Goal: Task Accomplishment & Management: Complete application form

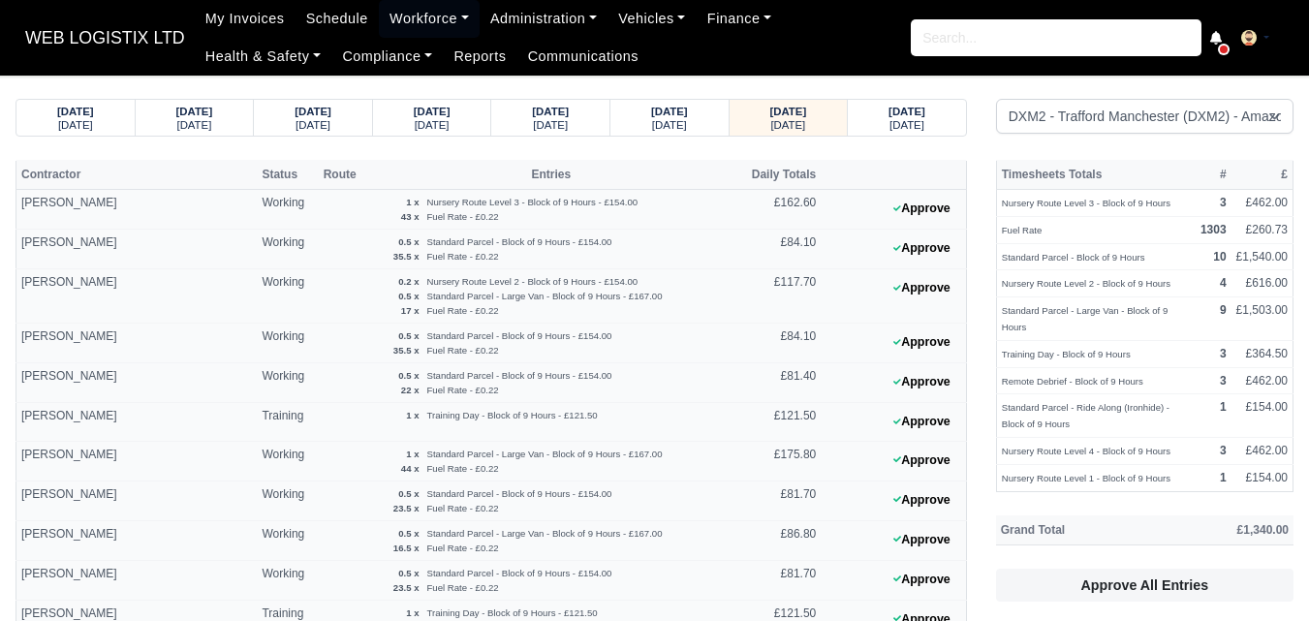
select select "1"
click at [653, 129] on small "[DATE]" at bounding box center [669, 125] width 35 height 12
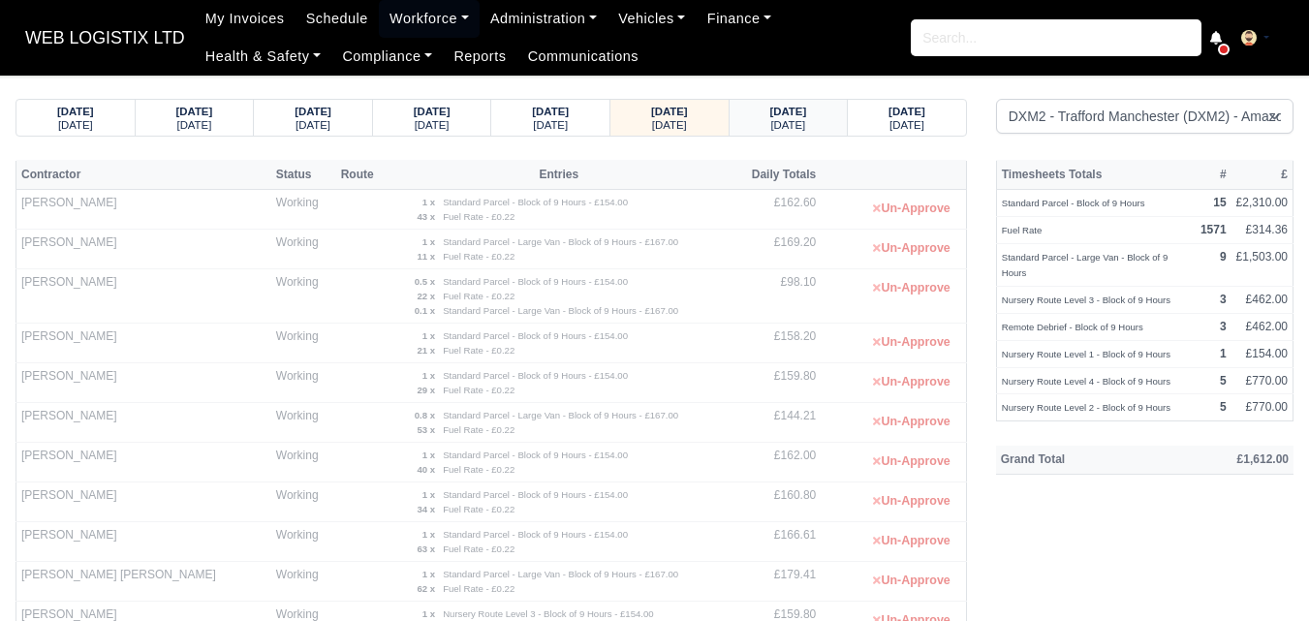
click at [770, 108] on strong "[DATE]" at bounding box center [788, 112] width 37 height 12
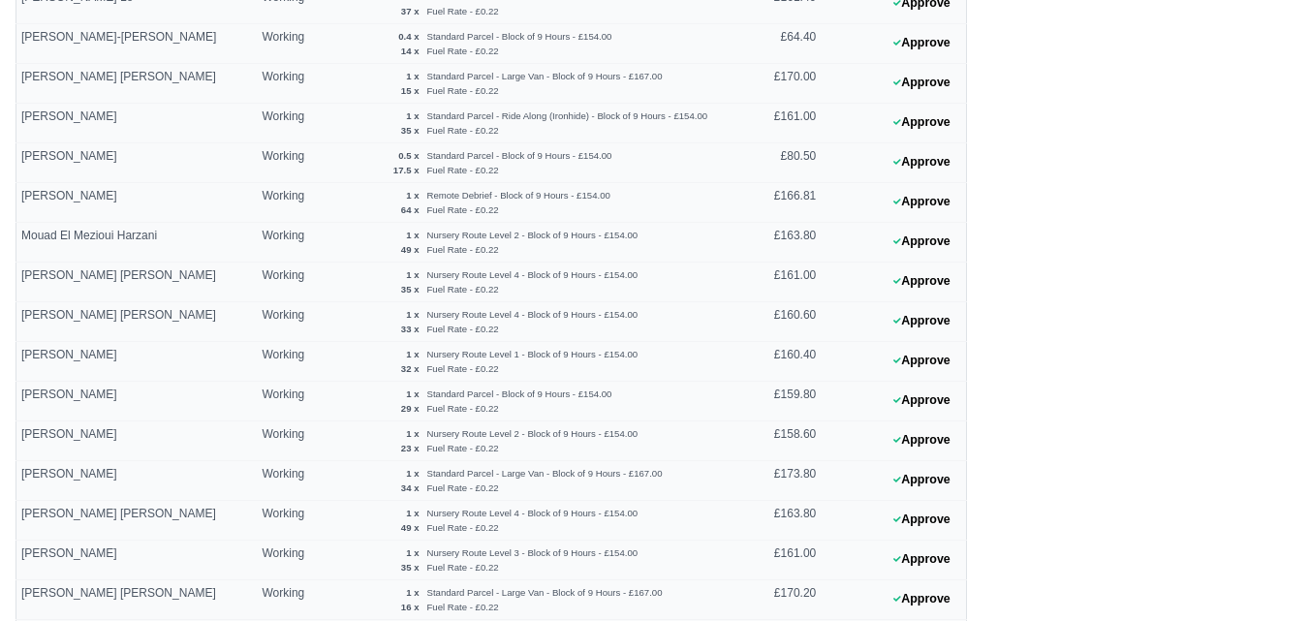
scroll to position [1292, 0]
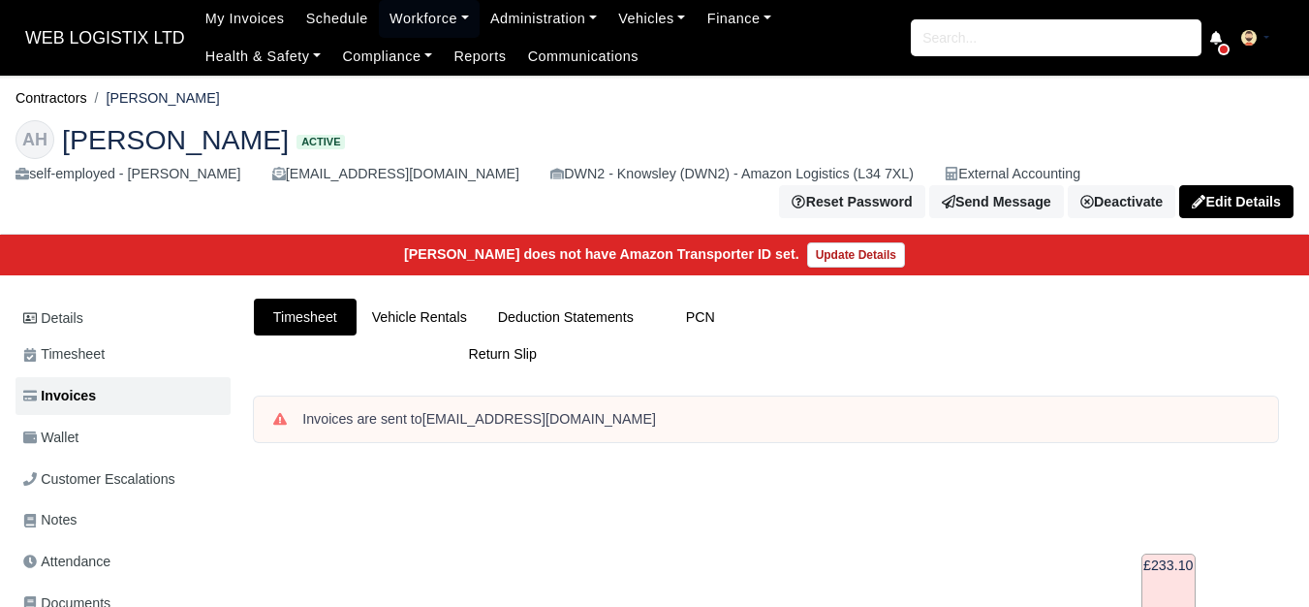
click at [430, 22] on link "Workforce" at bounding box center [429, 19] width 101 height 38
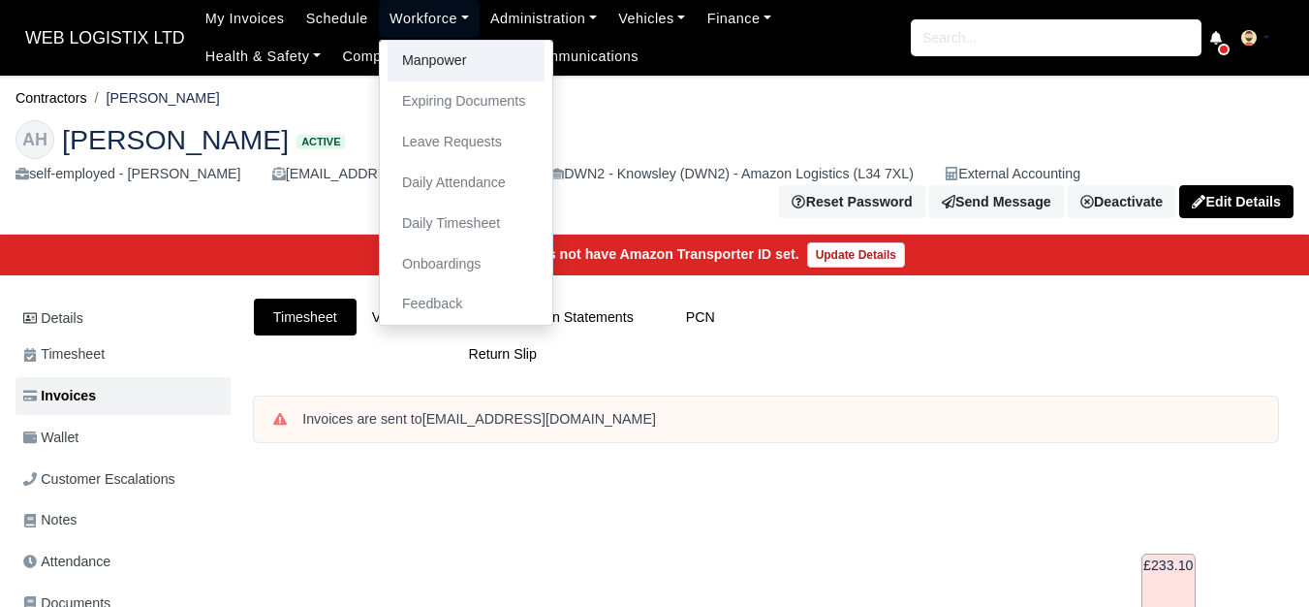
click at [430, 42] on link "Manpower" at bounding box center [466, 61] width 157 height 41
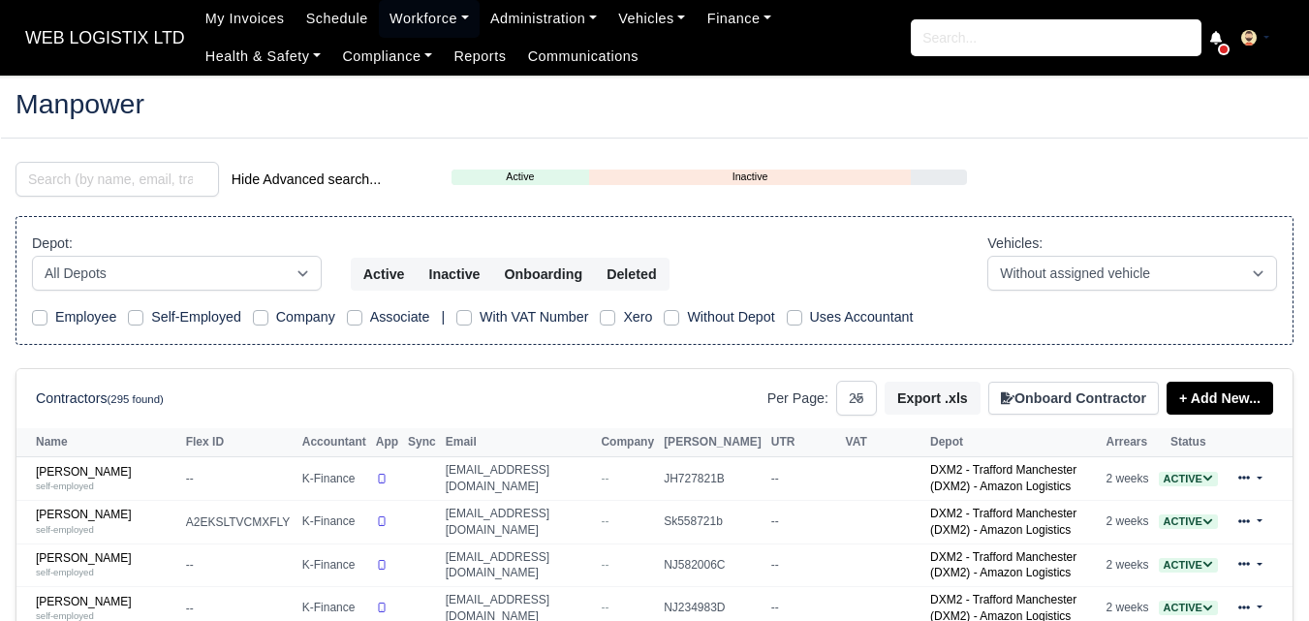
select select "25"
click at [179, 187] on input "search" at bounding box center [117, 179] width 203 height 35
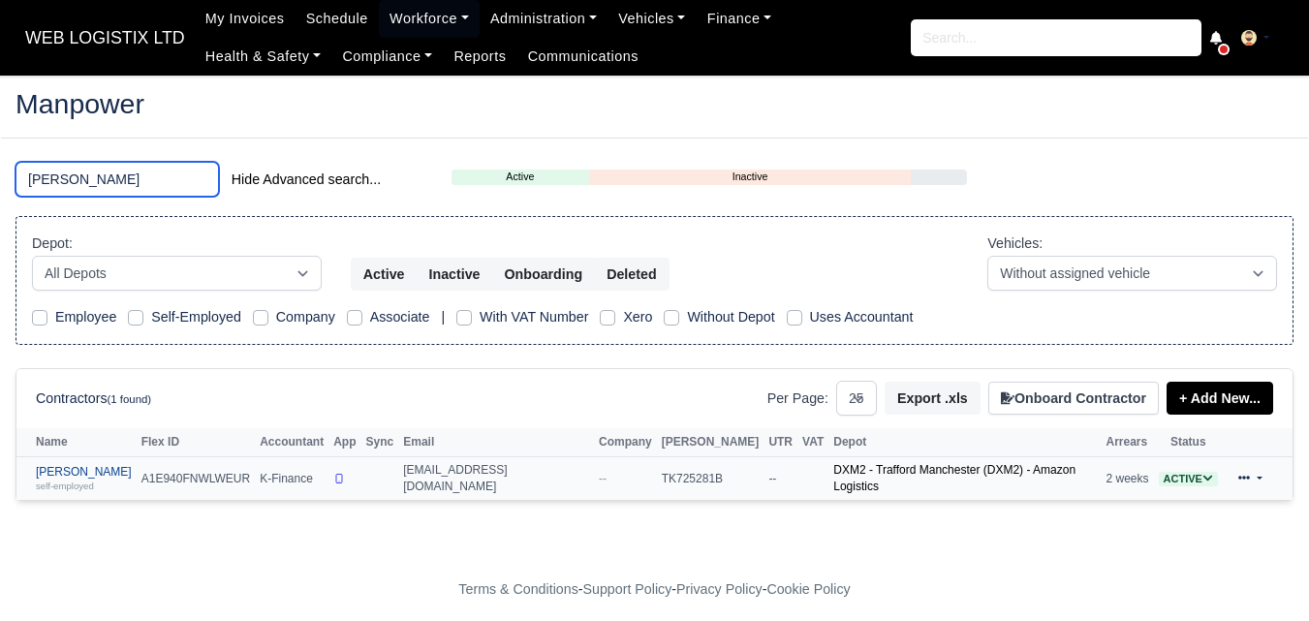
type input "ronaldo"
click at [76, 479] on div "self-employed" at bounding box center [84, 486] width 96 height 14
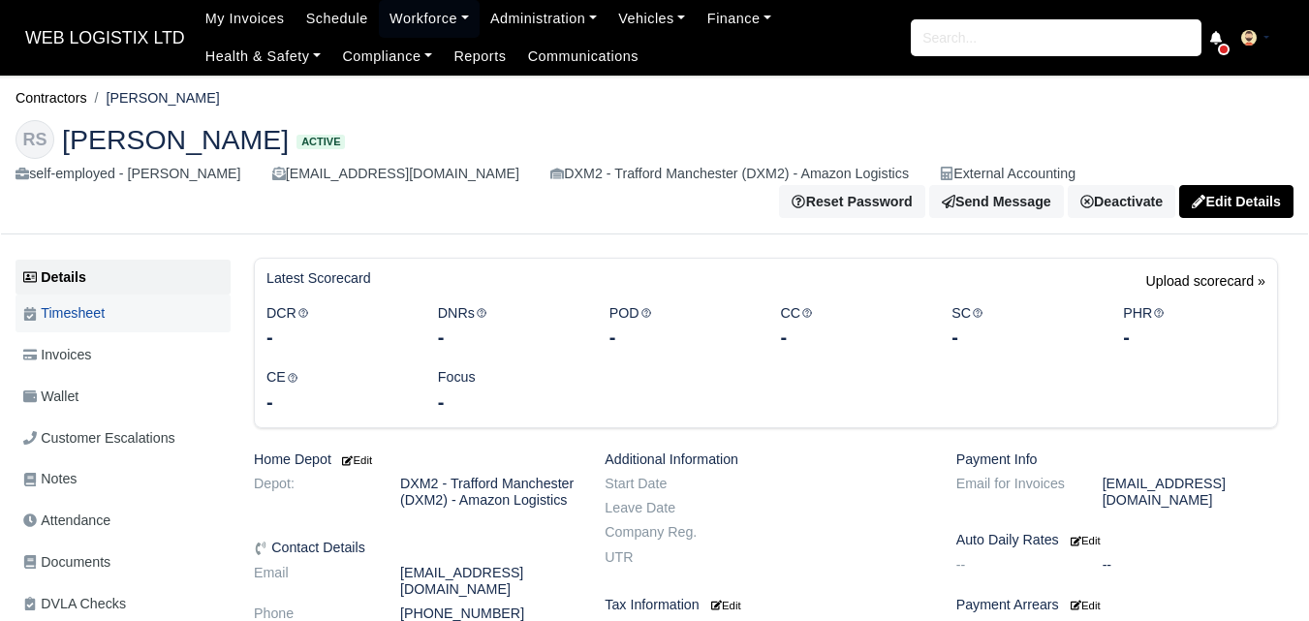
click at [96, 310] on span "Timesheet" at bounding box center [63, 313] width 81 height 22
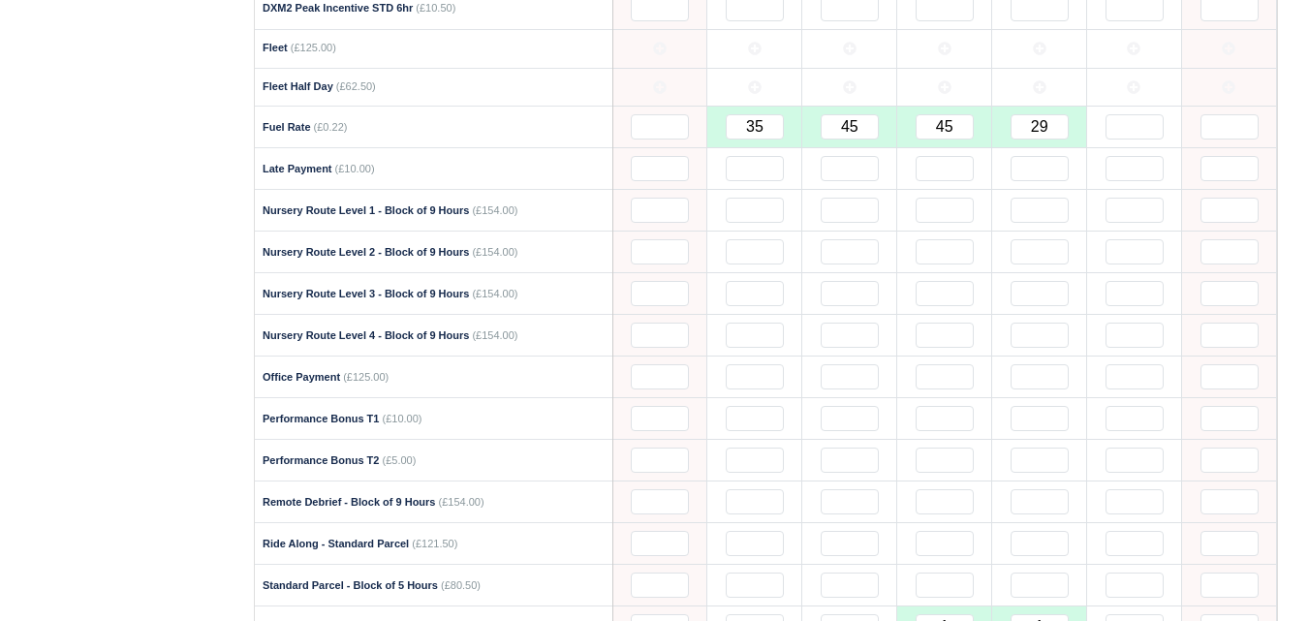
scroll to position [1776, 0]
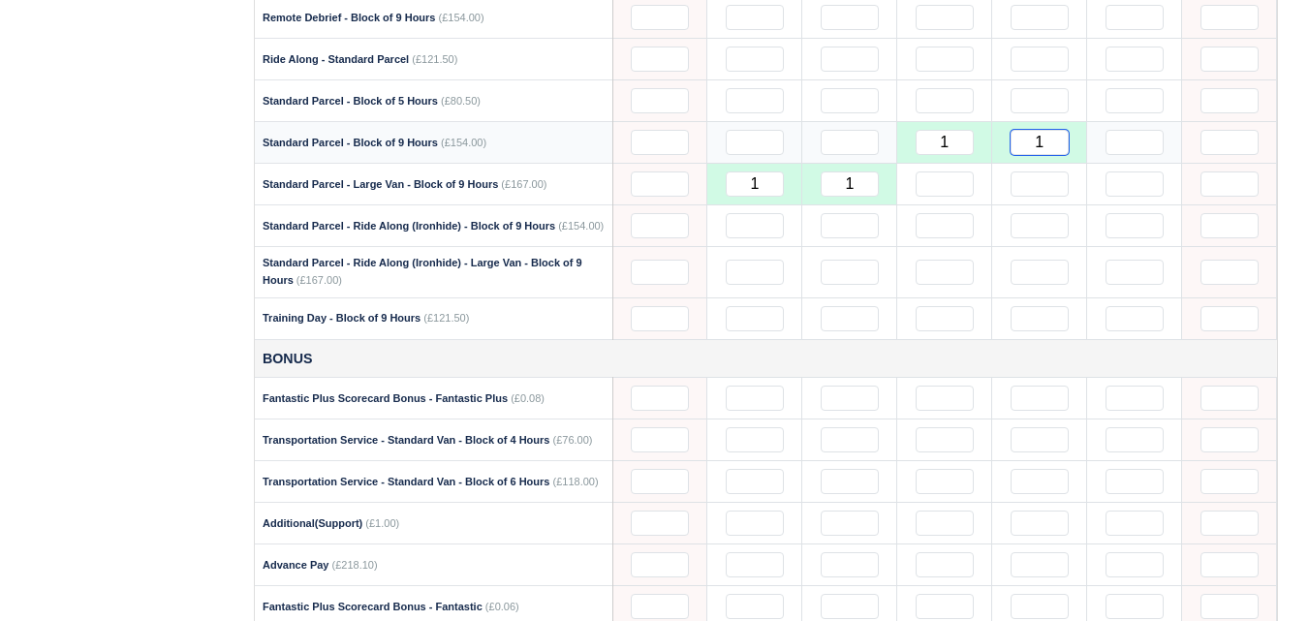
click at [1046, 146] on input "1" at bounding box center [1040, 142] width 58 height 25
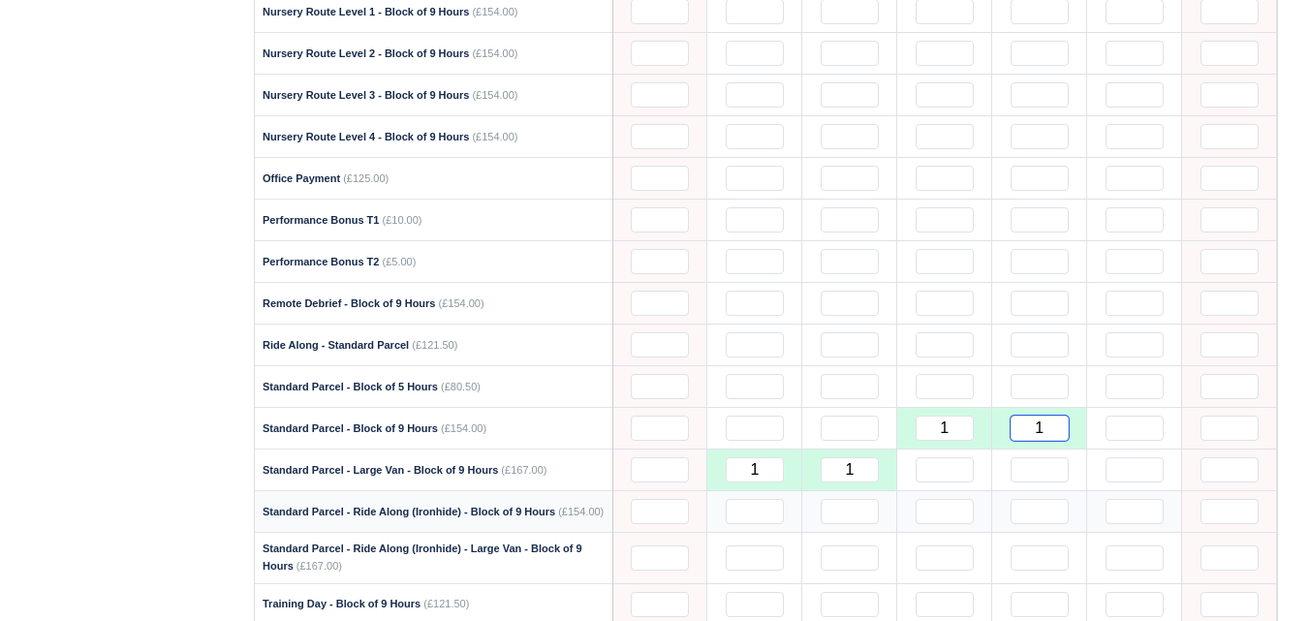
scroll to position [1454, 0]
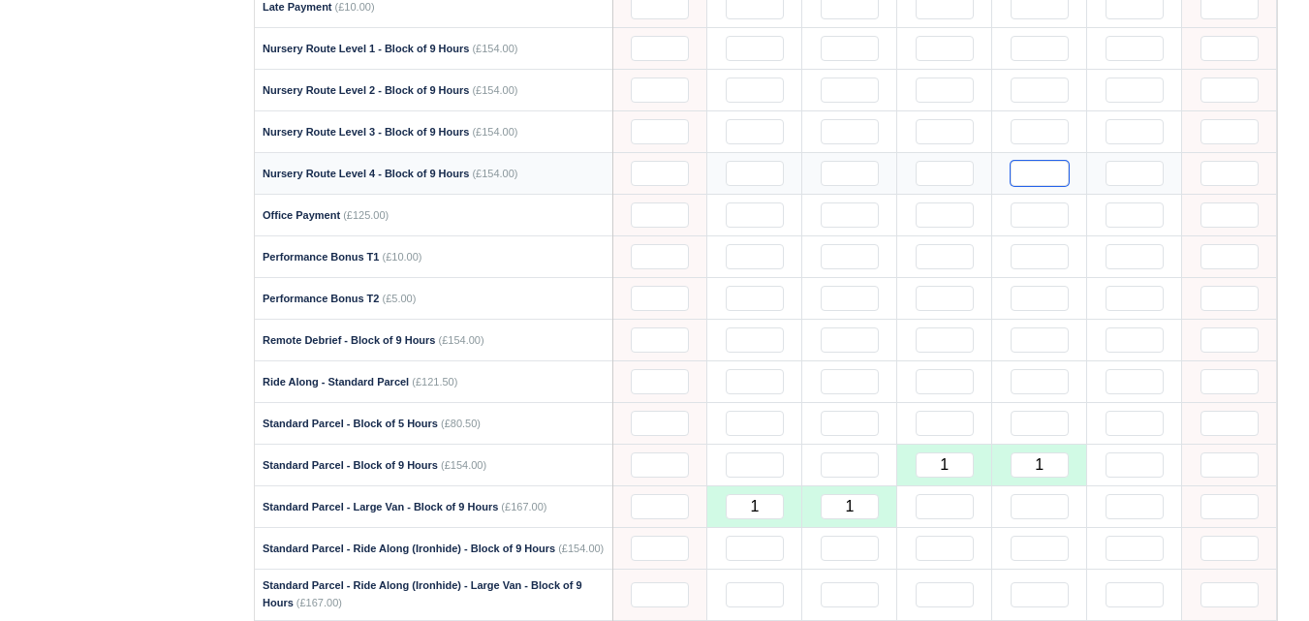
click at [1042, 181] on input "text" at bounding box center [1040, 173] width 58 height 25
type input "1"
drag, startPoint x: 1035, startPoint y: 471, endPoint x: 1059, endPoint y: 469, distance: 24.3
click at [1059, 469] on input "1" at bounding box center [1040, 465] width 58 height 25
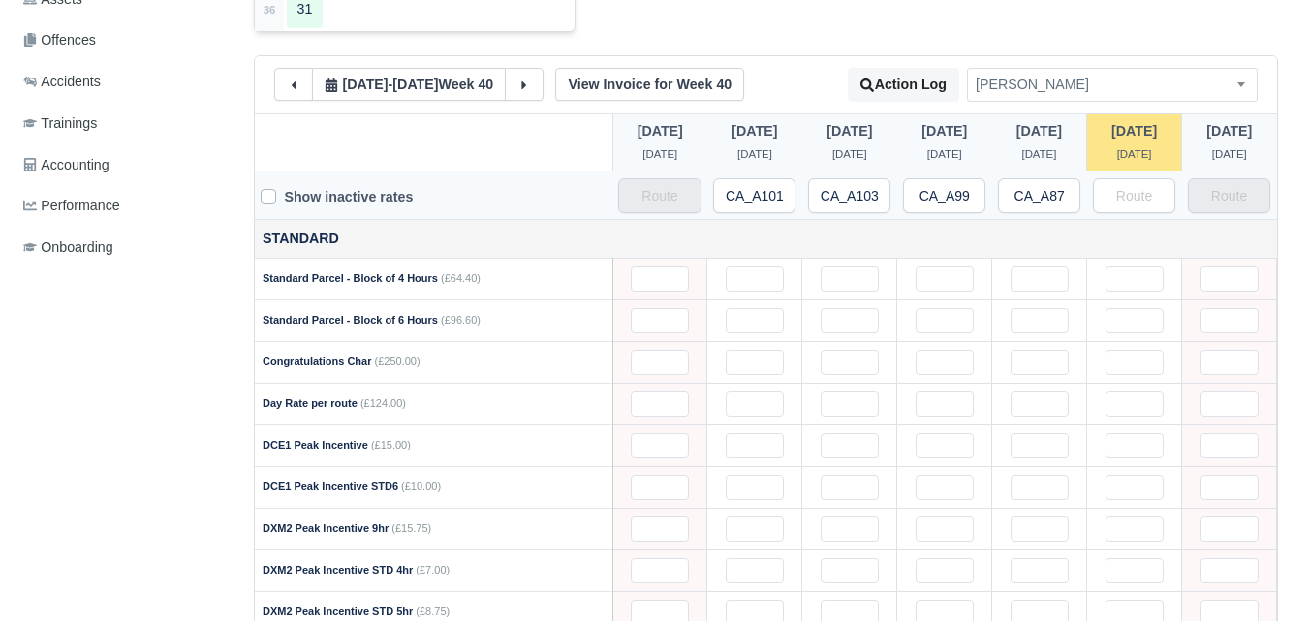
scroll to position [0, 0]
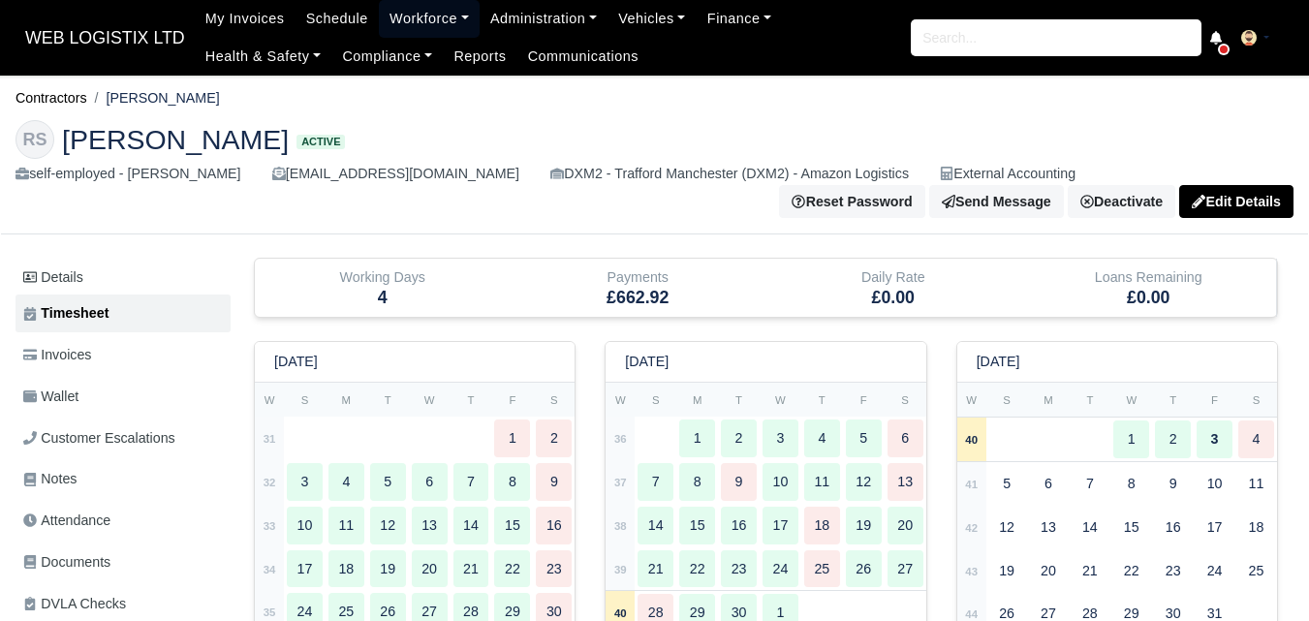
click at [393, 18] on link "Workforce" at bounding box center [429, 19] width 101 height 38
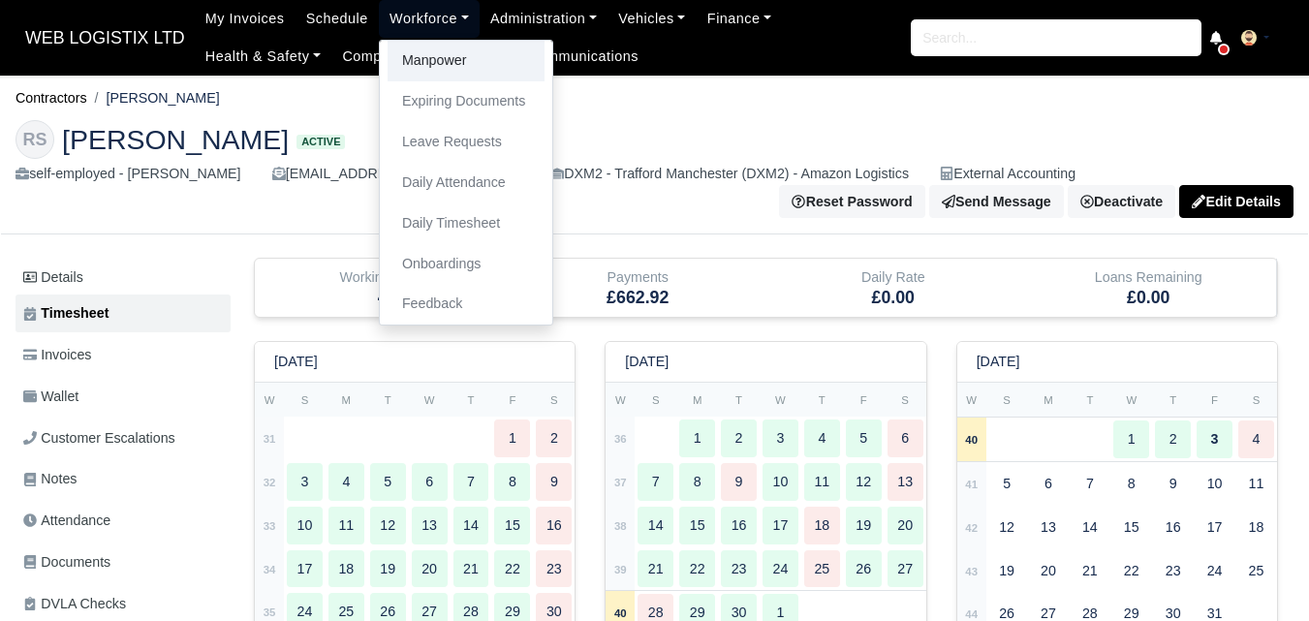
click at [412, 70] on link "Manpower" at bounding box center [466, 61] width 157 height 41
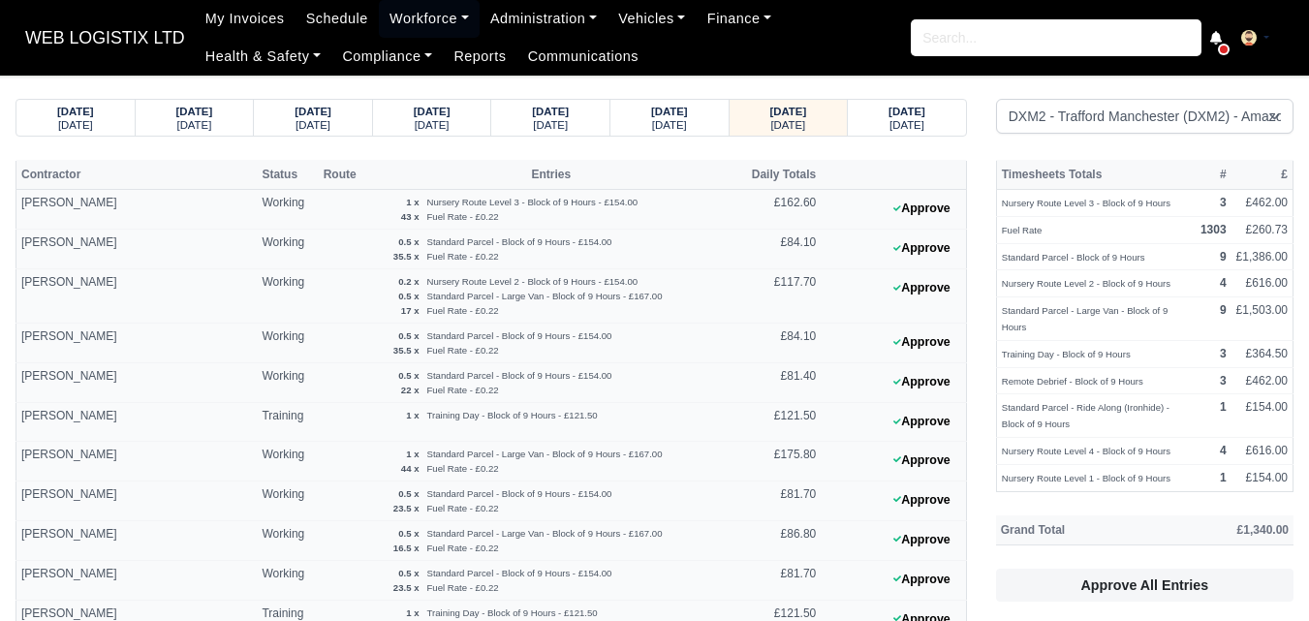
select select "1"
click at [936, 545] on button "Approve" at bounding box center [922, 540] width 78 height 28
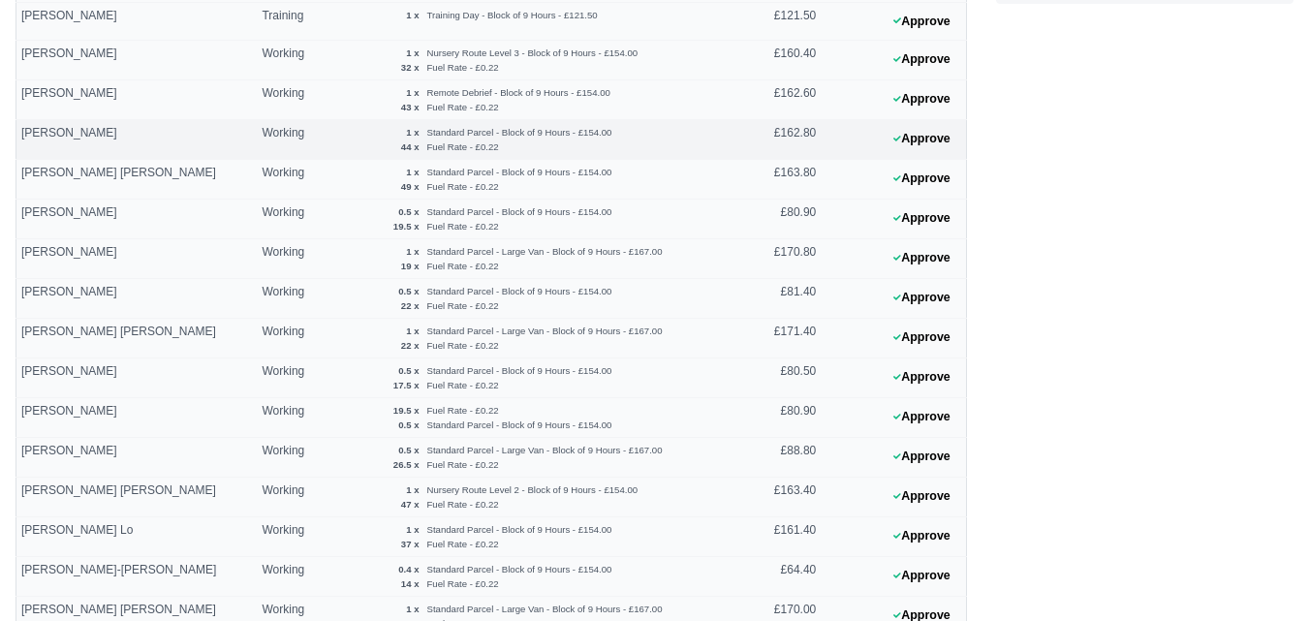
scroll to position [646, 0]
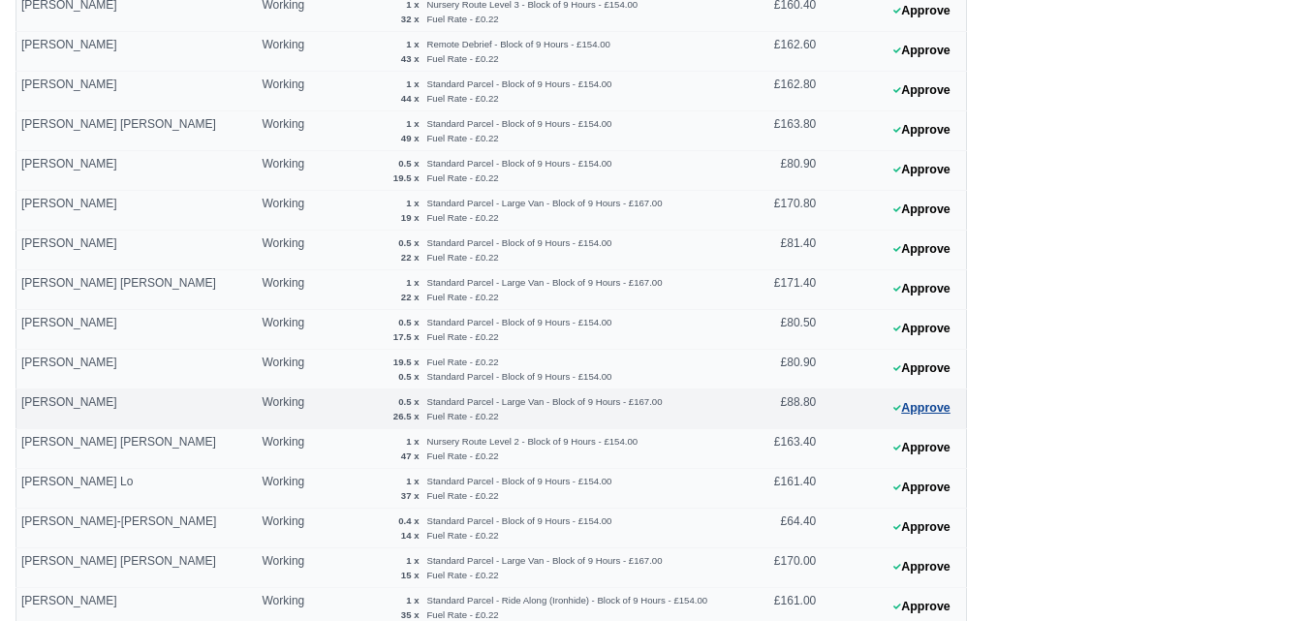
click at [949, 408] on button "Approve" at bounding box center [922, 408] width 78 height 28
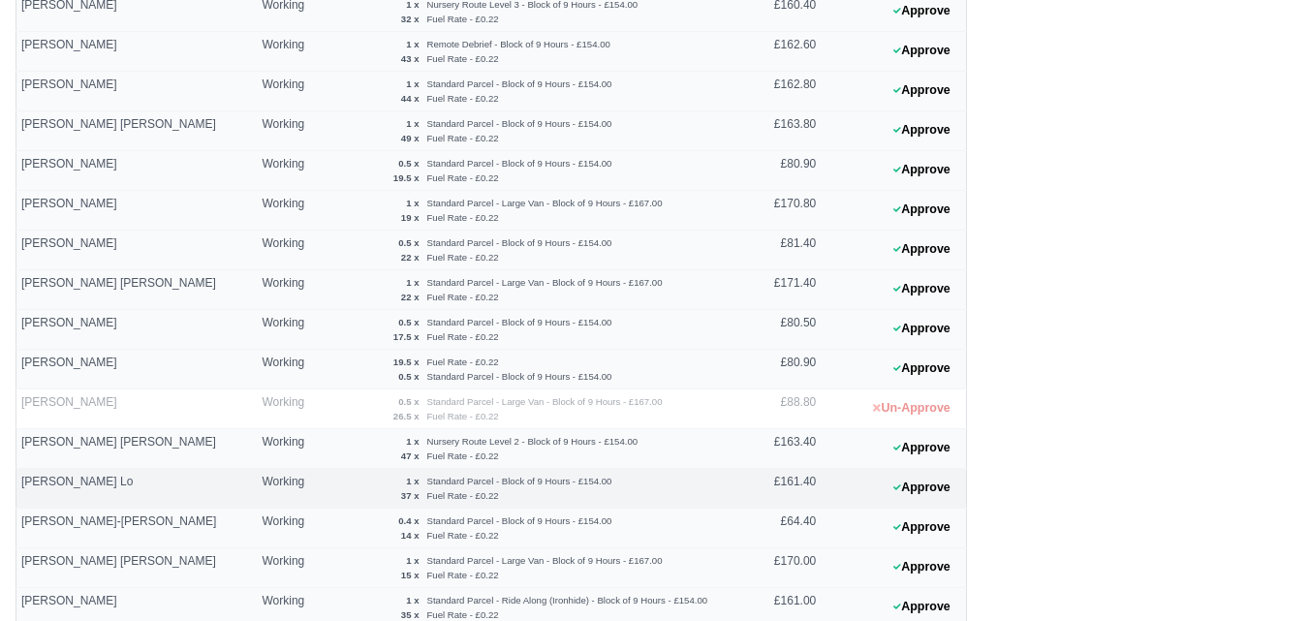
scroll to position [1452, 0]
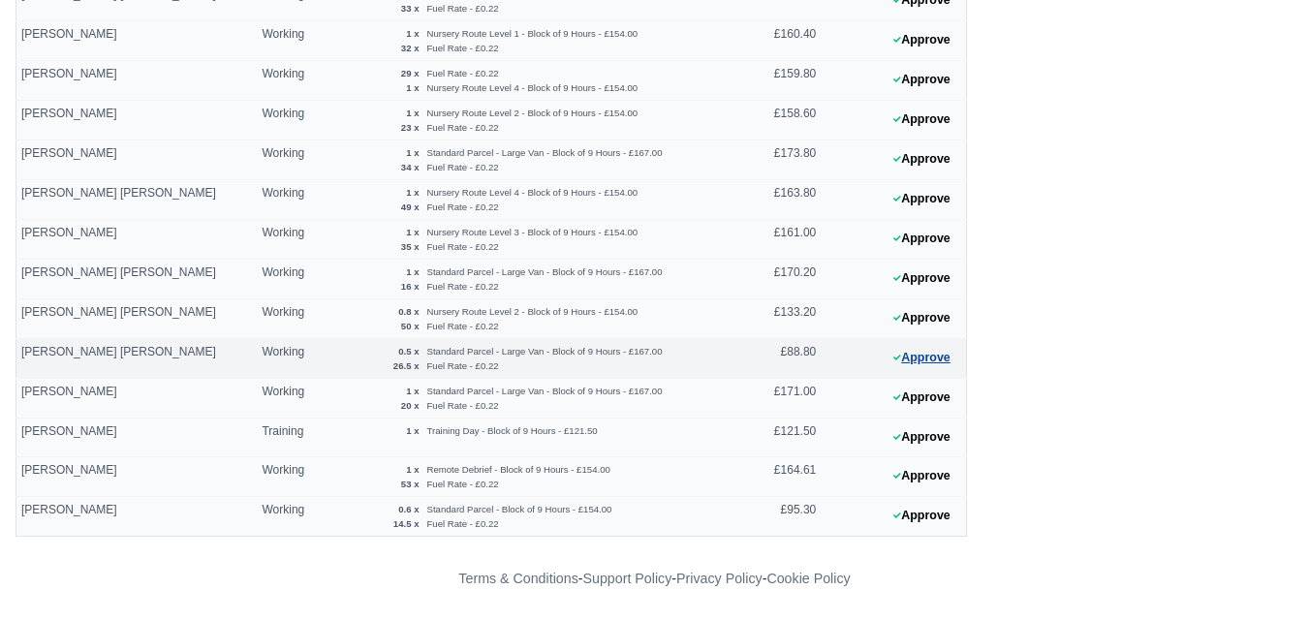
click at [937, 361] on button "Approve" at bounding box center [922, 358] width 78 height 28
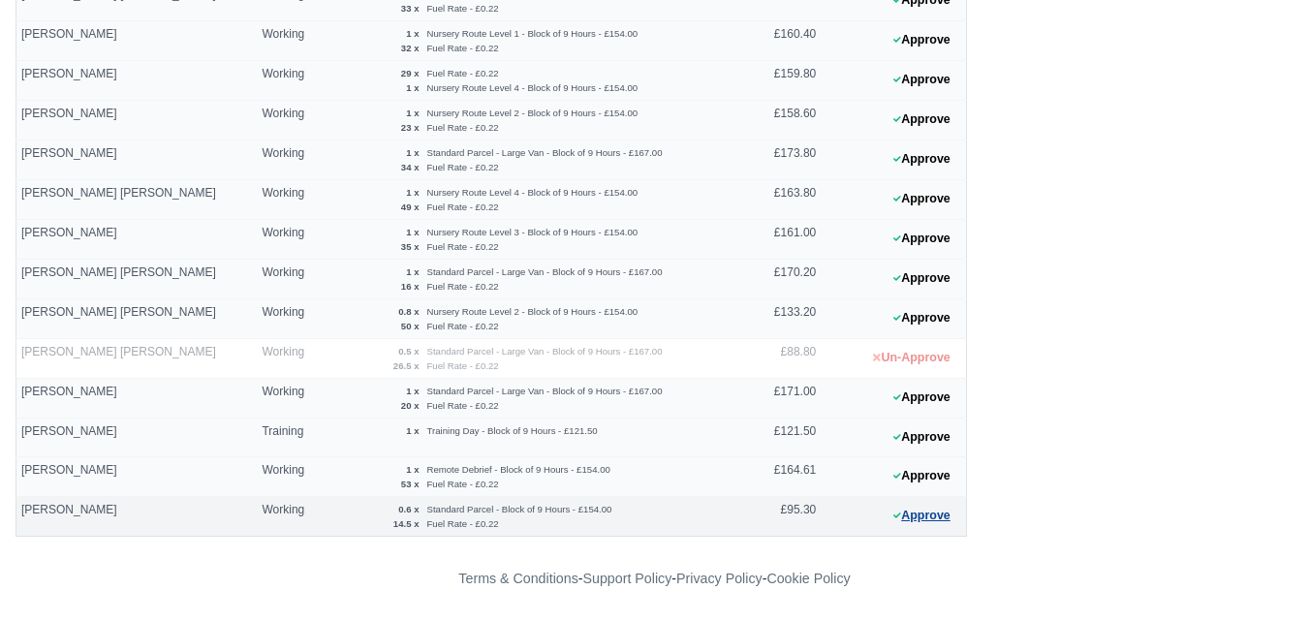
click at [906, 512] on button "Approve" at bounding box center [922, 516] width 78 height 28
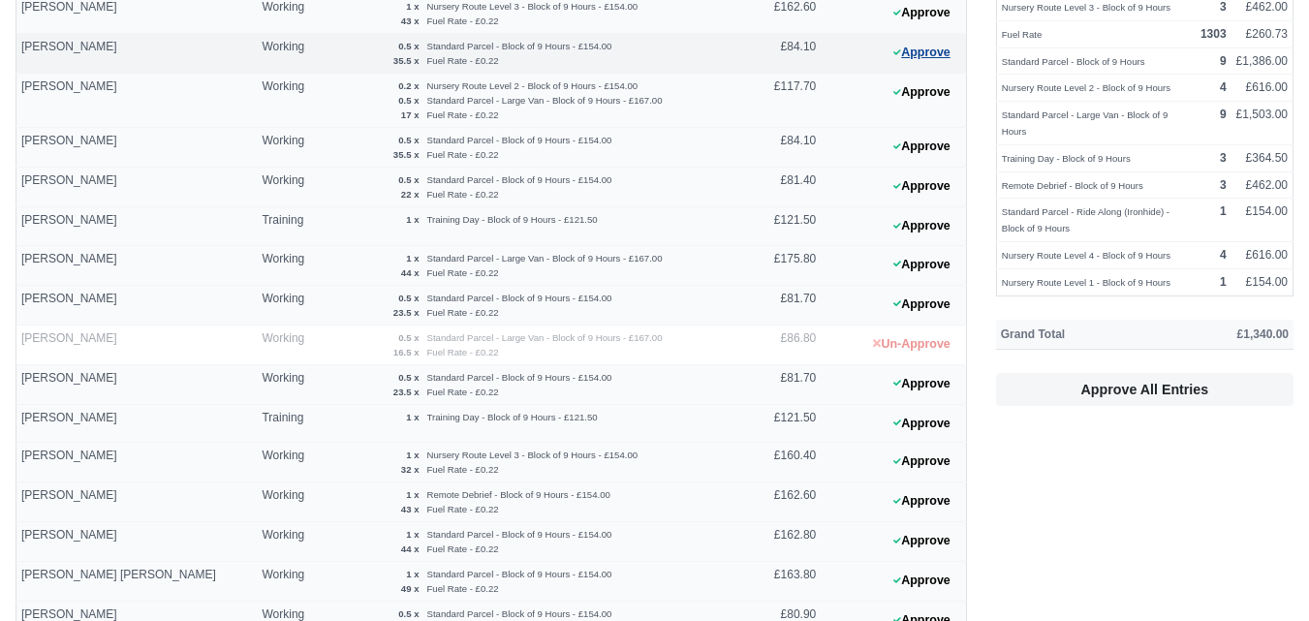
scroll to position [0, 0]
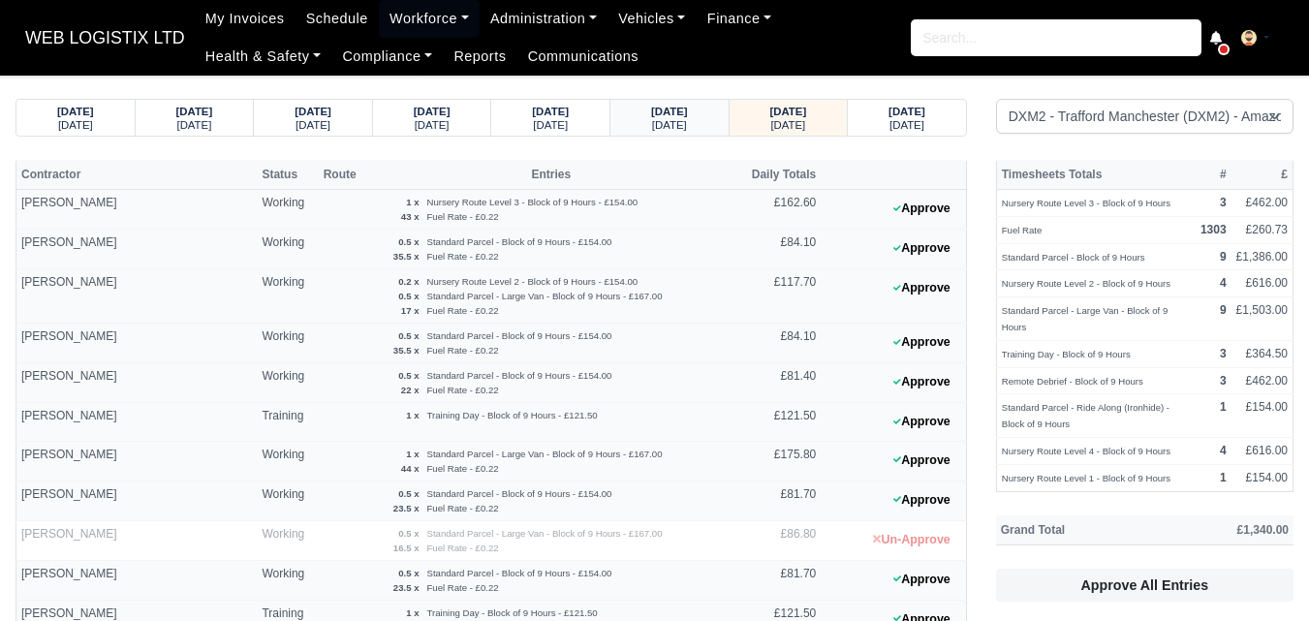
click at [651, 116] on strong "01/10/2025" at bounding box center [669, 112] width 37 height 12
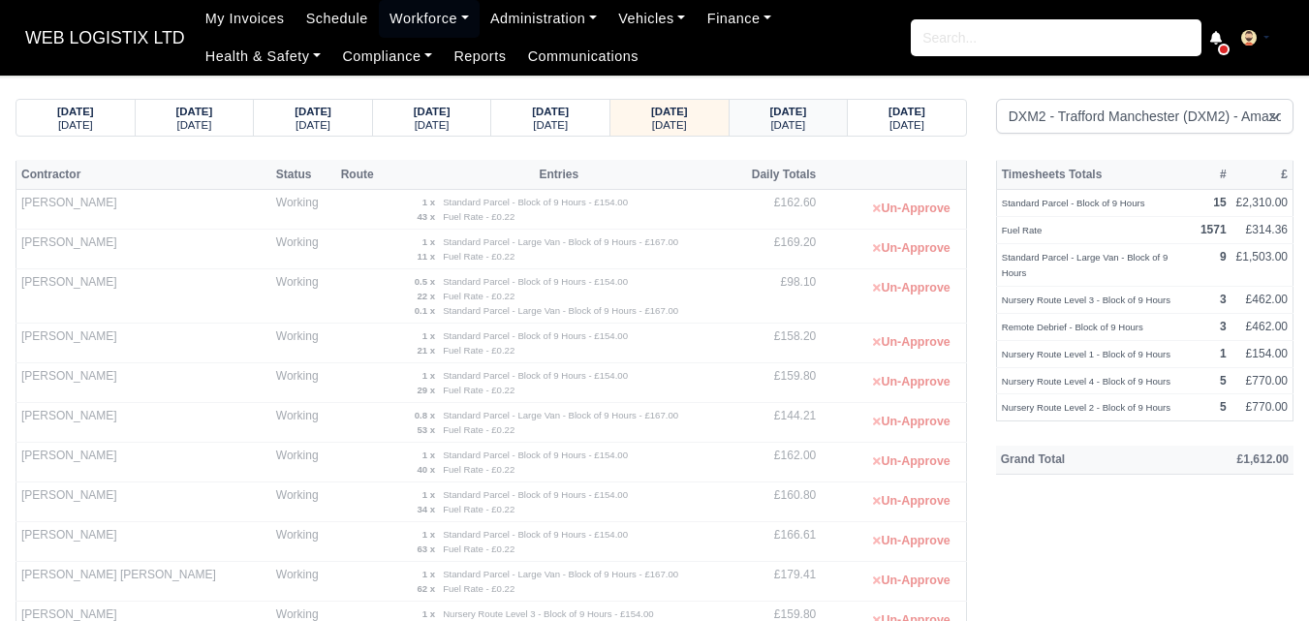
click at [803, 120] on small "Thursday" at bounding box center [787, 125] width 35 height 12
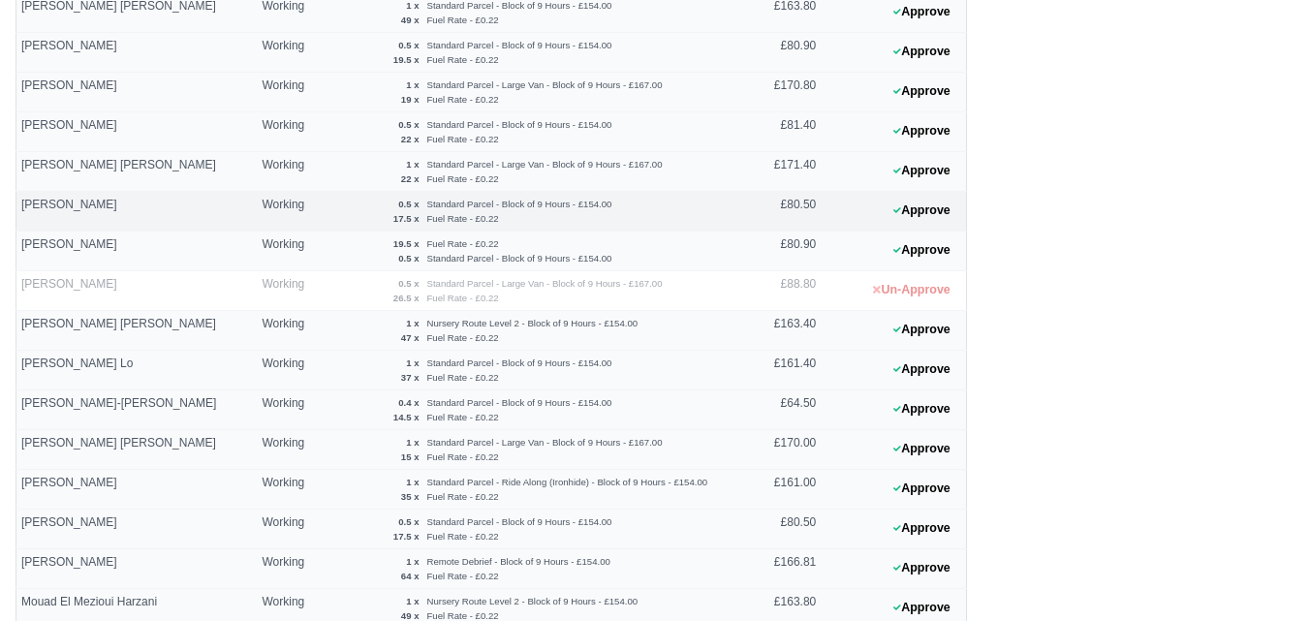
scroll to position [807, 0]
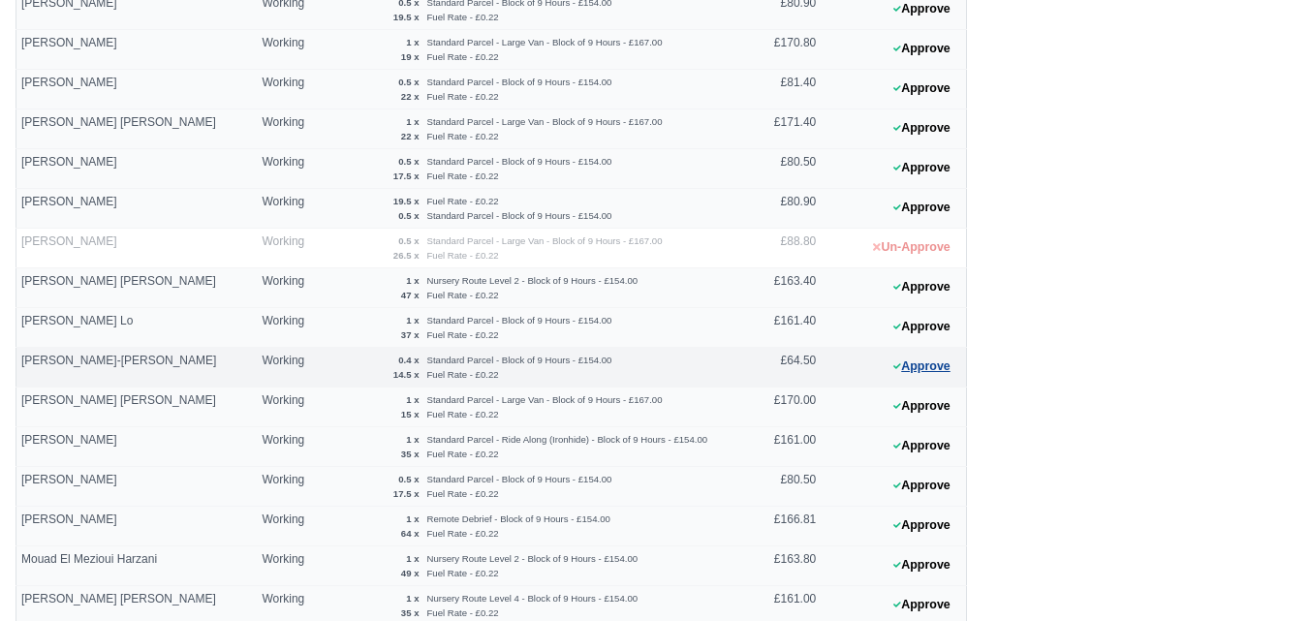
click at [917, 368] on button "Approve" at bounding box center [922, 367] width 78 height 28
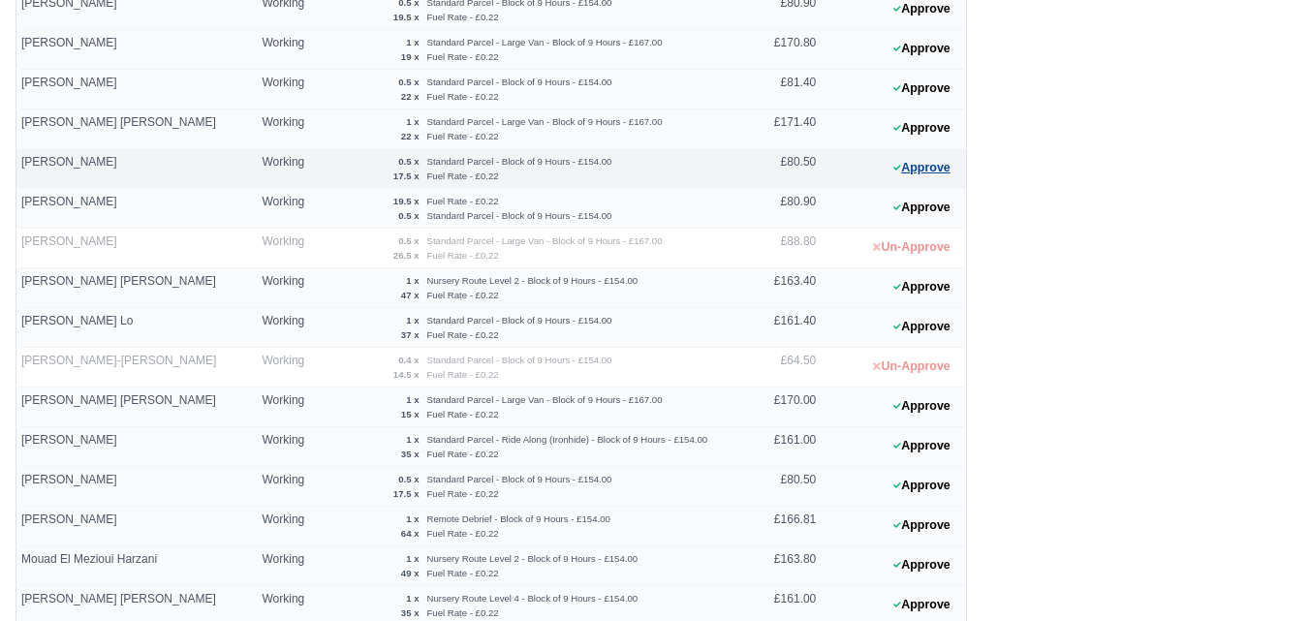
click at [909, 165] on button "Approve" at bounding box center [922, 168] width 78 height 28
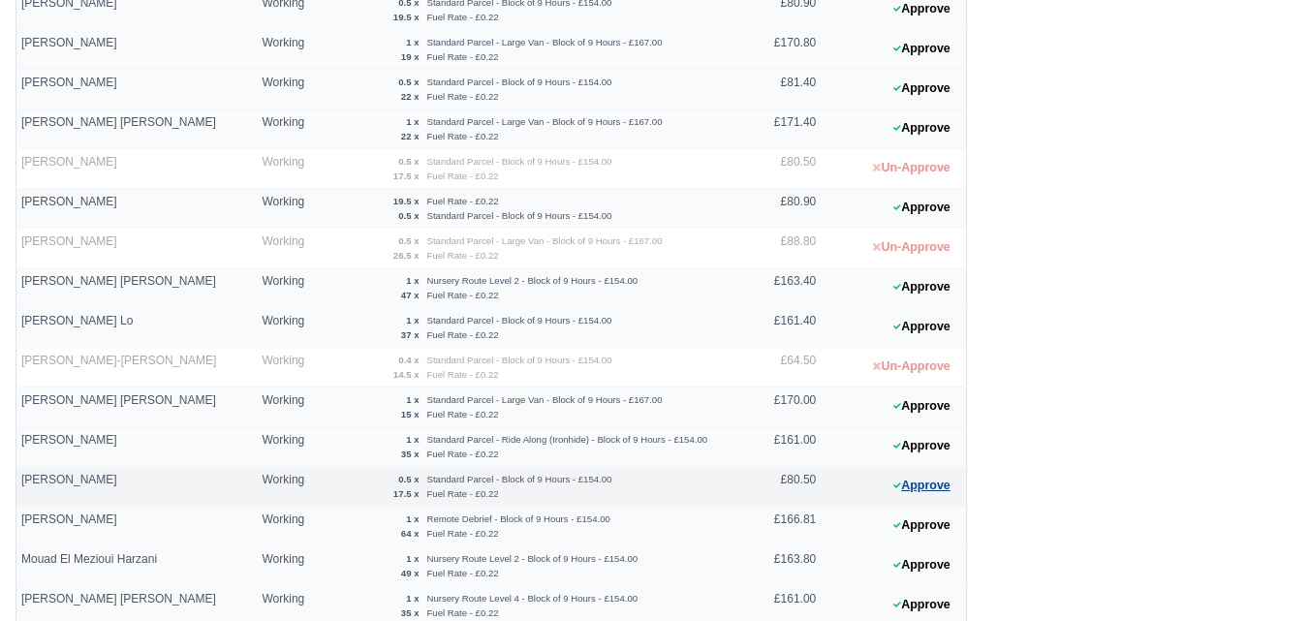
click at [895, 478] on button "Approve" at bounding box center [922, 486] width 78 height 28
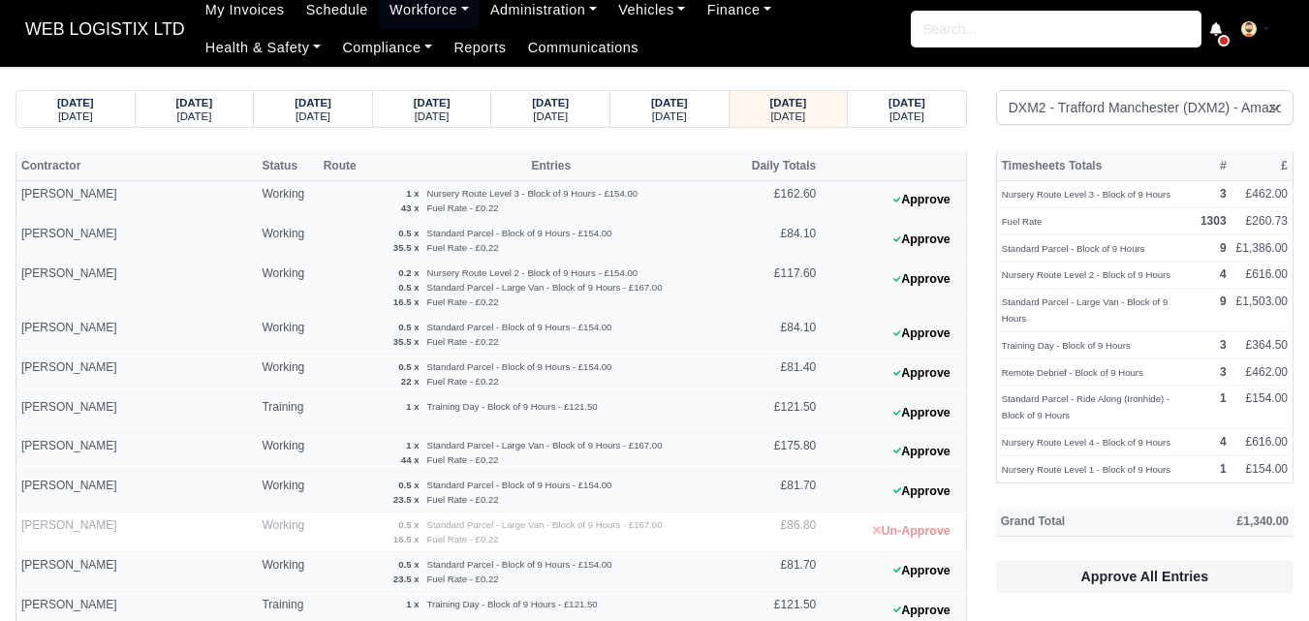
scroll to position [0, 0]
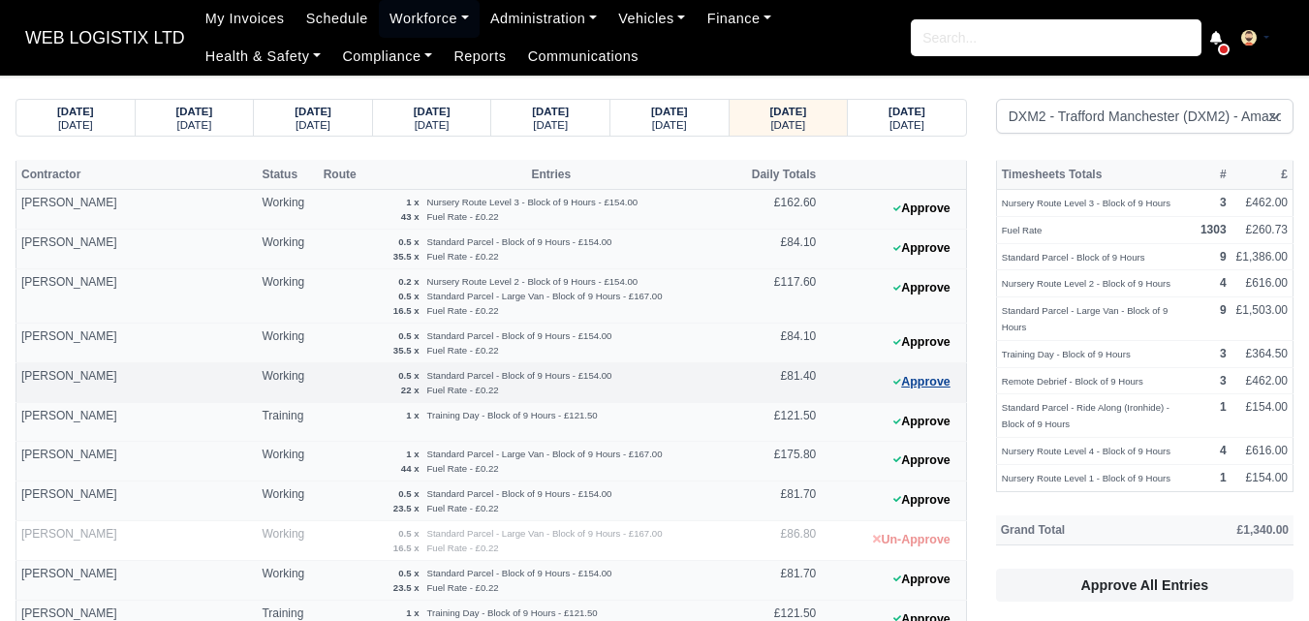
click at [927, 392] on button "Approve" at bounding box center [922, 382] width 78 height 28
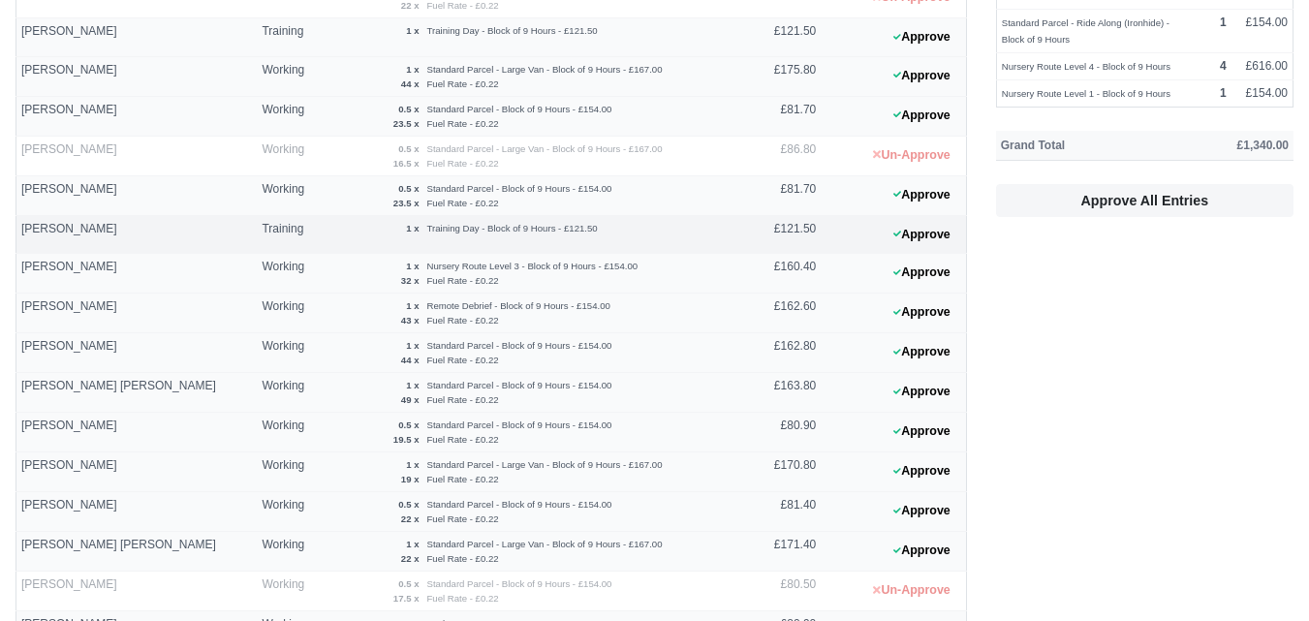
scroll to position [485, 0]
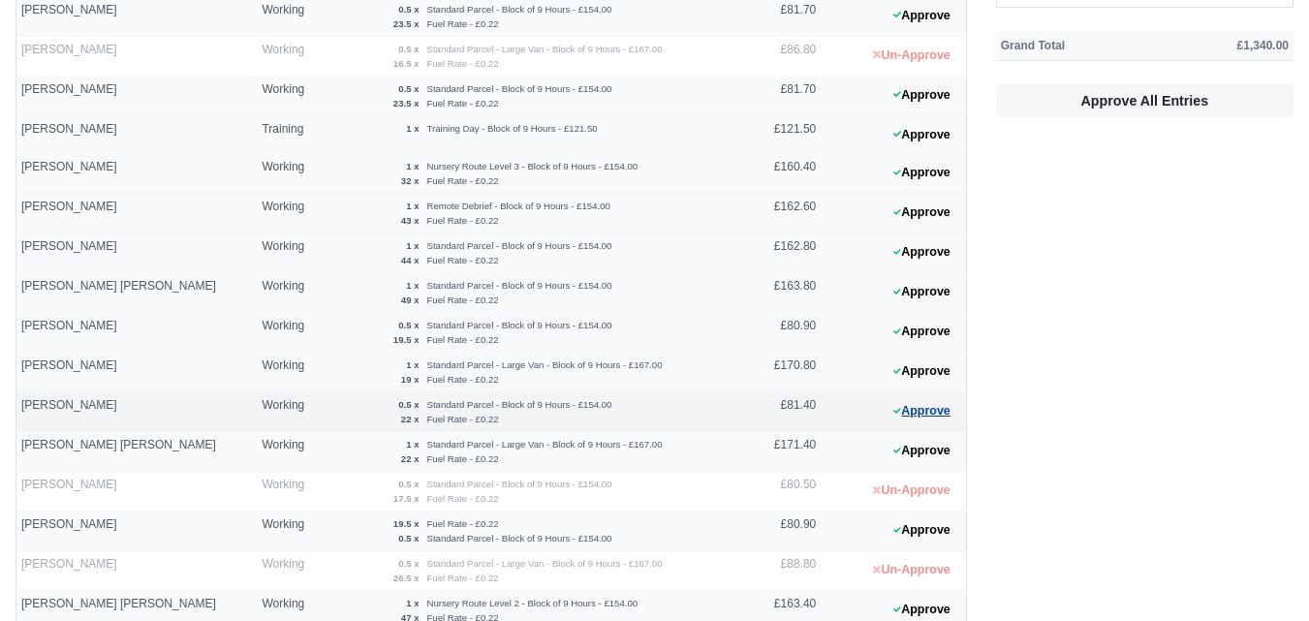
click at [909, 408] on button "Approve" at bounding box center [922, 411] width 78 height 28
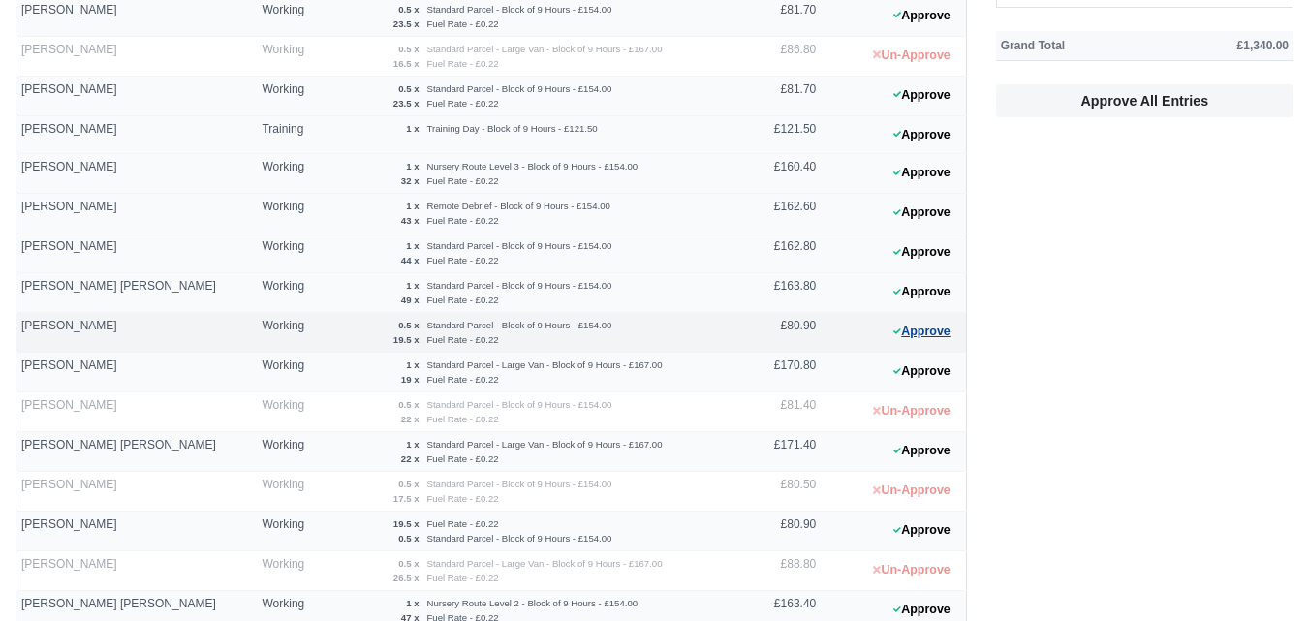
click at [916, 339] on button "Approve" at bounding box center [922, 332] width 78 height 28
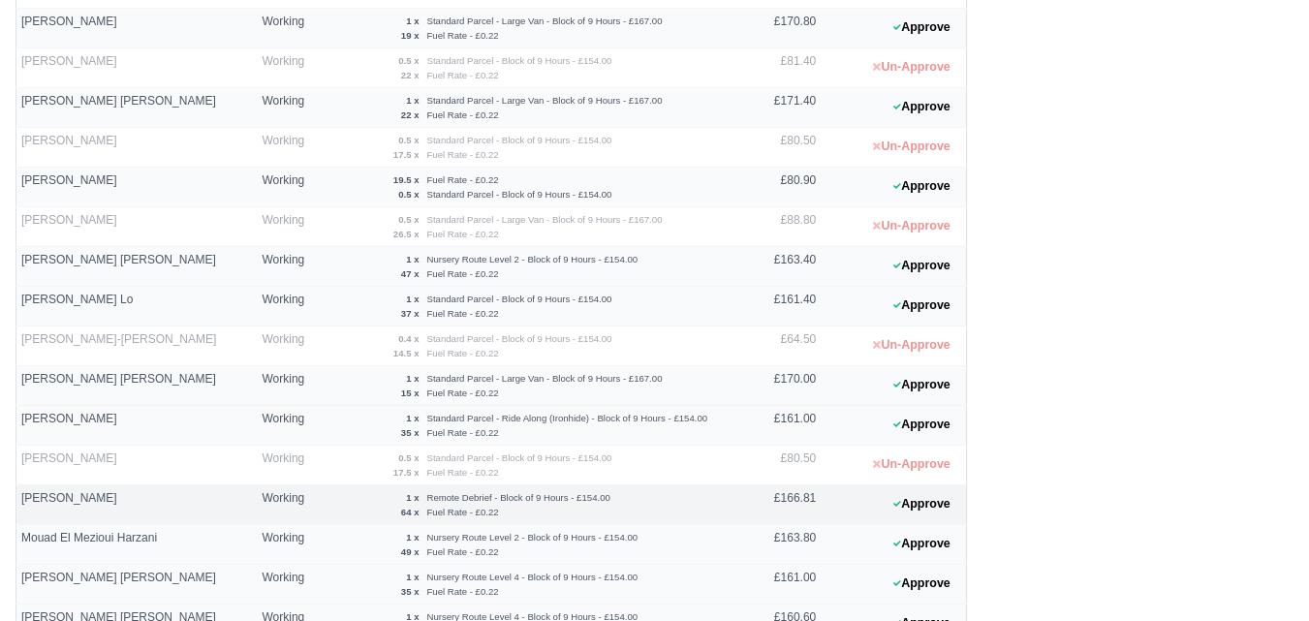
scroll to position [969, 0]
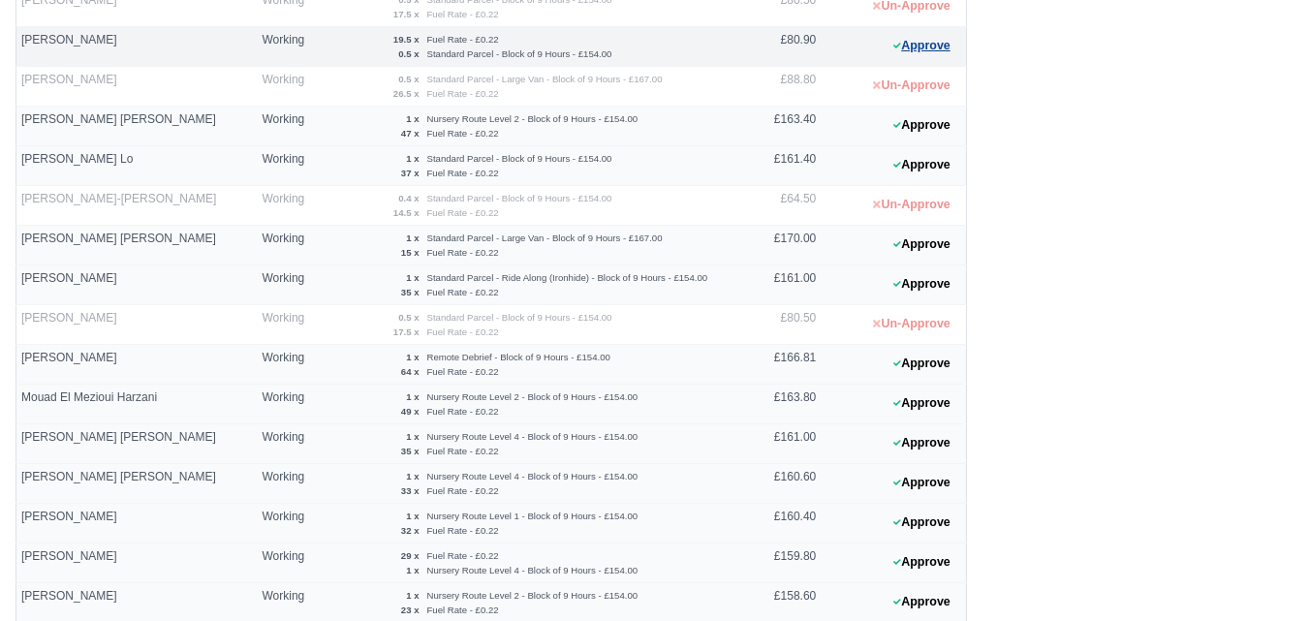
click at [912, 41] on button "Approve" at bounding box center [922, 46] width 78 height 28
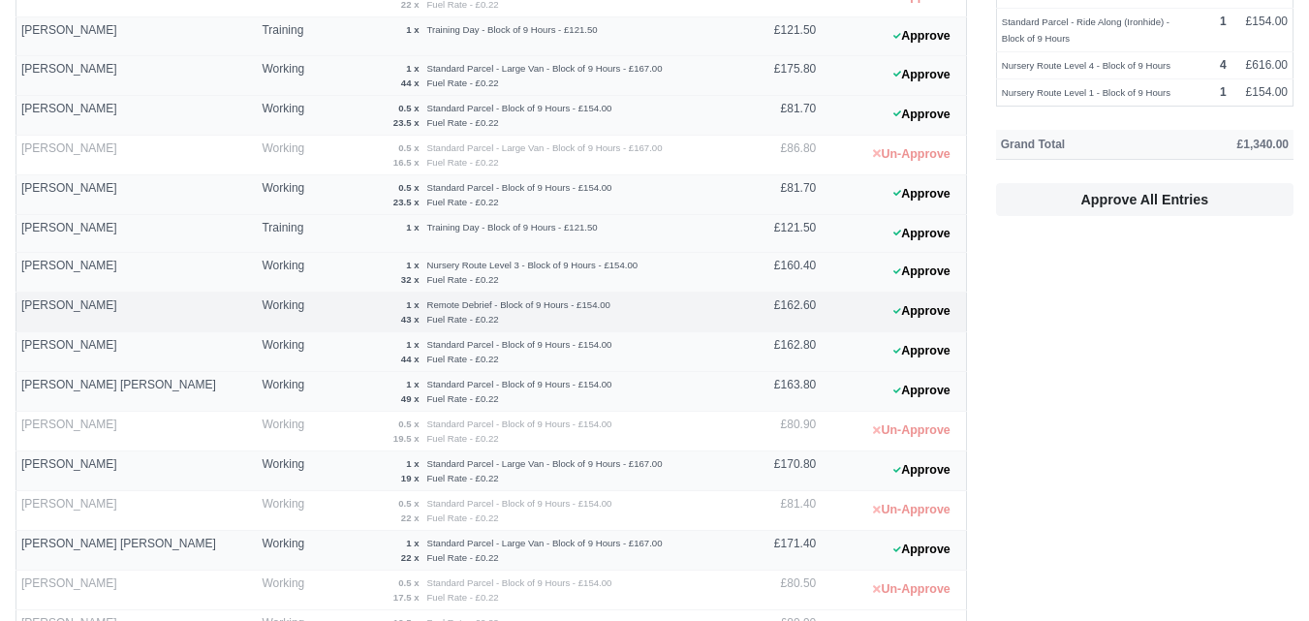
scroll to position [323, 0]
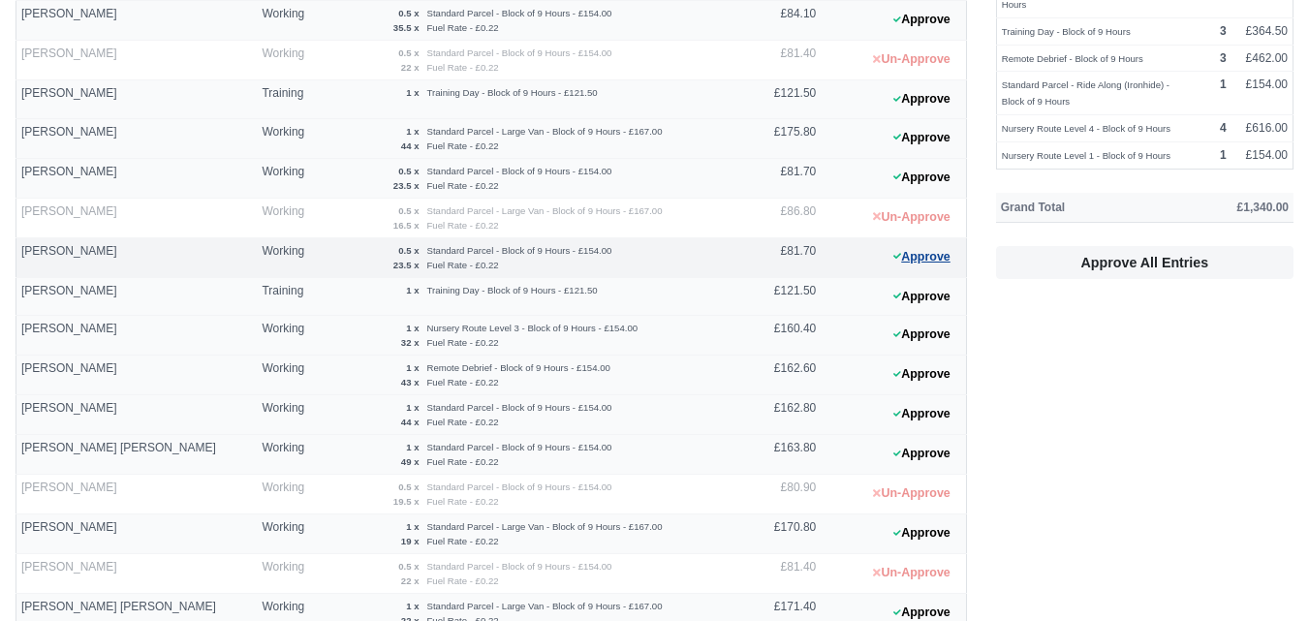
click at [943, 257] on button "Approve" at bounding box center [922, 257] width 78 height 28
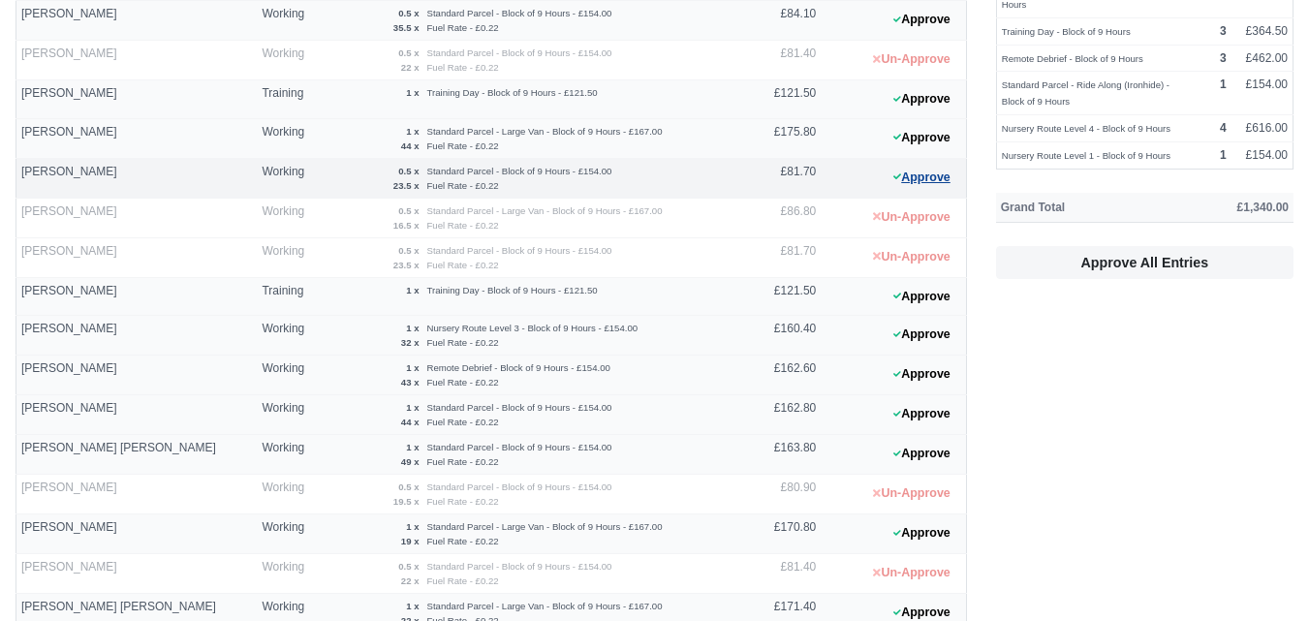
click at [954, 175] on button "Approve" at bounding box center [922, 178] width 78 height 28
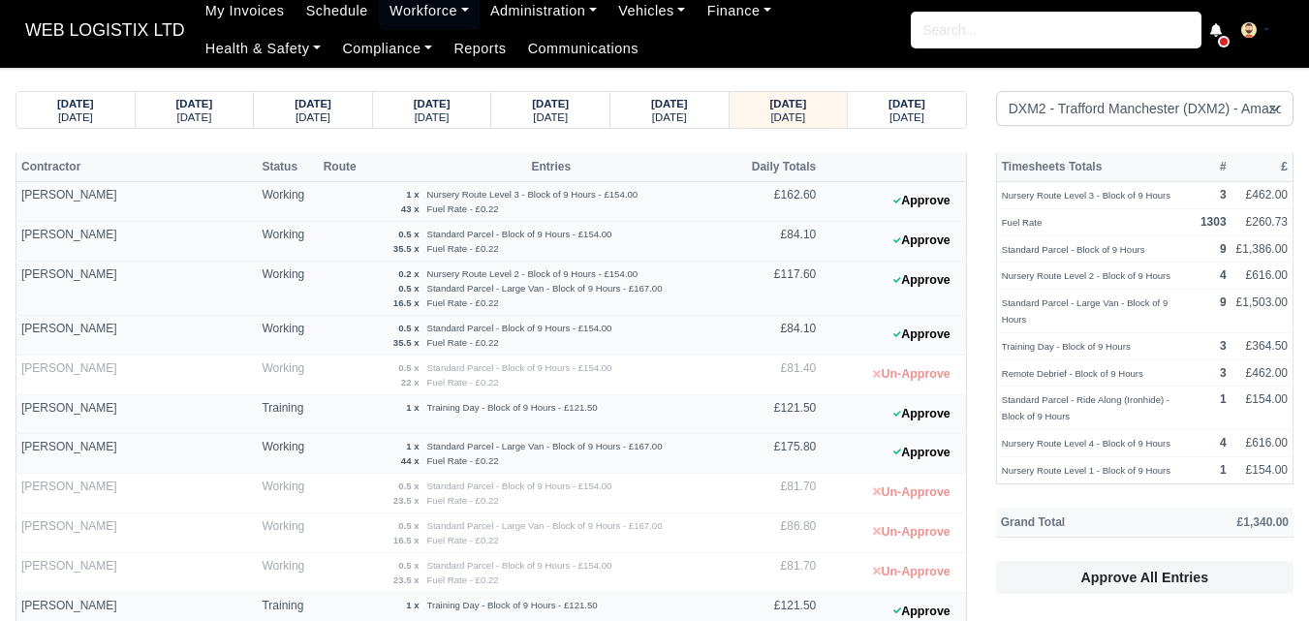
scroll to position [0, 0]
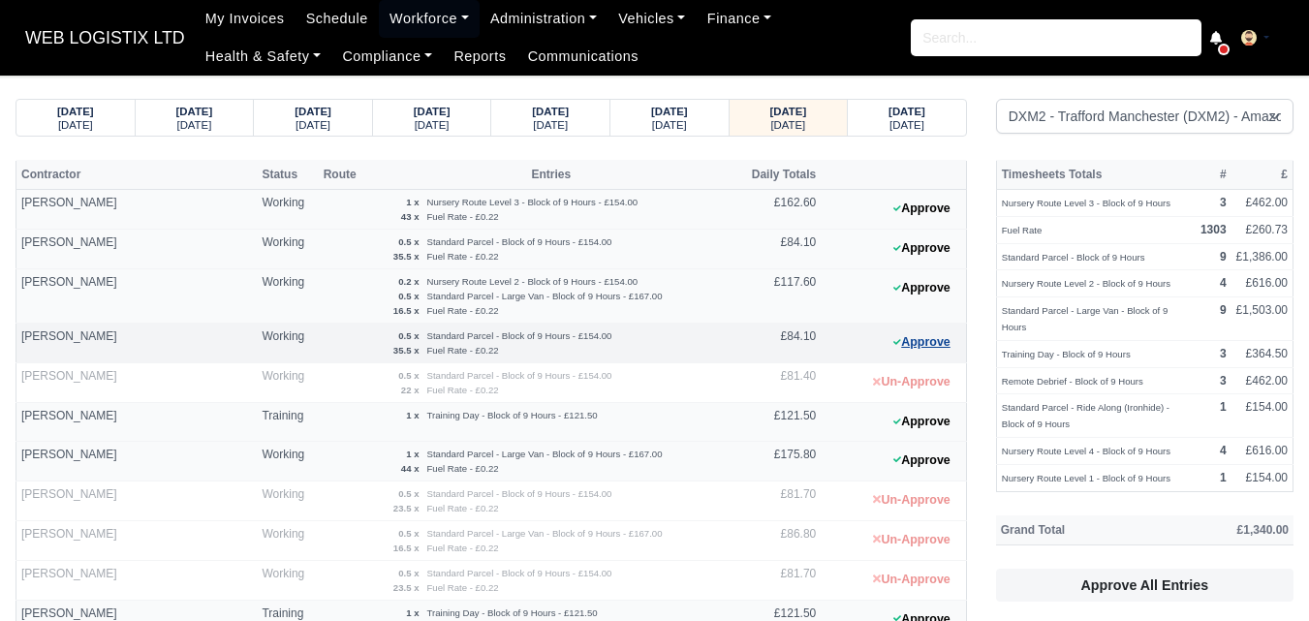
click at [921, 345] on button "Approve" at bounding box center [922, 343] width 78 height 28
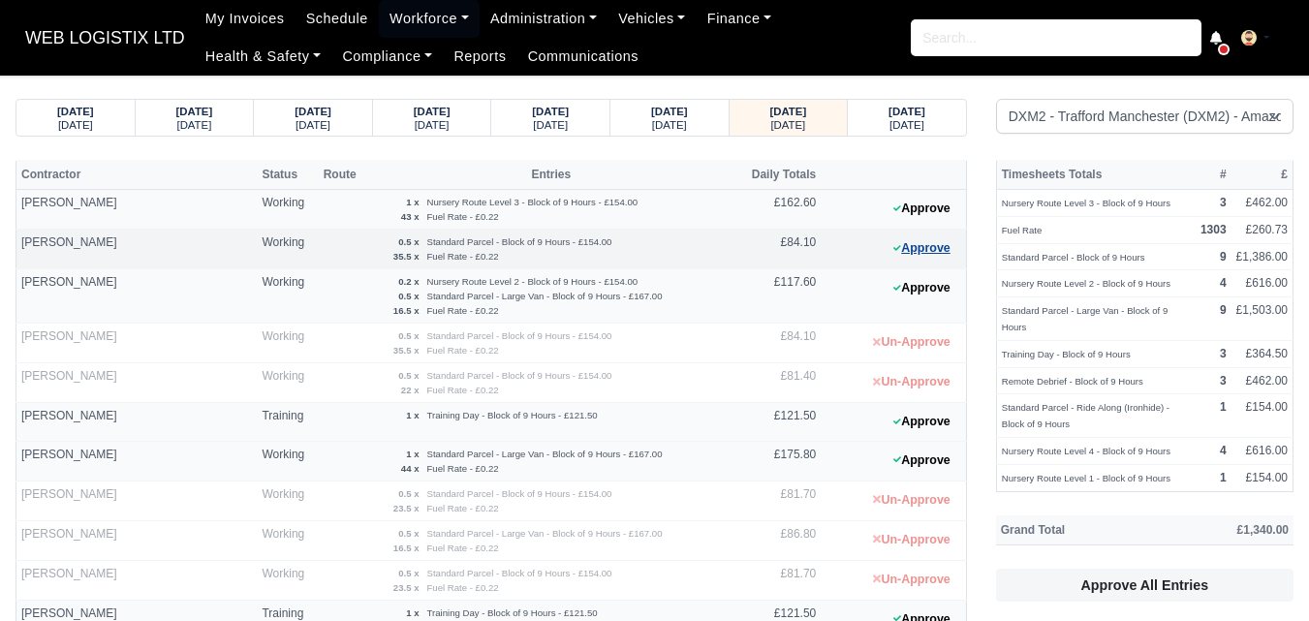
click at [927, 247] on button "Approve" at bounding box center [922, 249] width 78 height 28
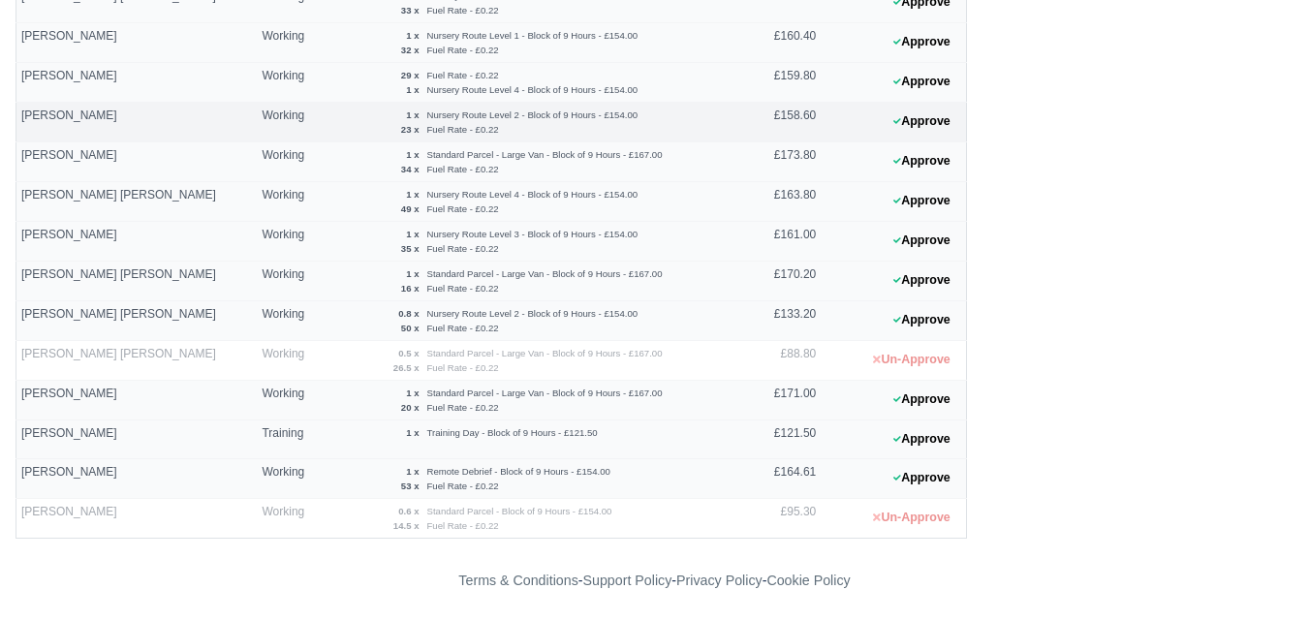
scroll to position [1452, 0]
click at [928, 329] on button "Approve" at bounding box center [922, 318] width 78 height 28
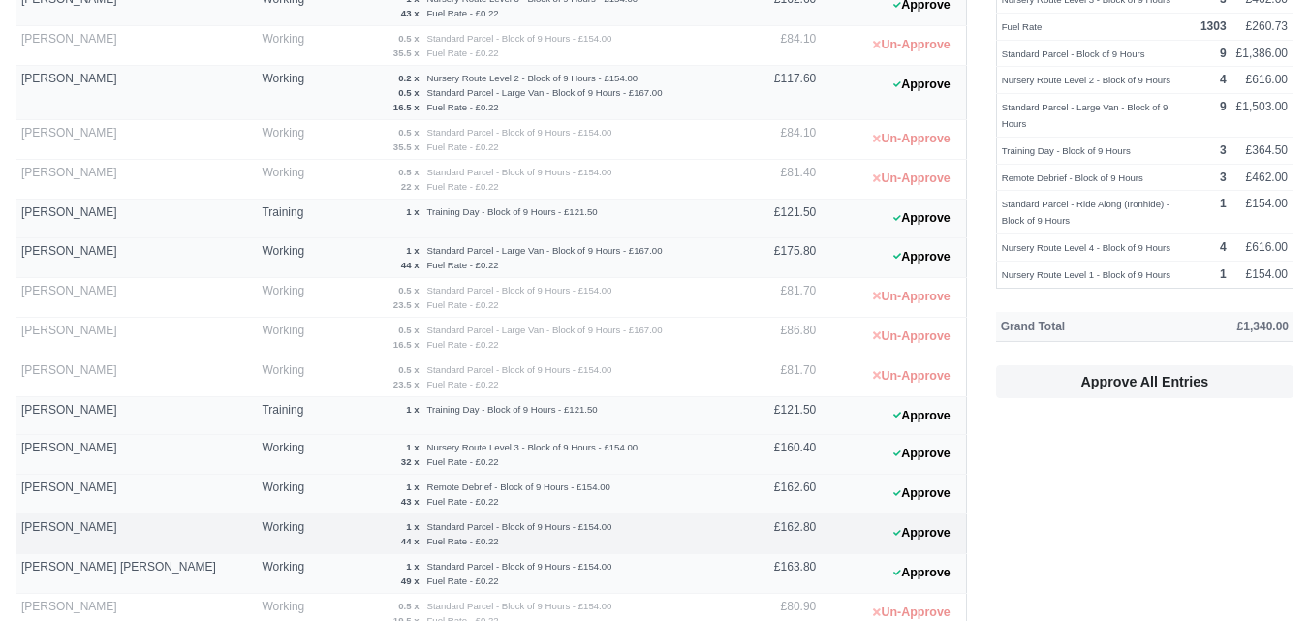
scroll to position [160, 0]
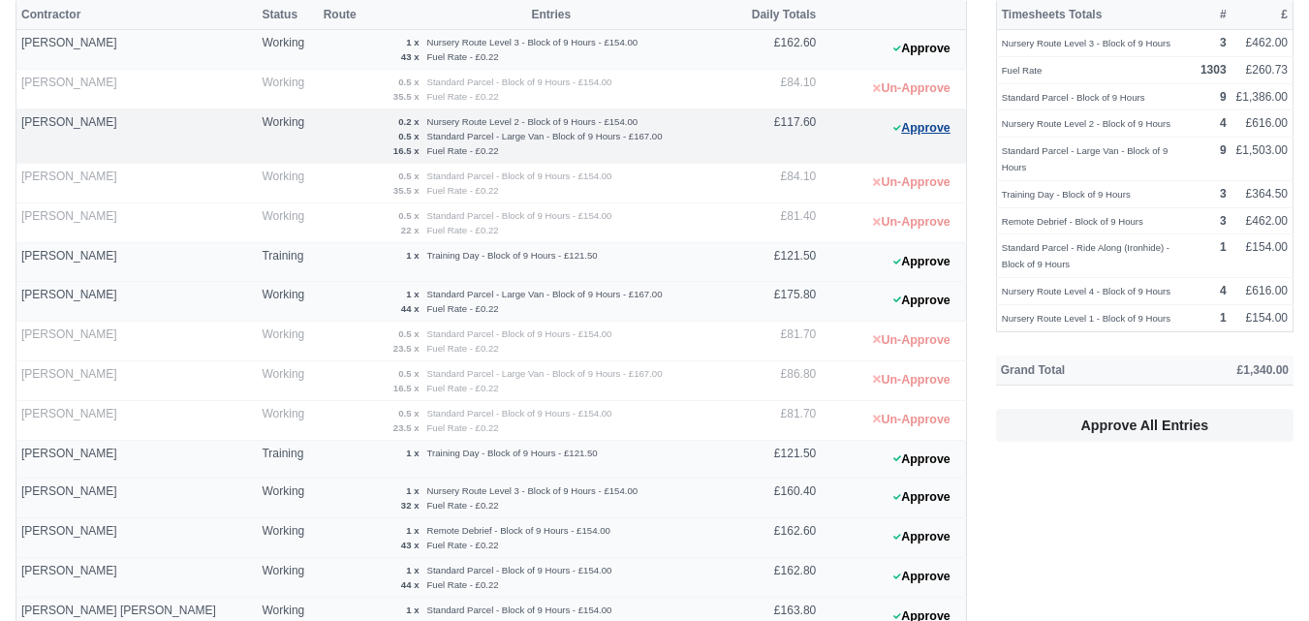
click at [929, 129] on button "Approve" at bounding box center [922, 128] width 78 height 28
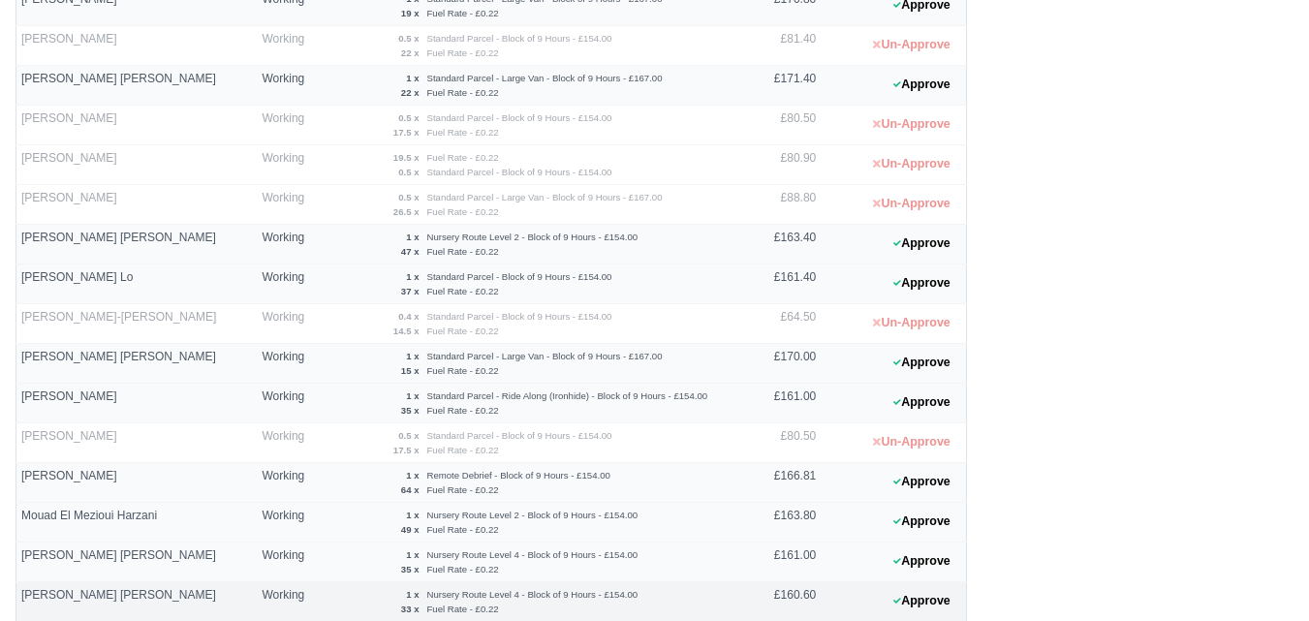
scroll to position [805, 0]
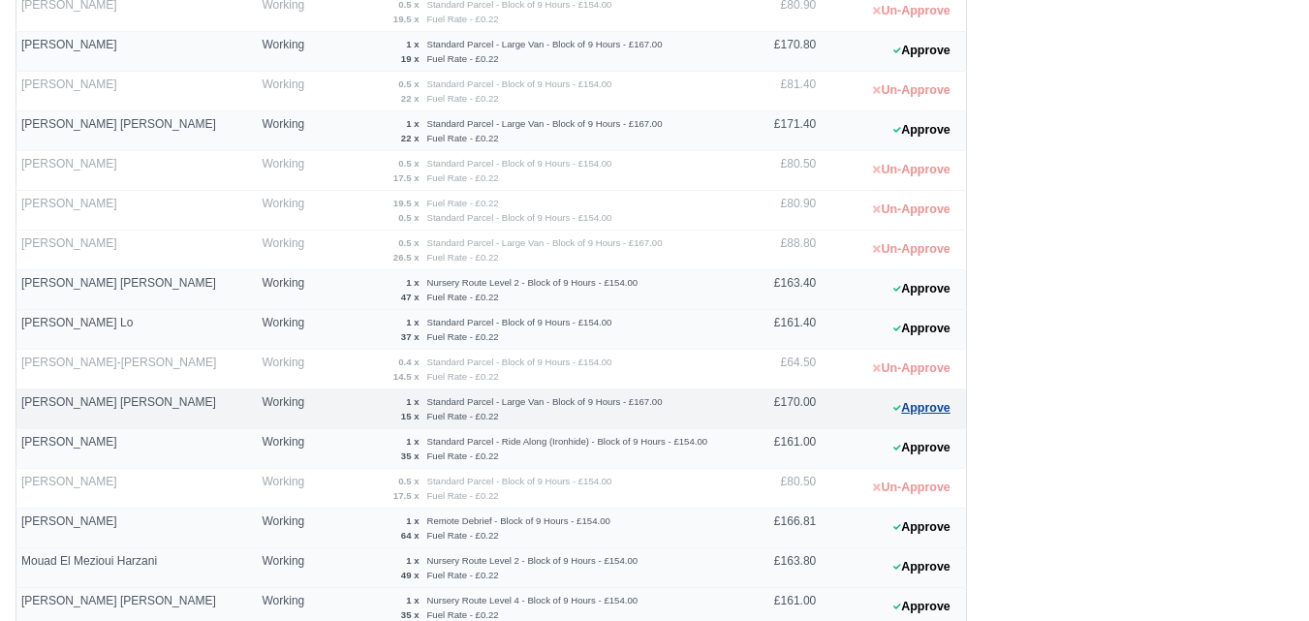
click at [926, 405] on button "Approve" at bounding box center [922, 408] width 78 height 28
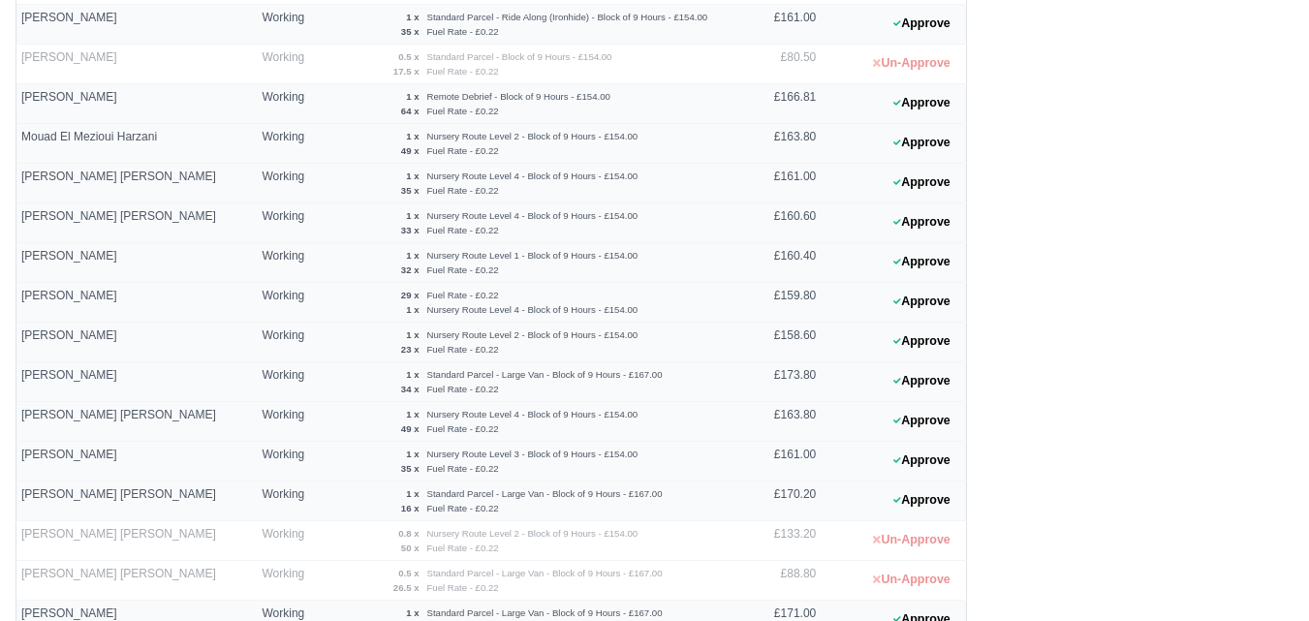
scroll to position [1452, 0]
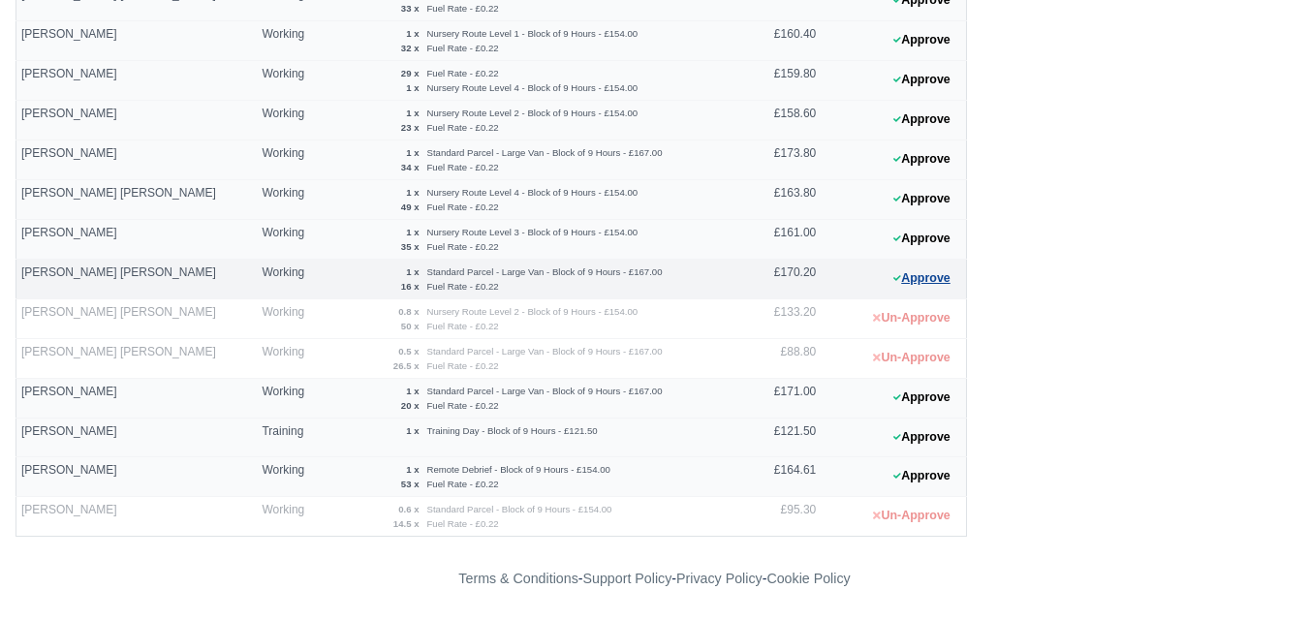
click at [922, 275] on button "Approve" at bounding box center [922, 279] width 78 height 28
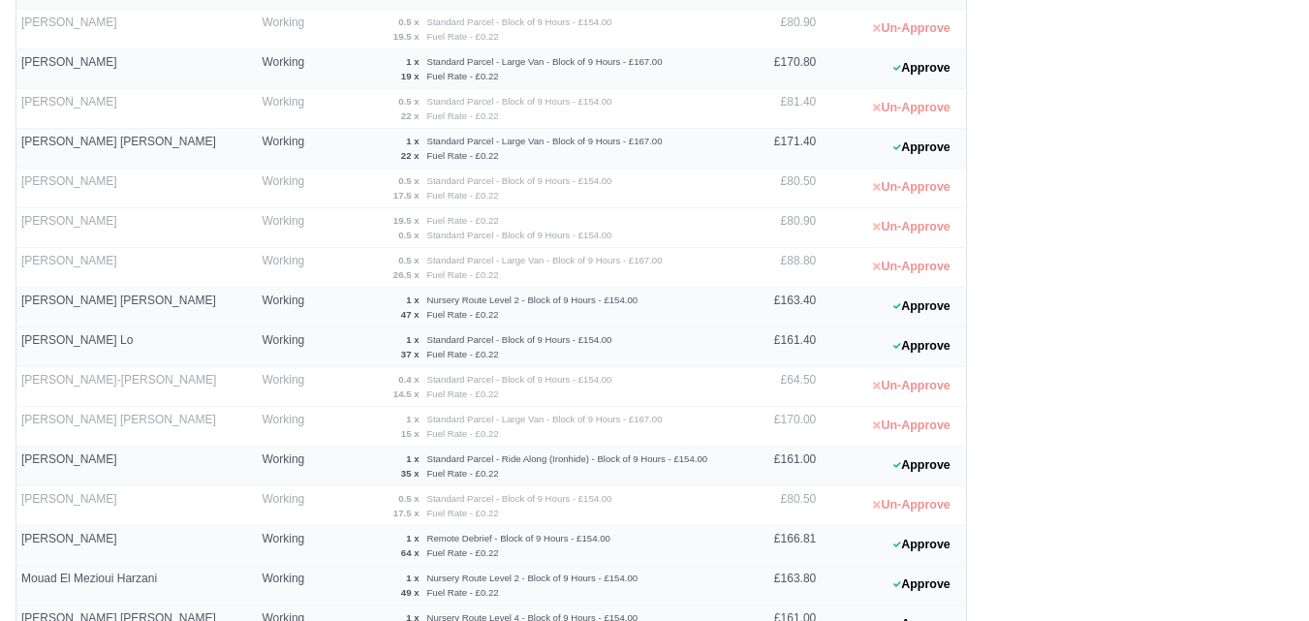
scroll to position [644, 0]
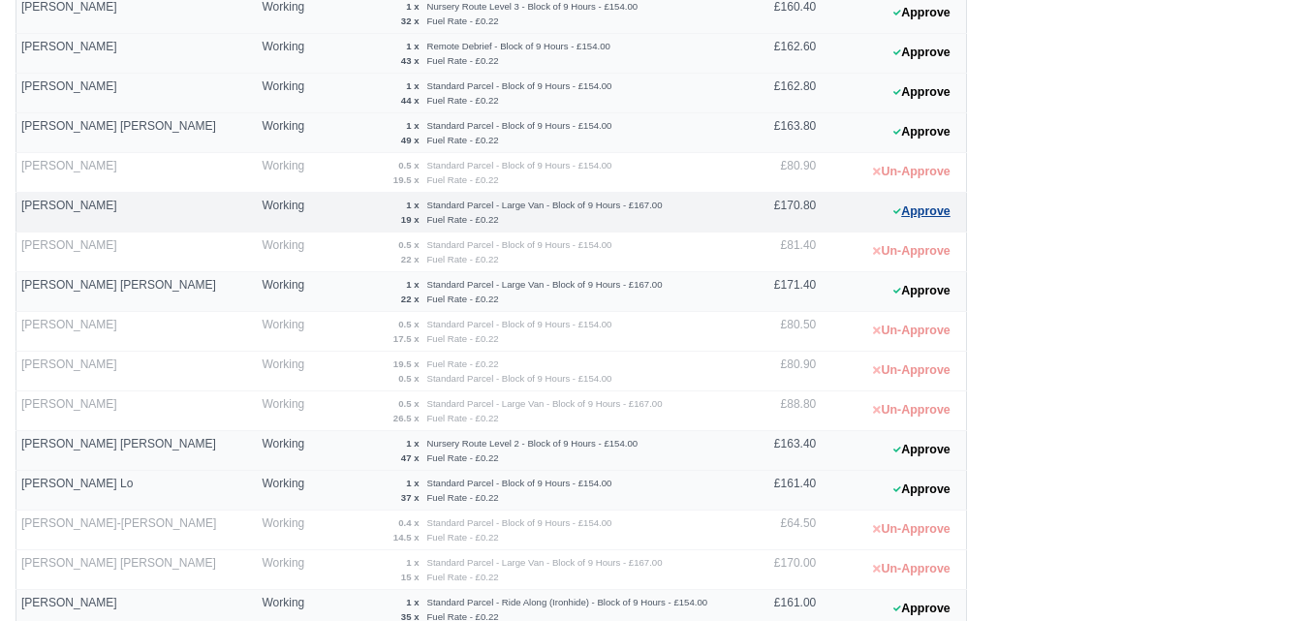
click at [908, 217] on button "Approve" at bounding box center [922, 212] width 78 height 28
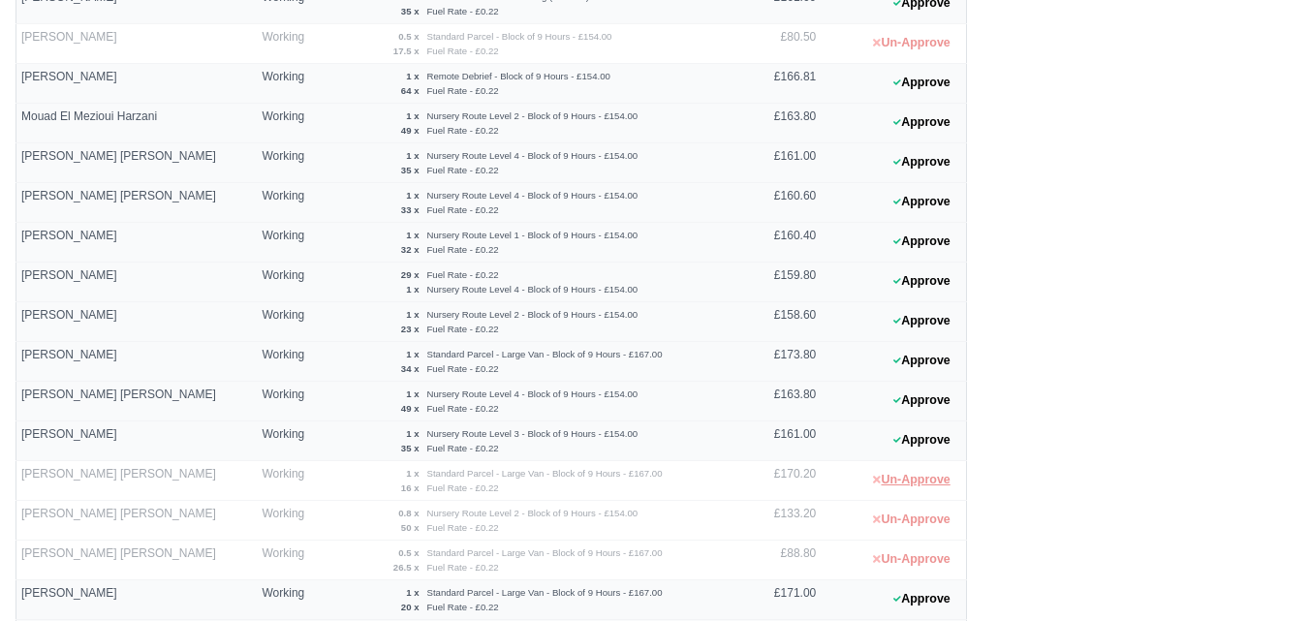
scroll to position [1452, 0]
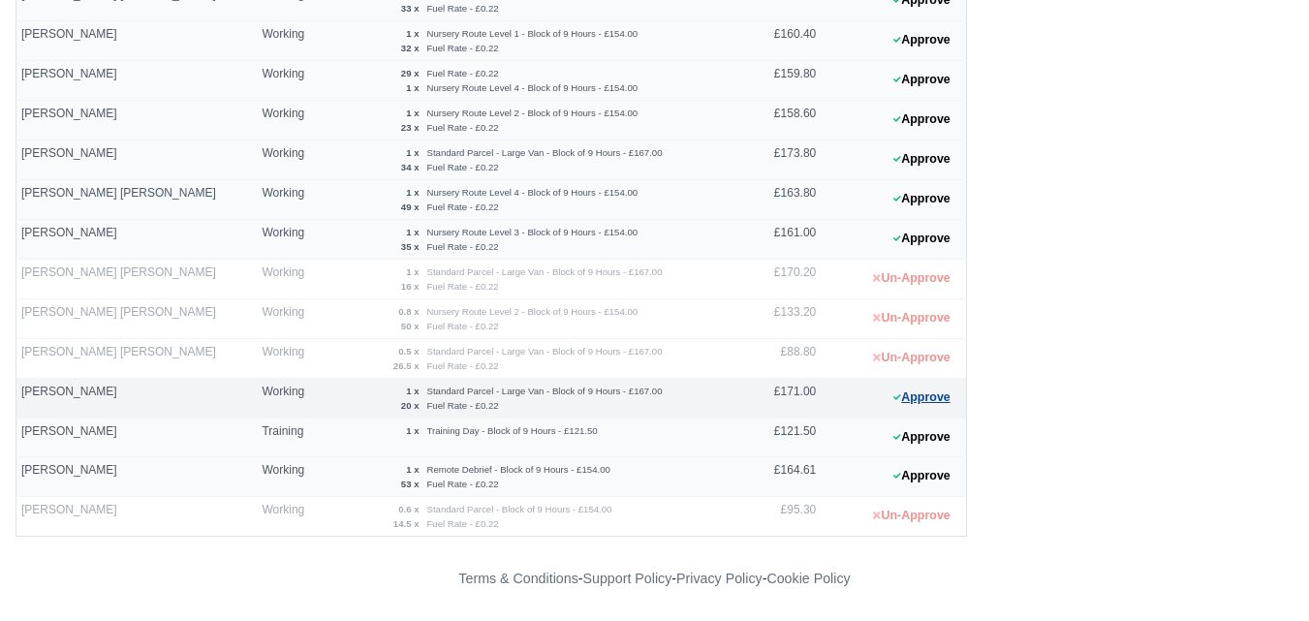
click at [916, 405] on button "Approve" at bounding box center [922, 398] width 78 height 28
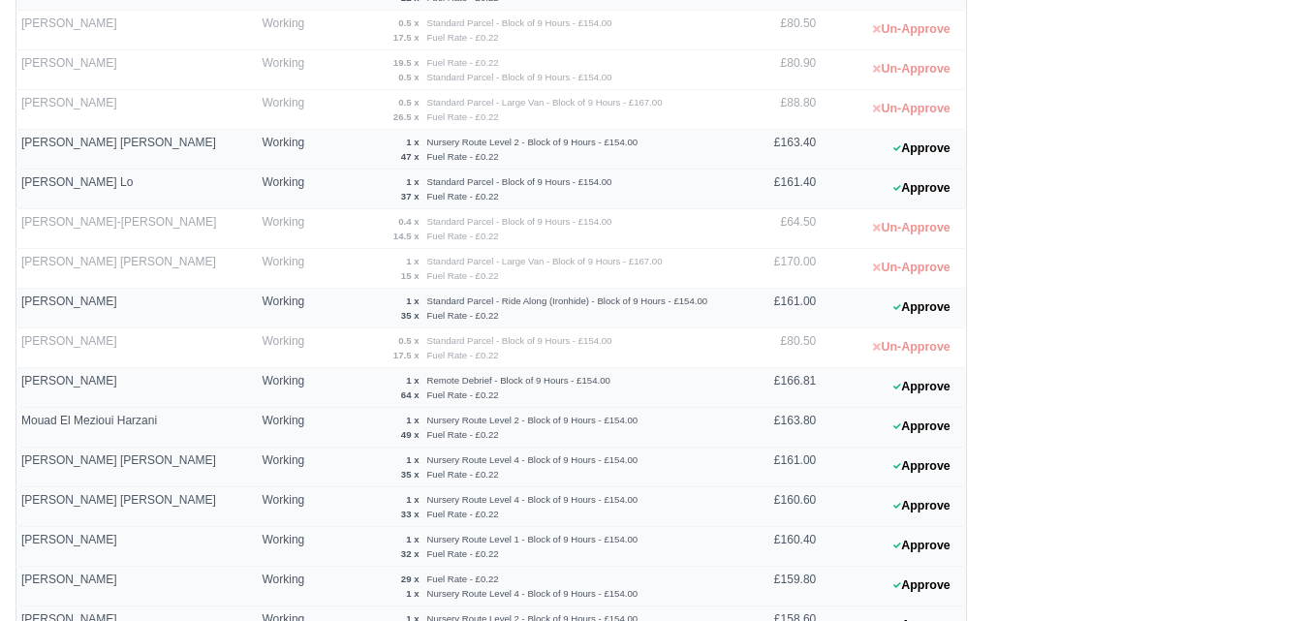
scroll to position [805, 0]
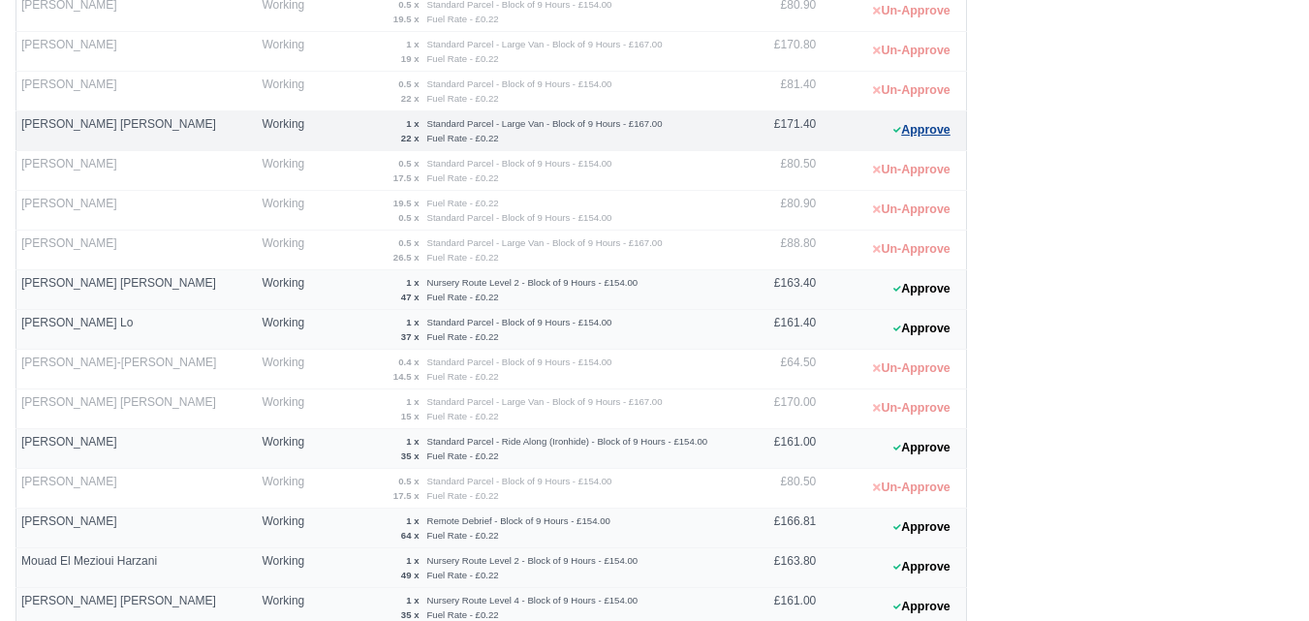
click at [935, 120] on button "Approve" at bounding box center [922, 130] width 78 height 28
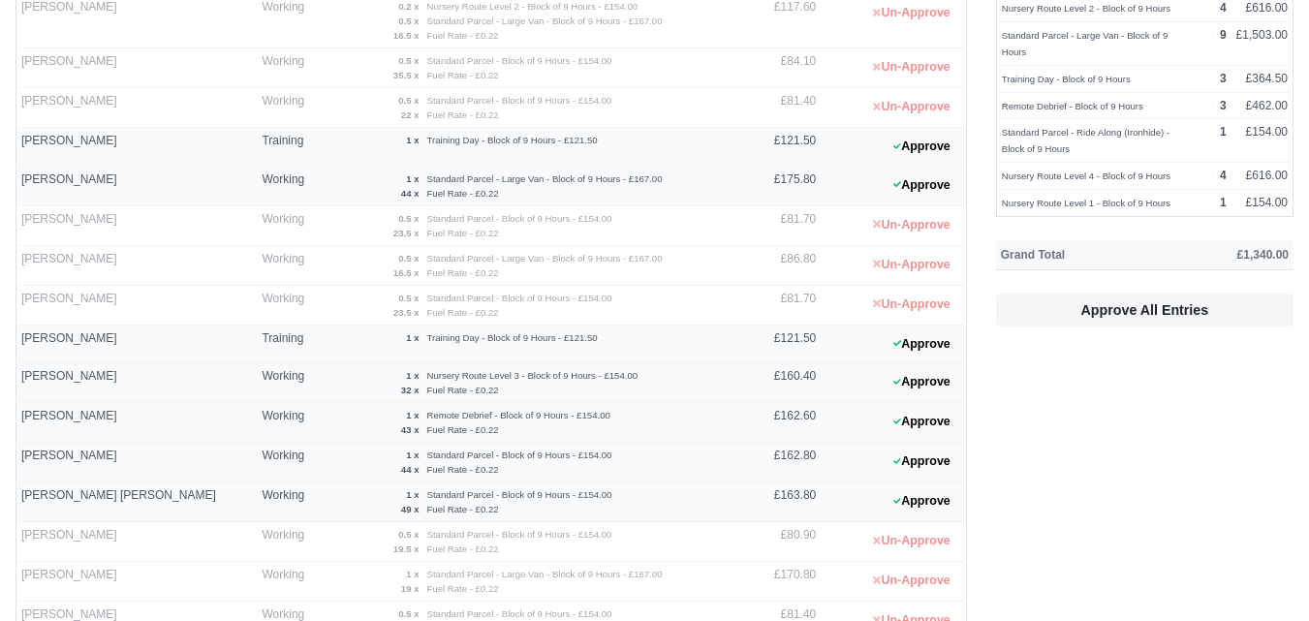
scroll to position [0, 0]
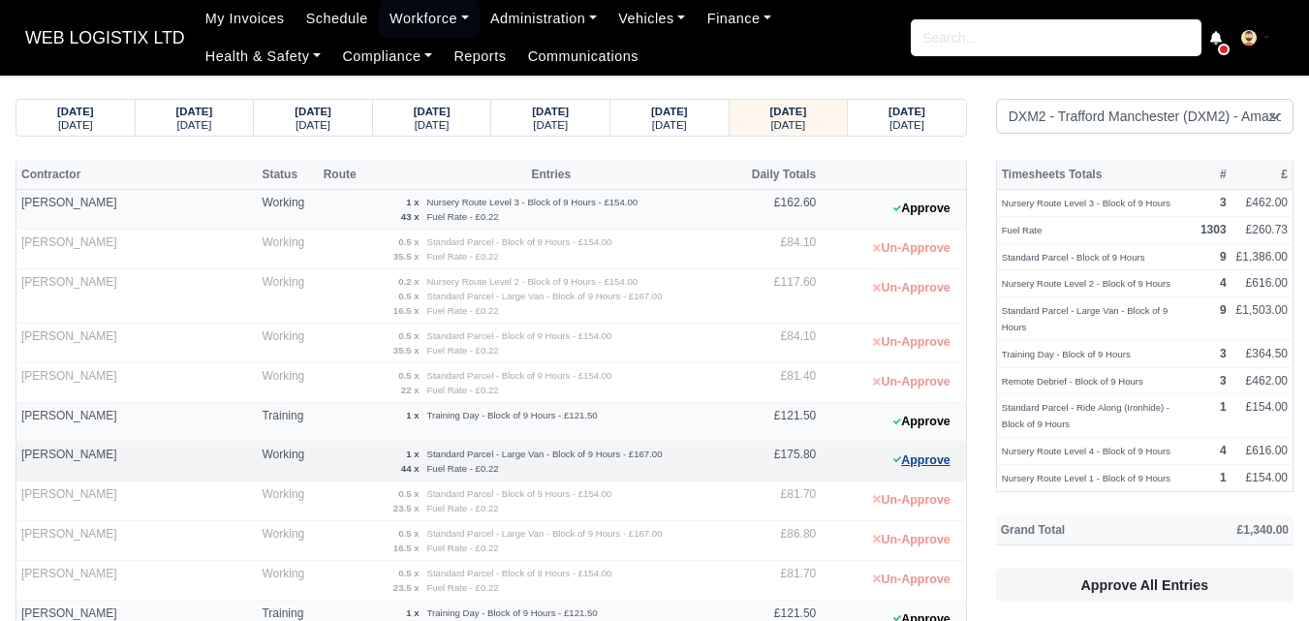
click at [908, 455] on button "Approve" at bounding box center [922, 461] width 78 height 28
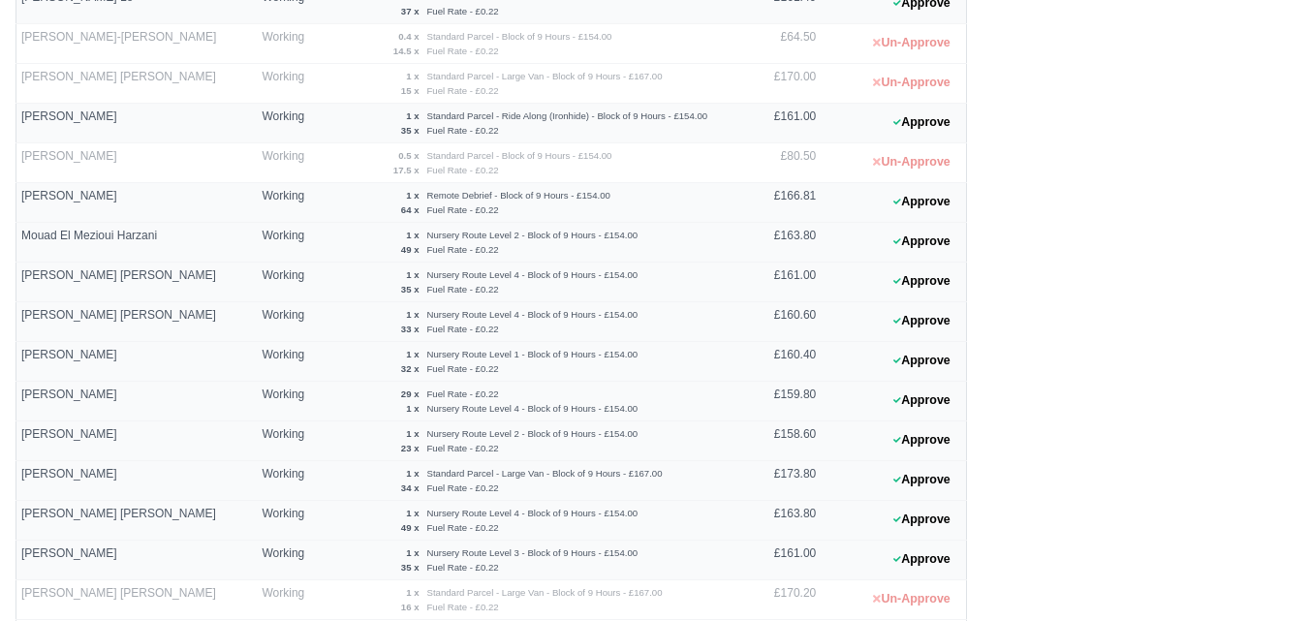
scroll to position [1452, 0]
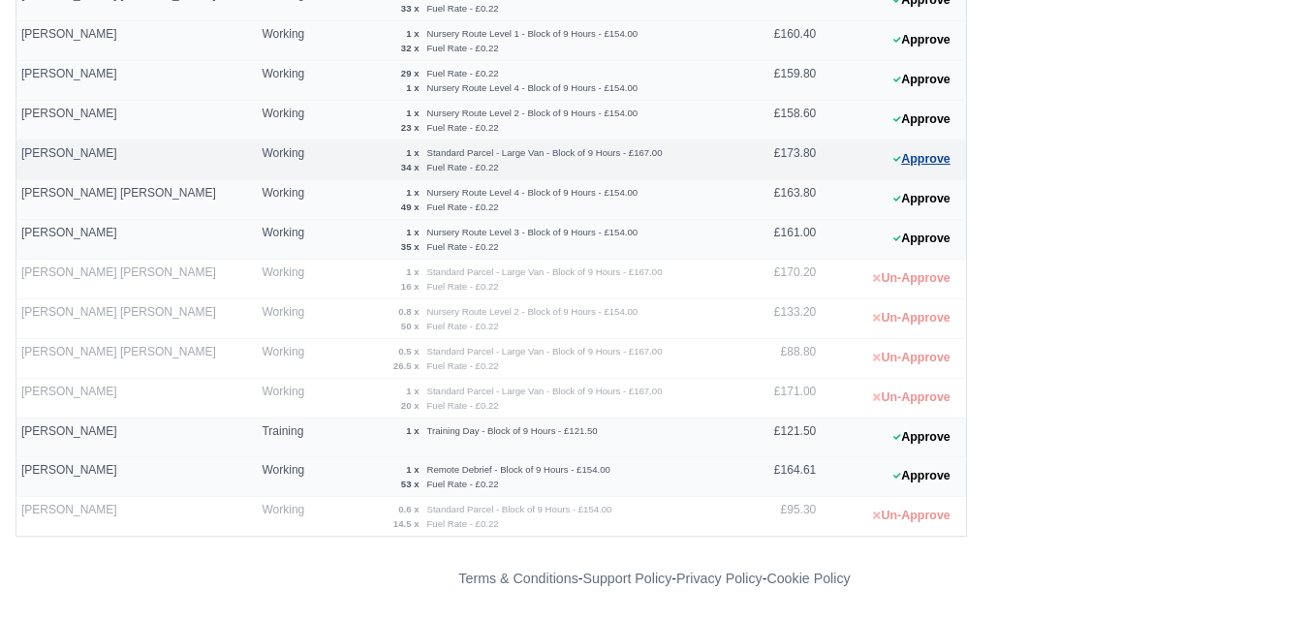
click at [927, 168] on button "Approve" at bounding box center [922, 159] width 78 height 28
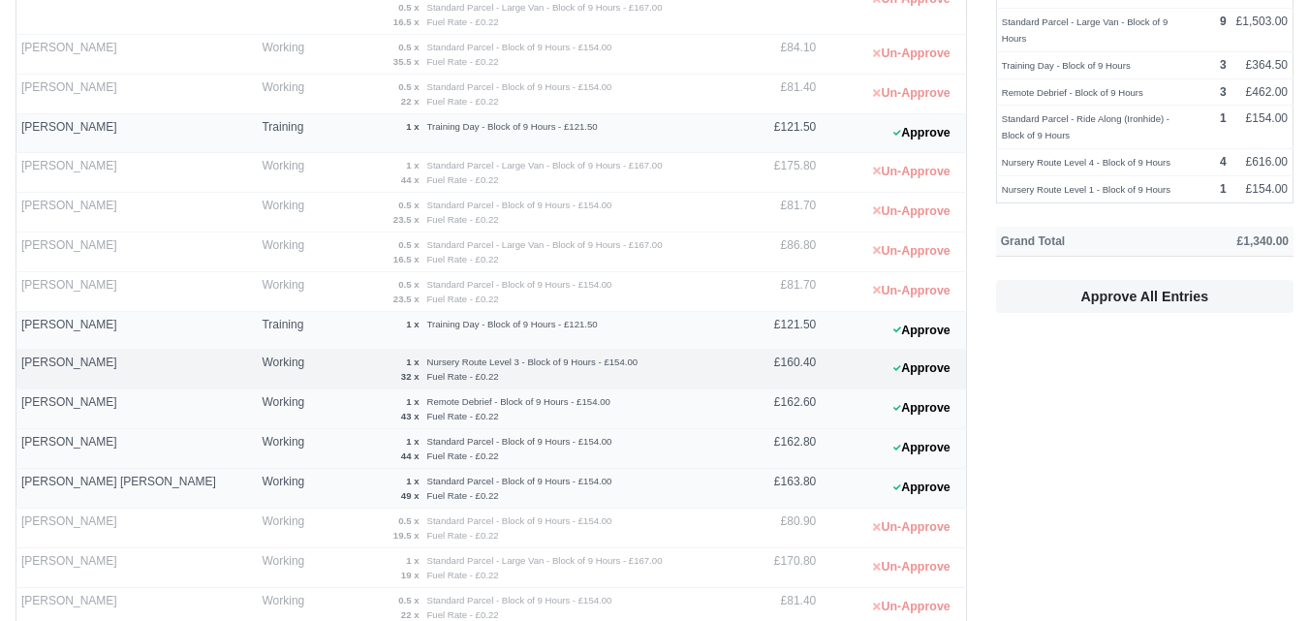
scroll to position [483, 0]
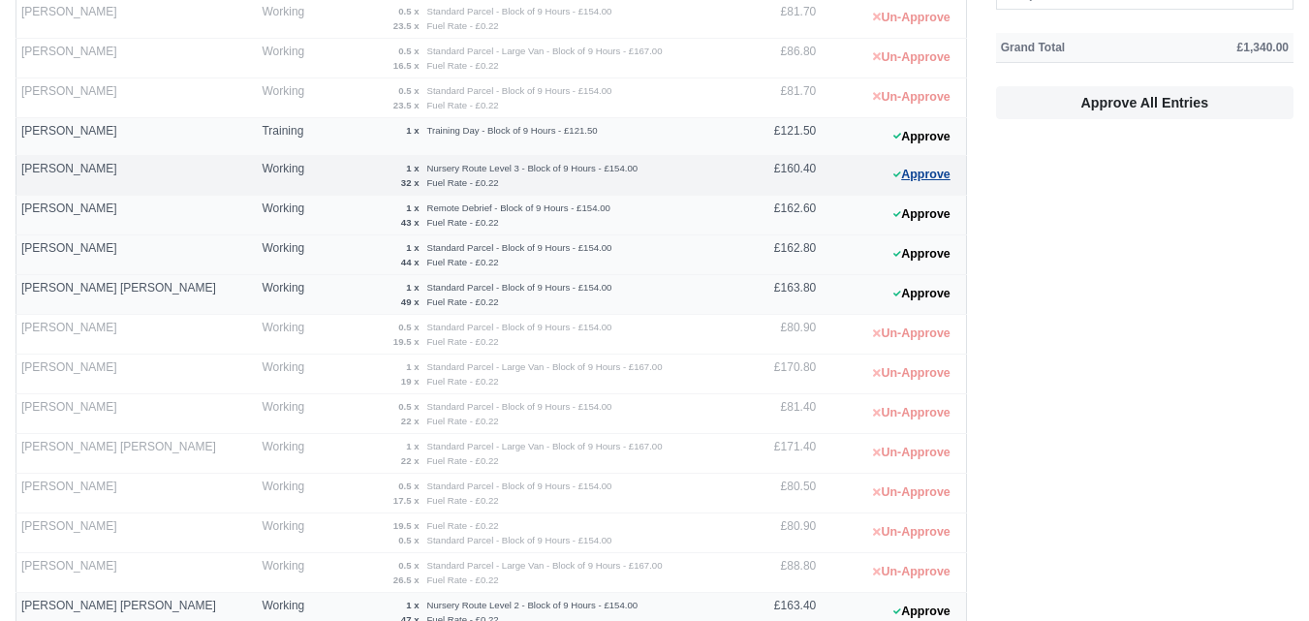
click at [922, 182] on button "Approve" at bounding box center [922, 175] width 78 height 28
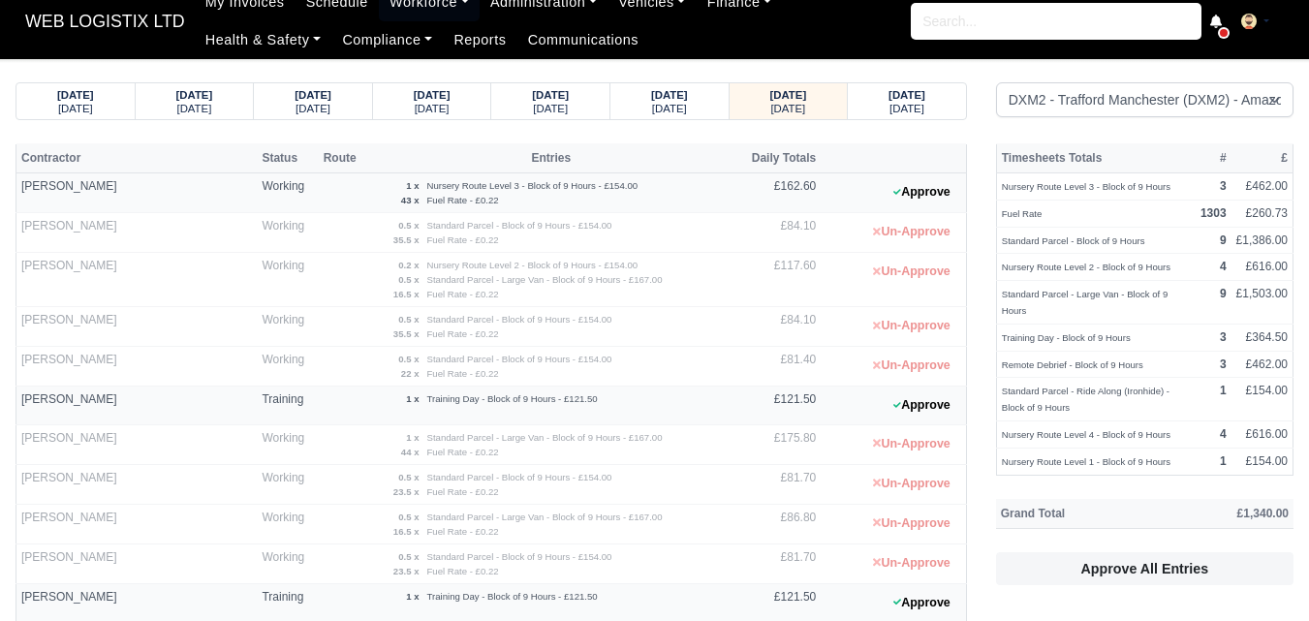
scroll to position [0, 0]
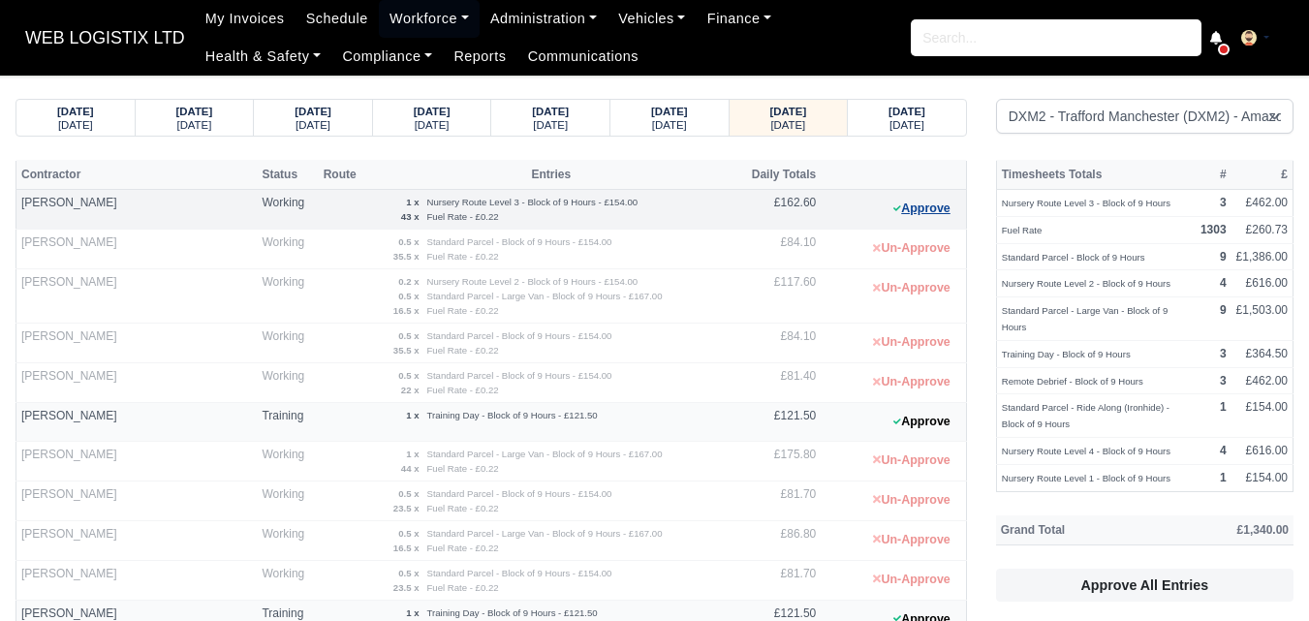
click at [888, 212] on button "Approve" at bounding box center [922, 209] width 78 height 28
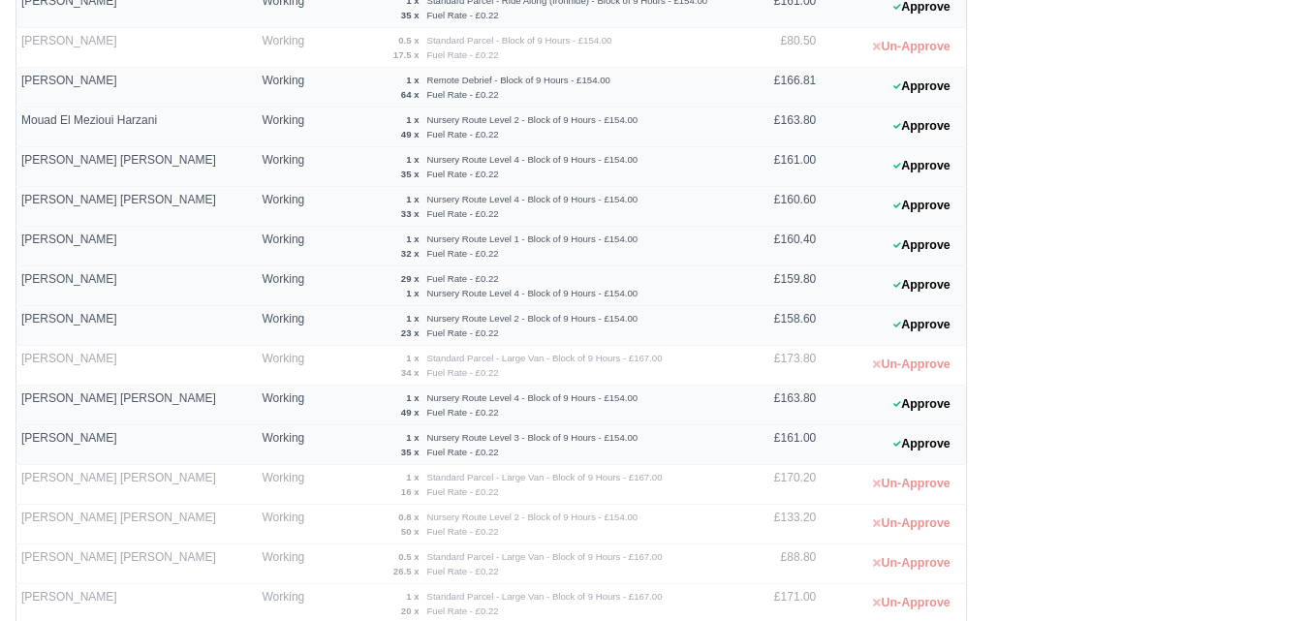
scroll to position [1452, 0]
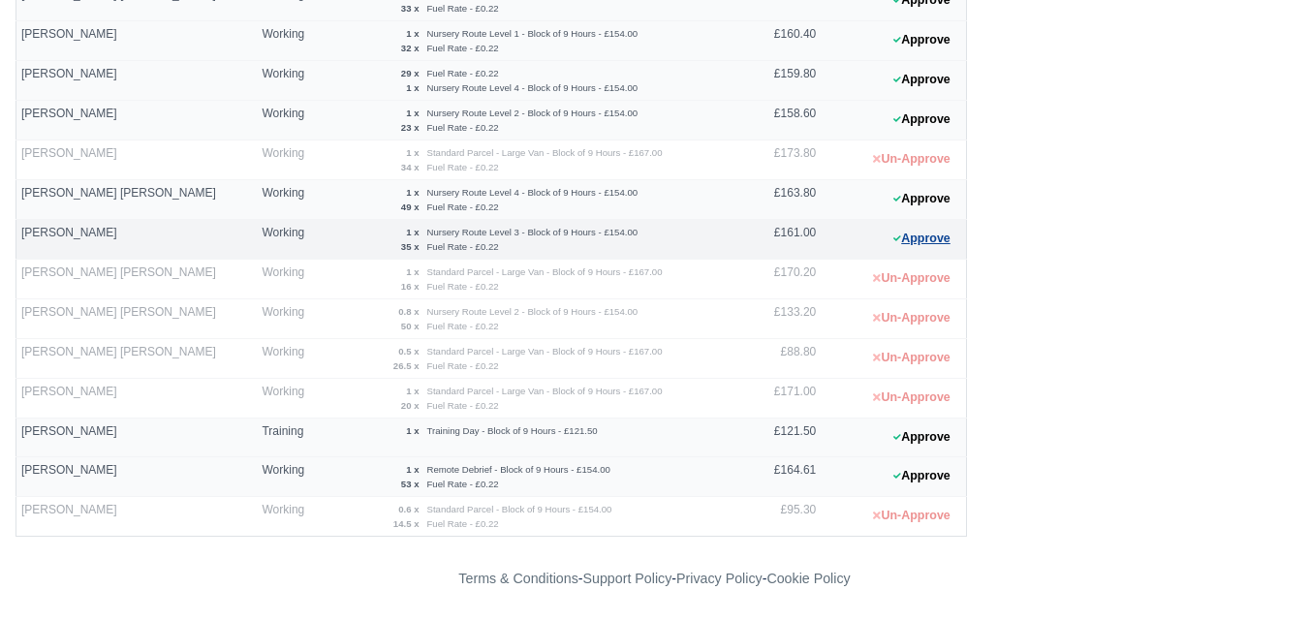
click at [937, 241] on button "Approve" at bounding box center [922, 239] width 78 height 28
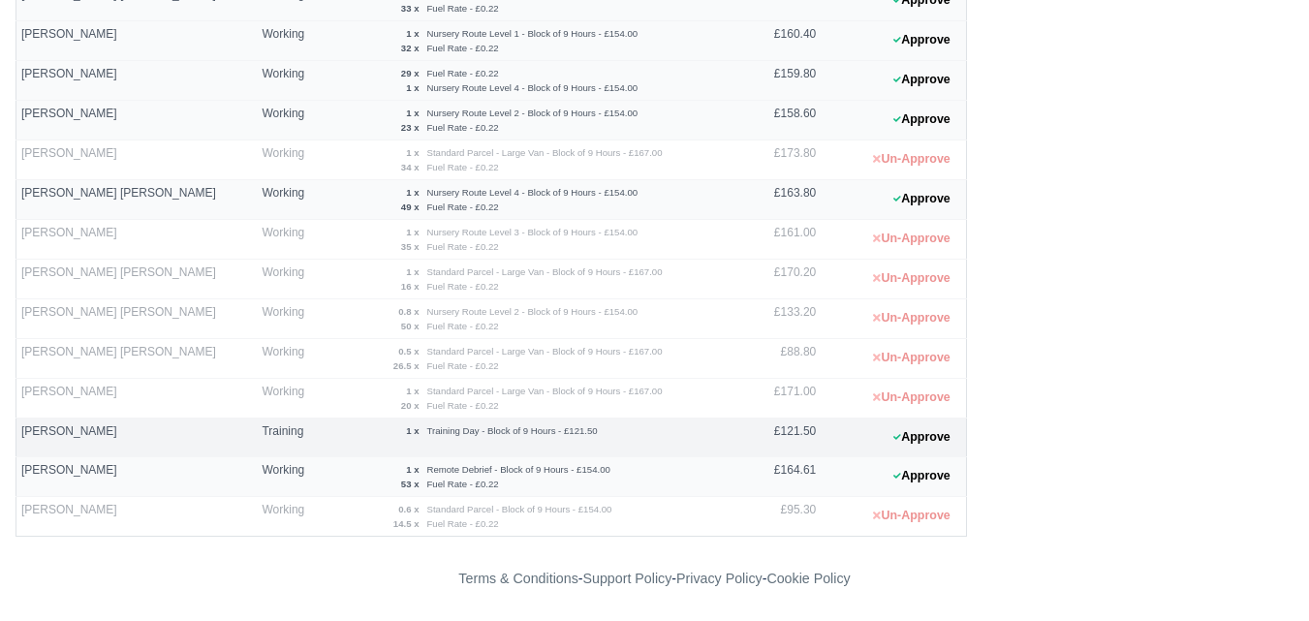
scroll to position [1290, 0]
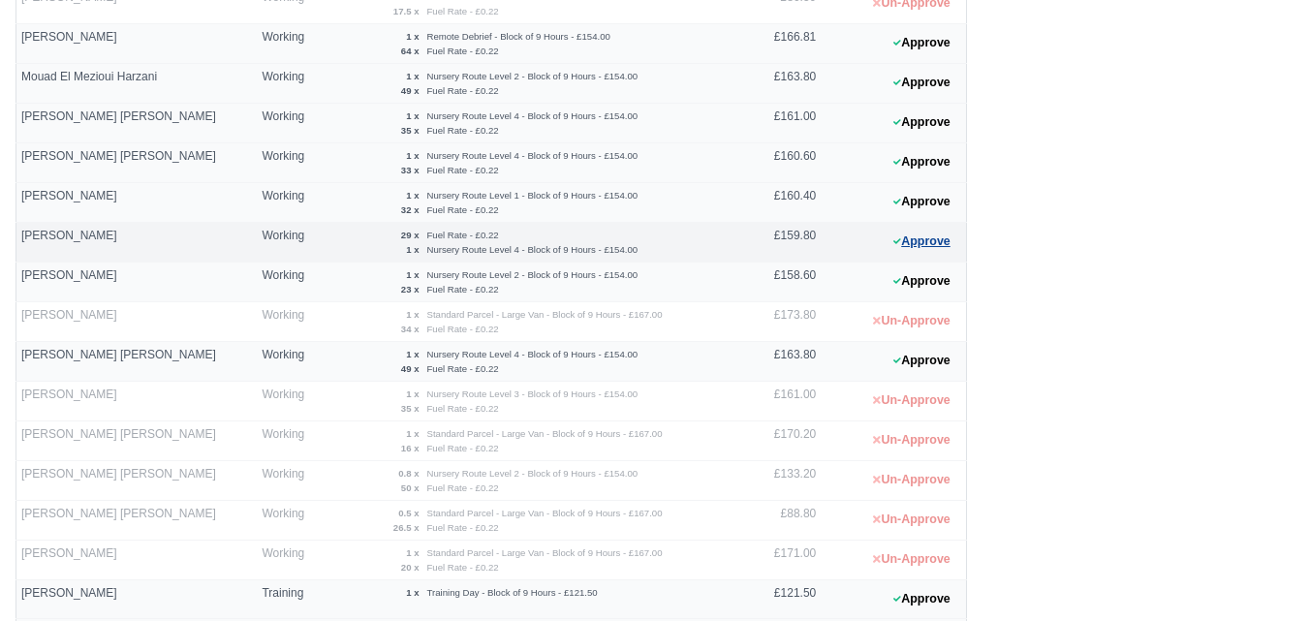
click at [919, 241] on button "Approve" at bounding box center [922, 242] width 78 height 28
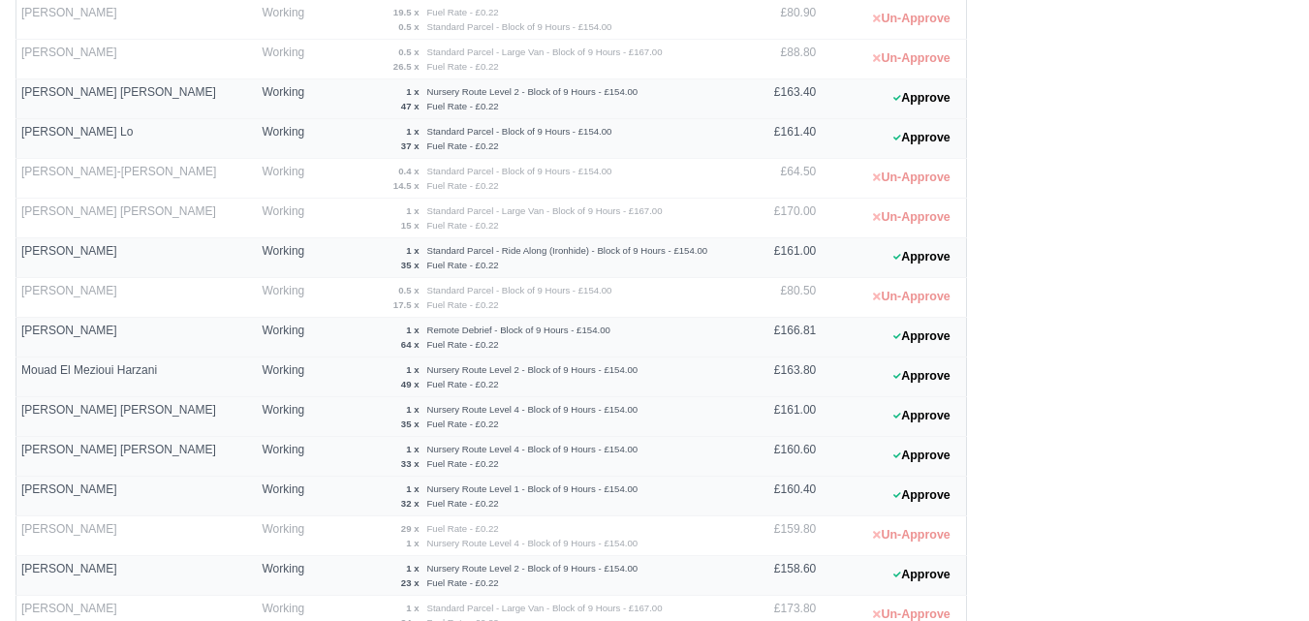
scroll to position [967, 0]
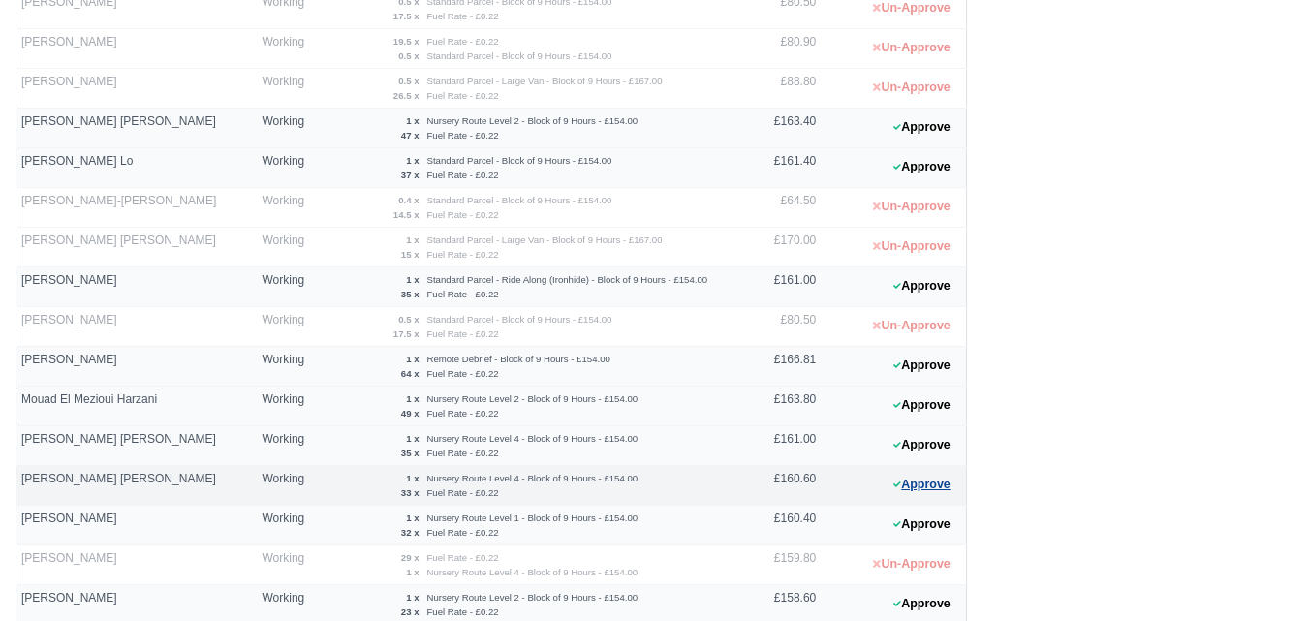
click at [900, 480] on button "Approve" at bounding box center [922, 485] width 78 height 28
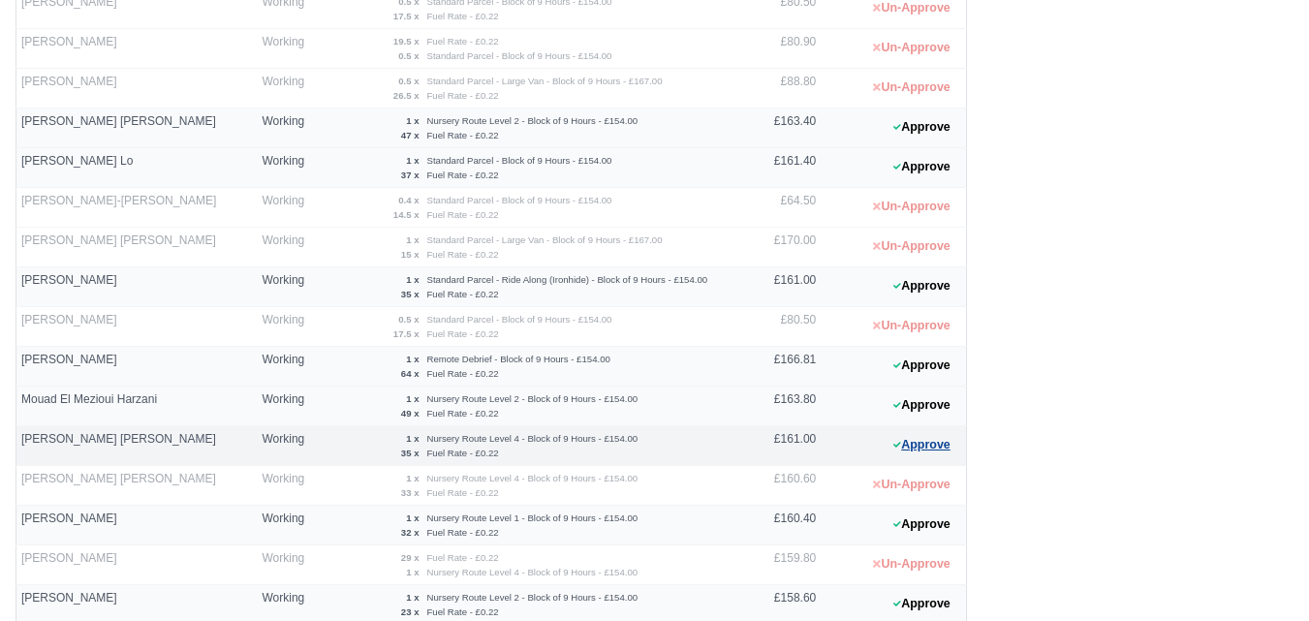
click at [914, 451] on button "Approve" at bounding box center [922, 445] width 78 height 28
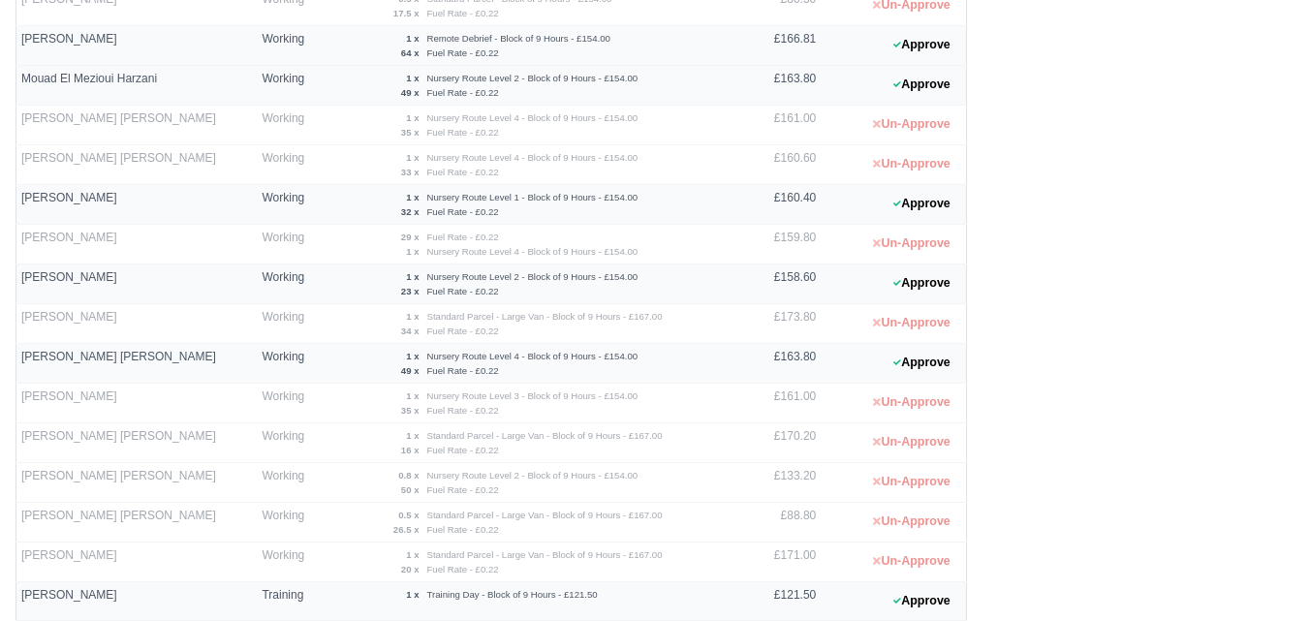
scroll to position [1290, 0]
click at [948, 354] on button "Approve" at bounding box center [922, 361] width 78 height 28
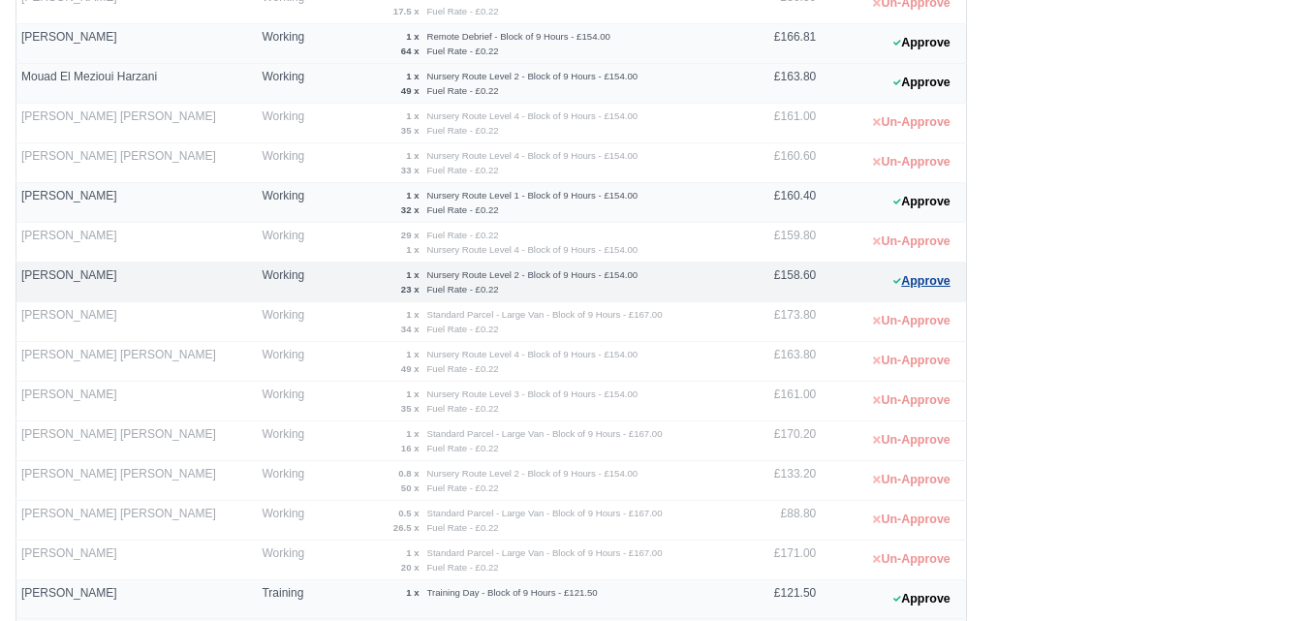
click at [922, 278] on button "Approve" at bounding box center [922, 281] width 78 height 28
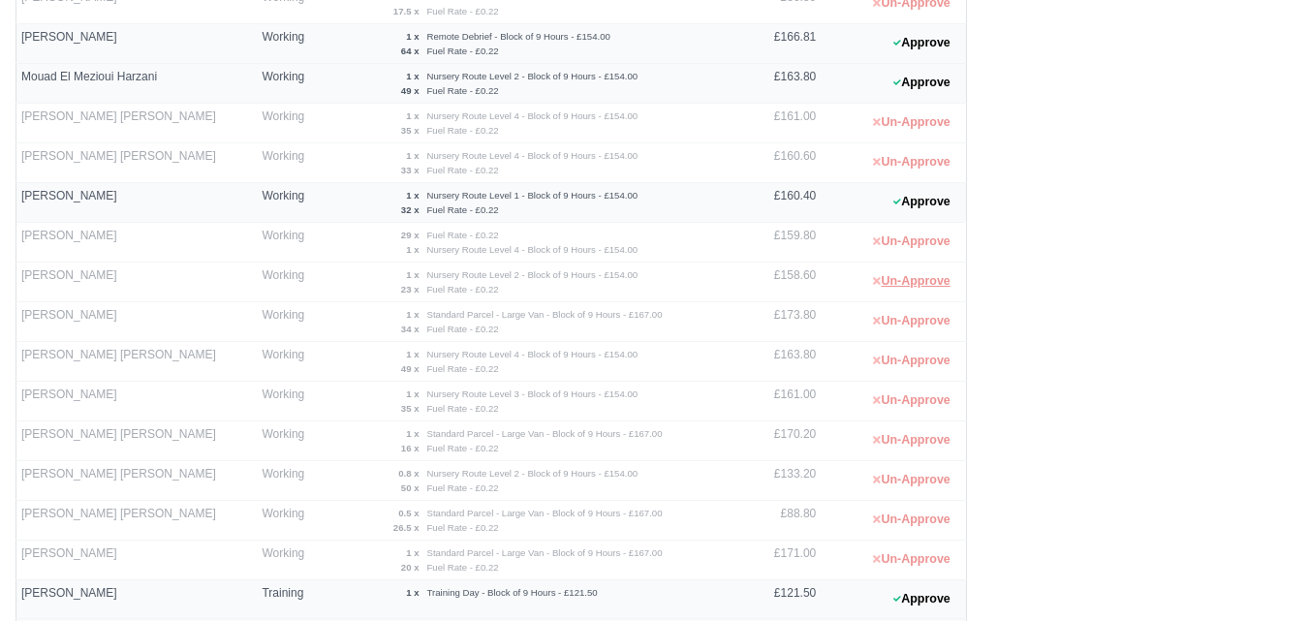
click at [922, 278] on button "Un-Approve" at bounding box center [911, 281] width 98 height 28
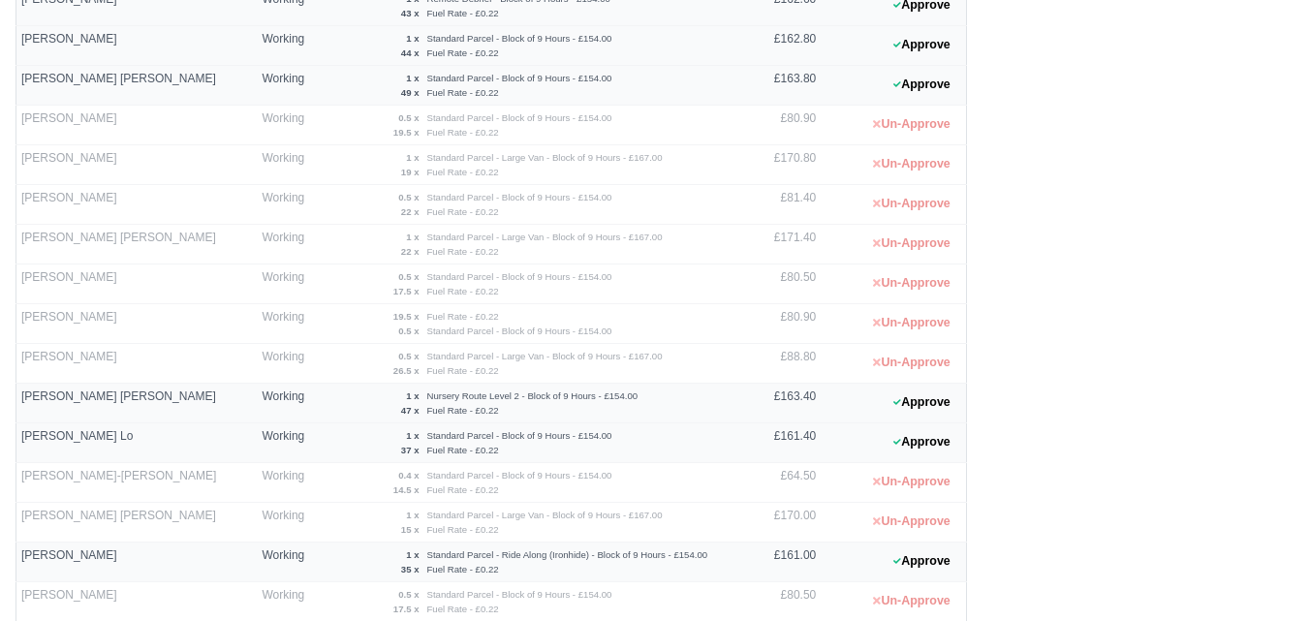
scroll to position [644, 0]
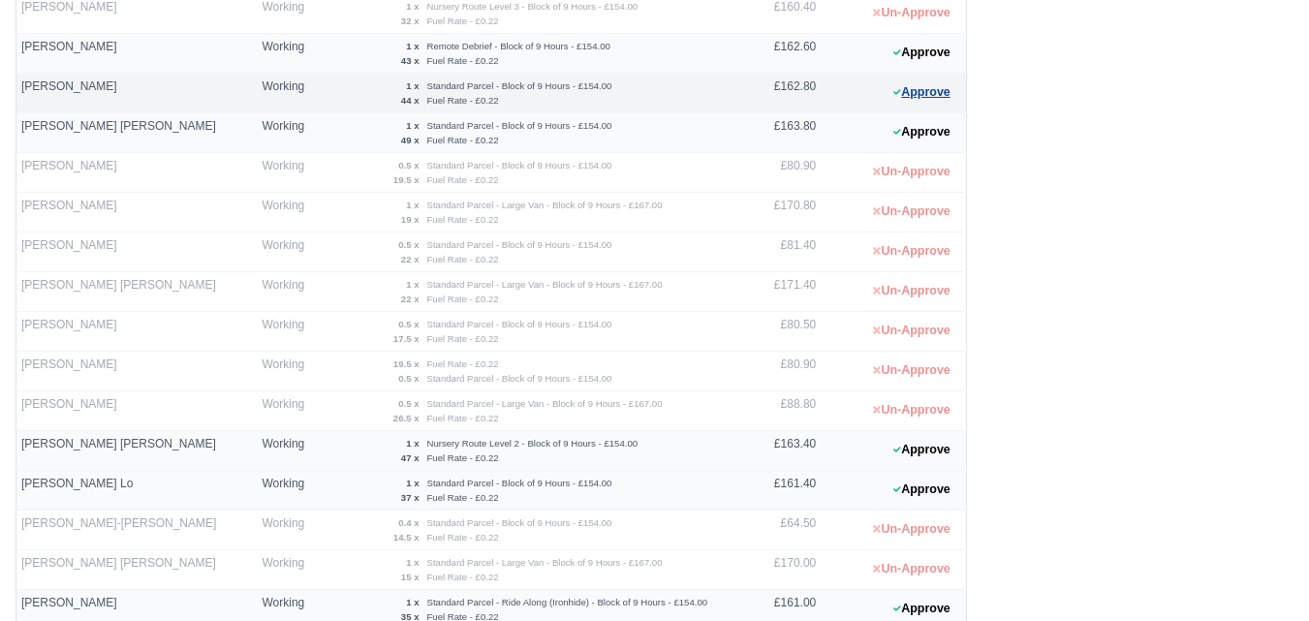
click at [934, 100] on button "Approve" at bounding box center [922, 92] width 78 height 28
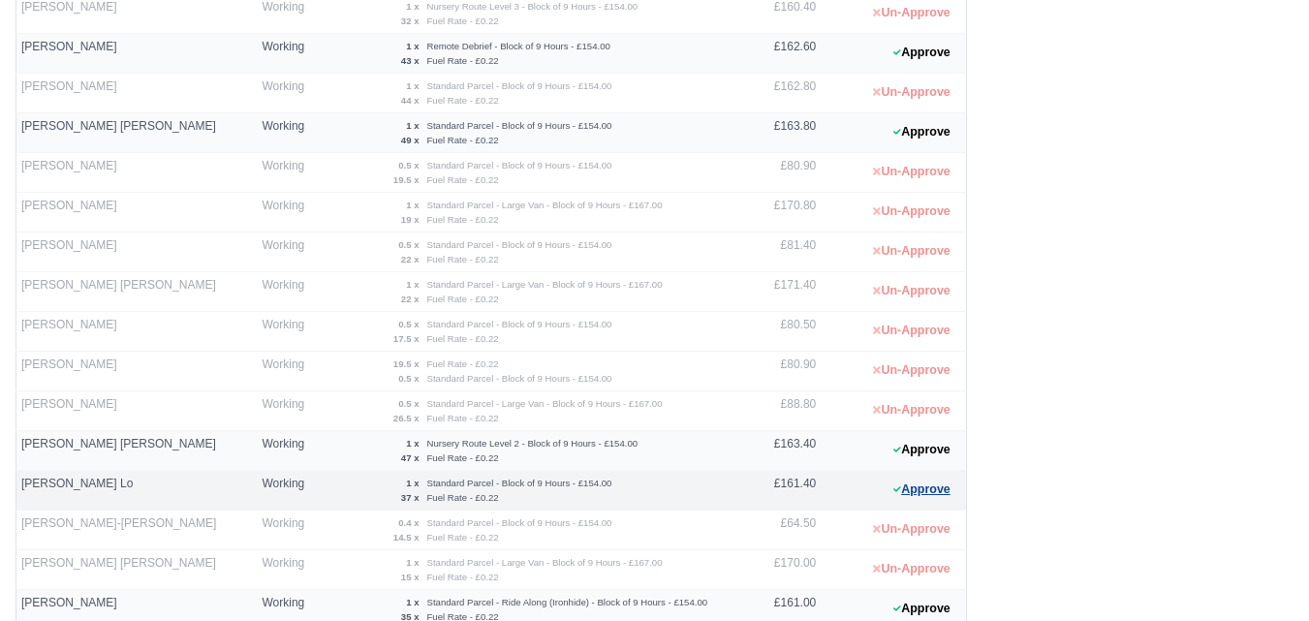
click at [923, 486] on button "Approve" at bounding box center [922, 490] width 78 height 28
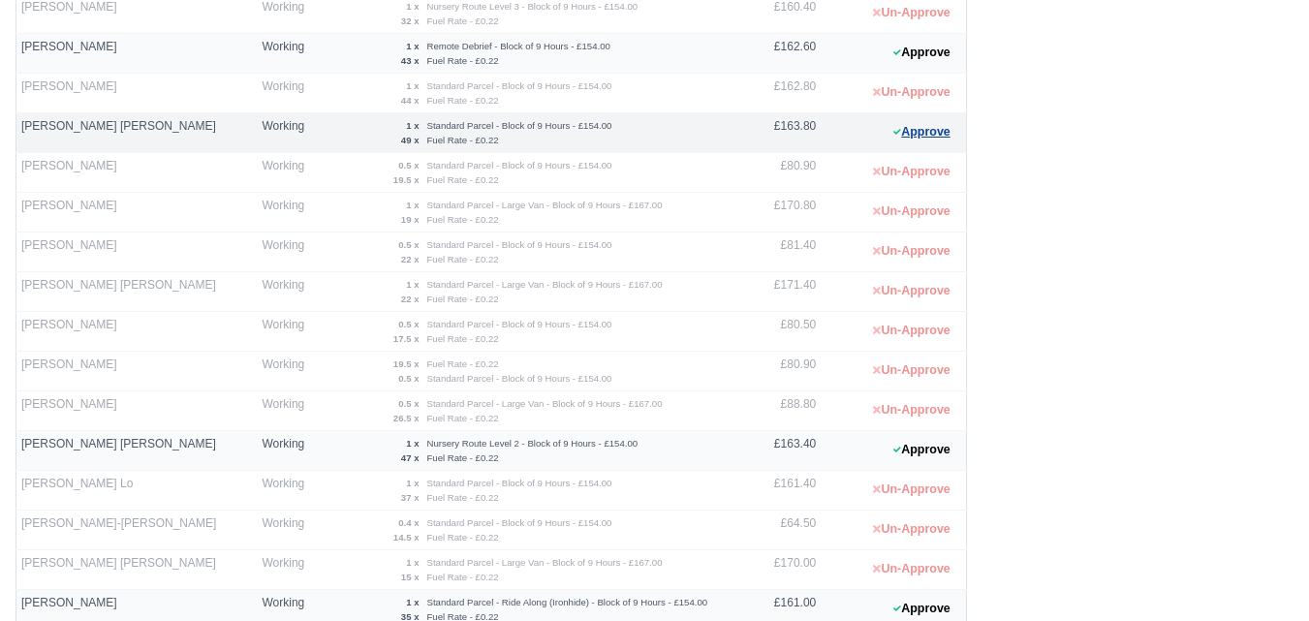
click at [910, 139] on button "Approve" at bounding box center [922, 132] width 78 height 28
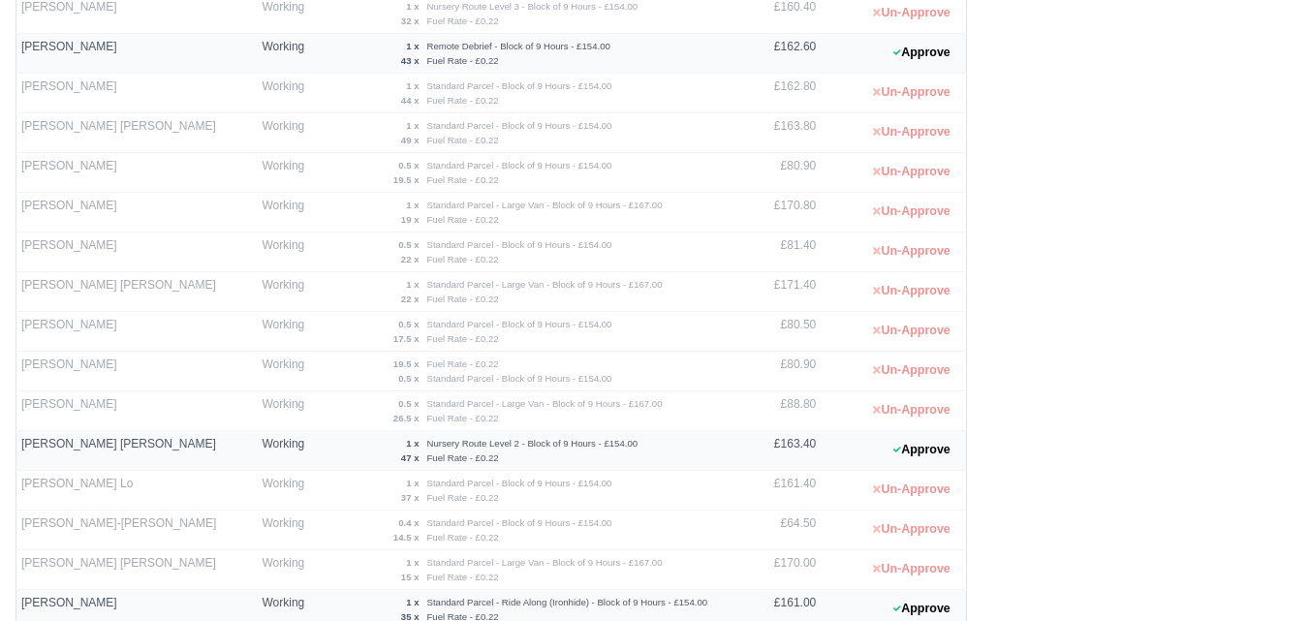
scroll to position [1290, 0]
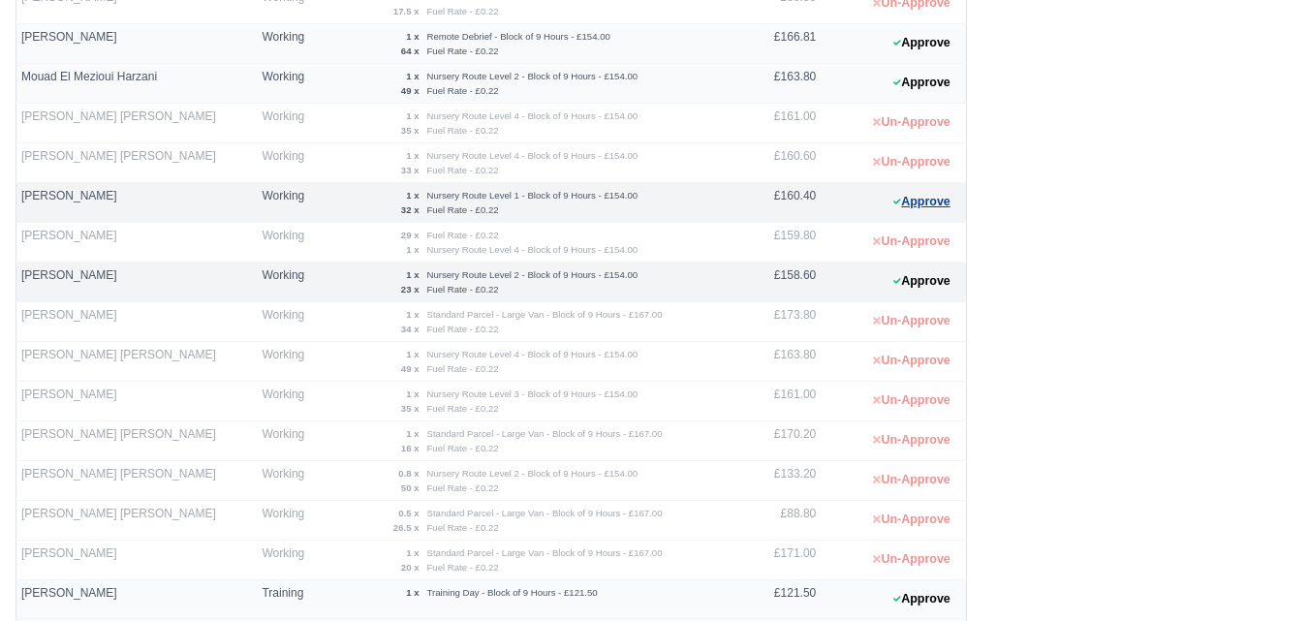
click at [916, 197] on button "Approve" at bounding box center [922, 202] width 78 height 28
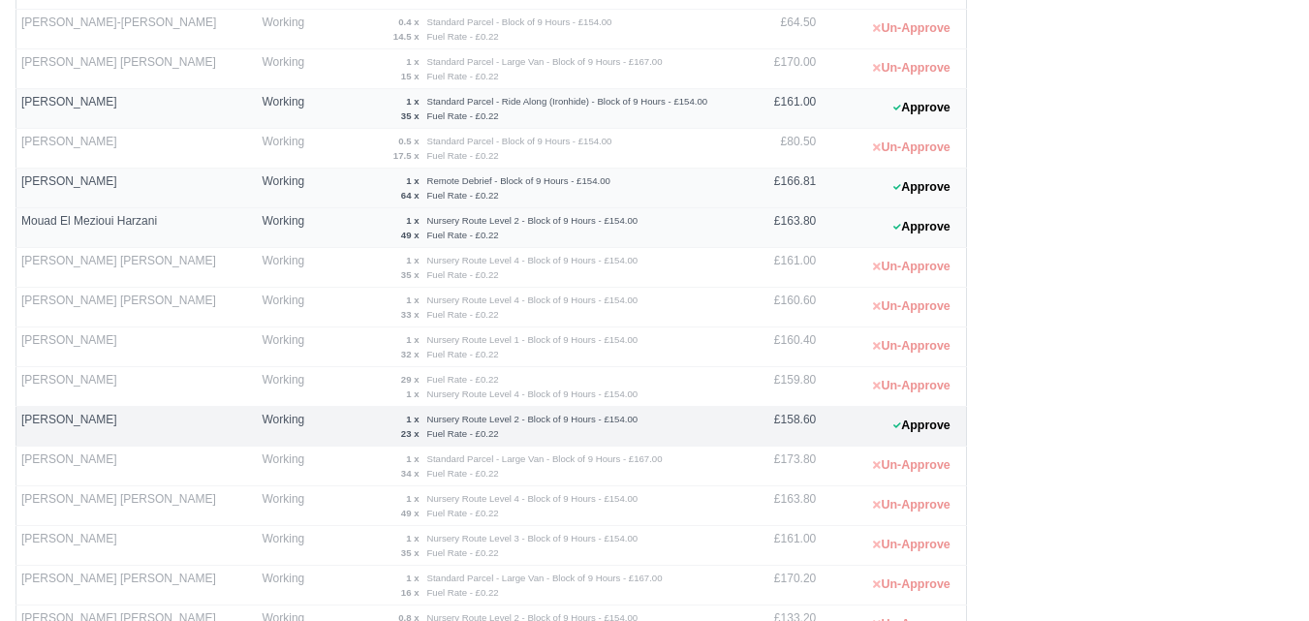
scroll to position [967, 0]
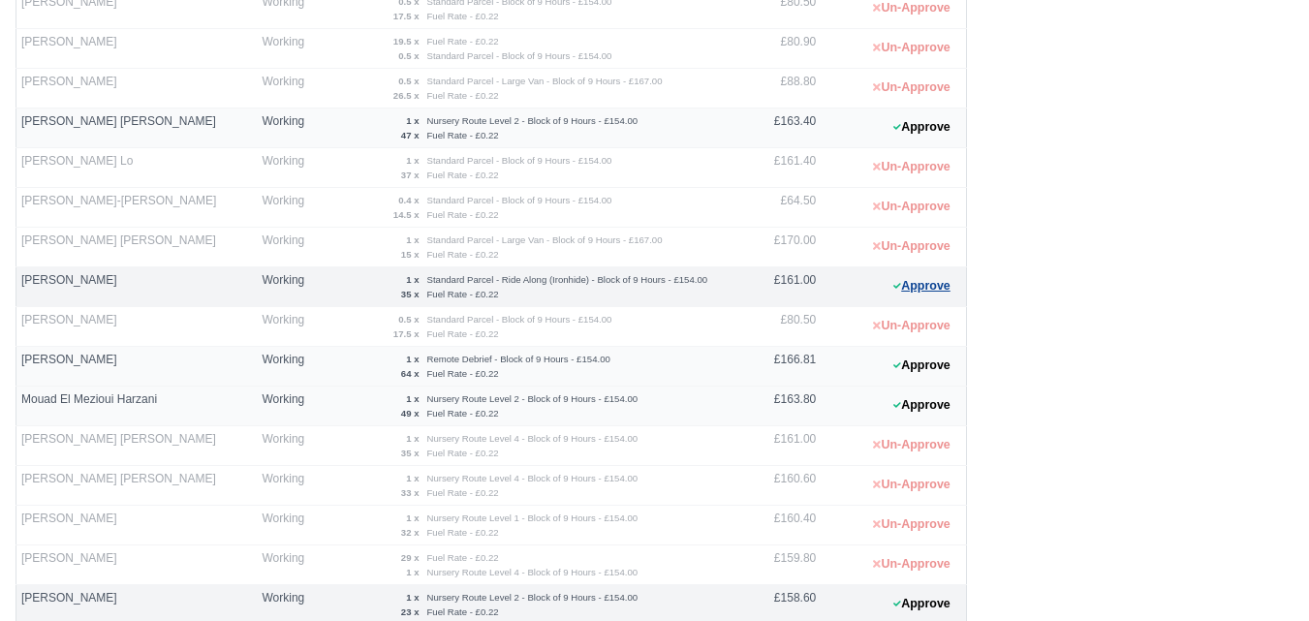
click at [910, 287] on button "Approve" at bounding box center [922, 286] width 78 height 28
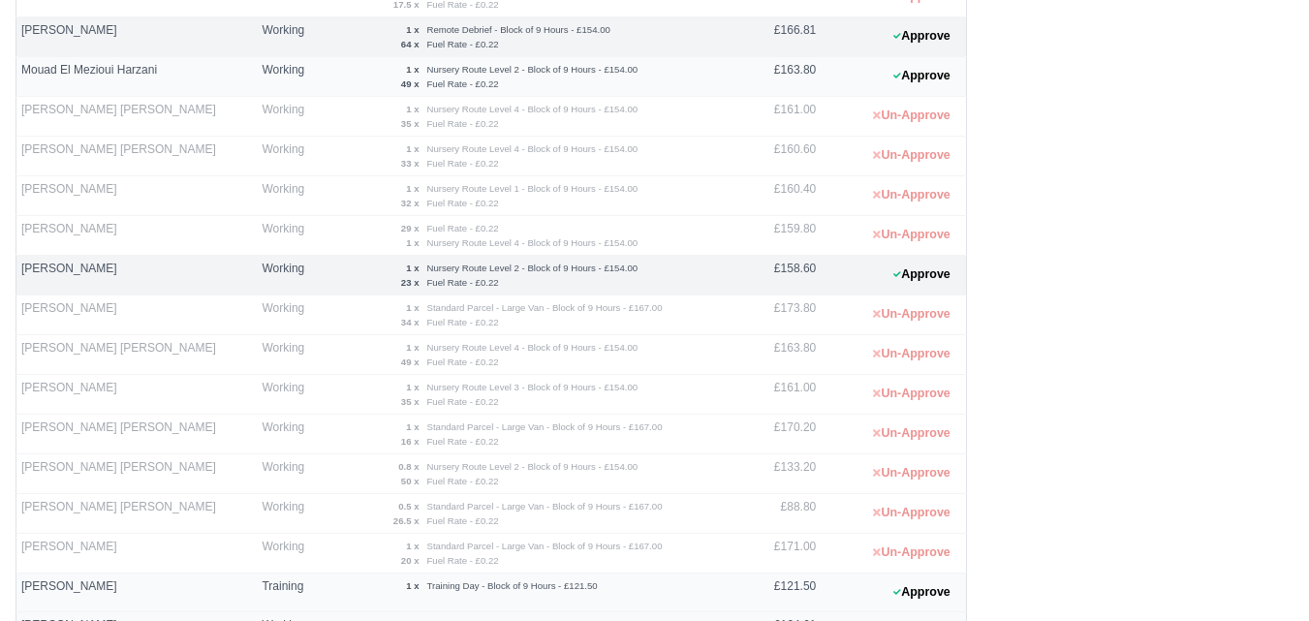
scroll to position [1452, 0]
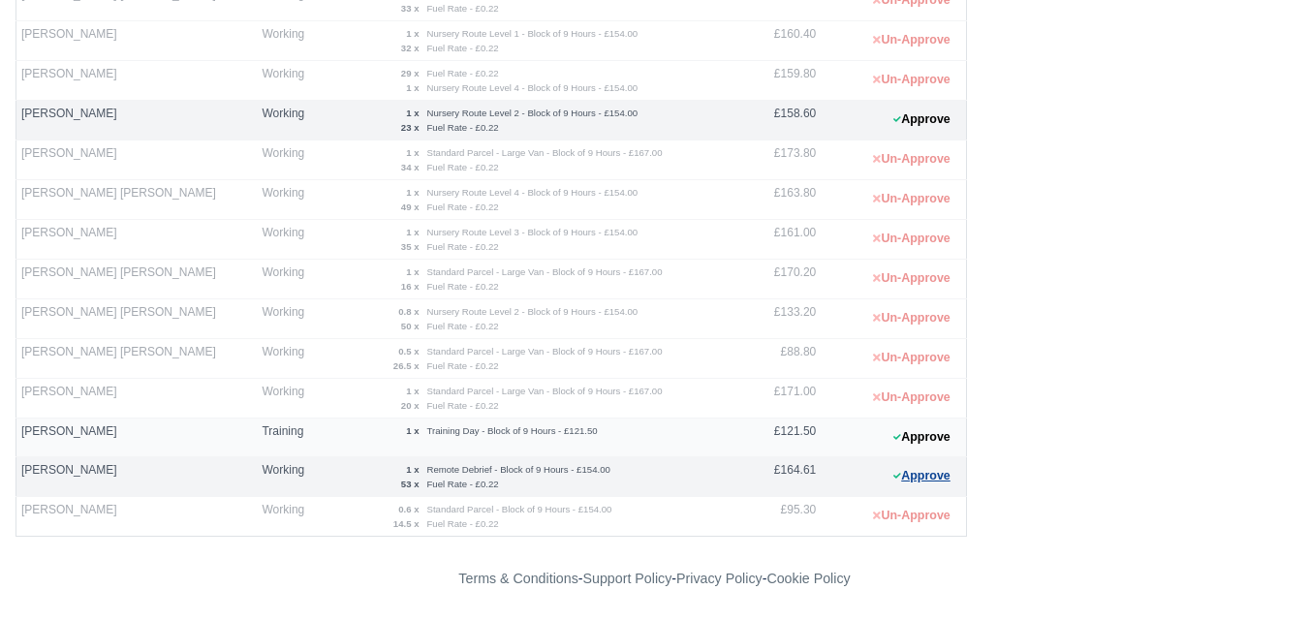
click at [933, 485] on button "Approve" at bounding box center [922, 476] width 78 height 28
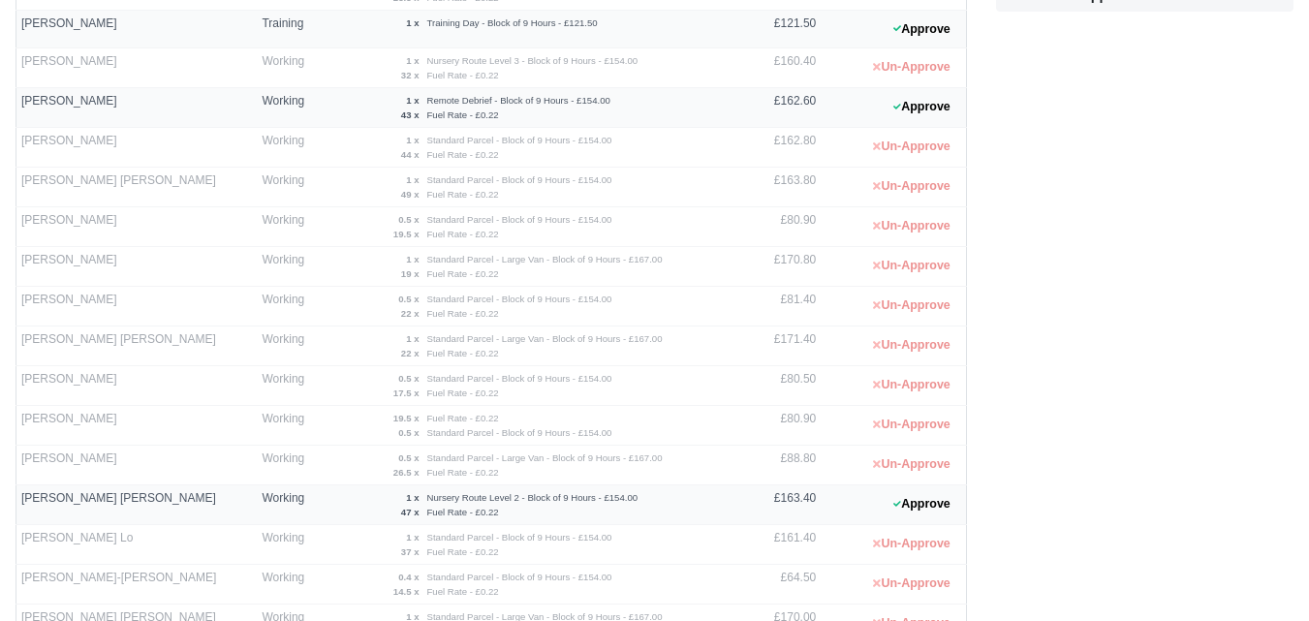
scroll to position [483, 0]
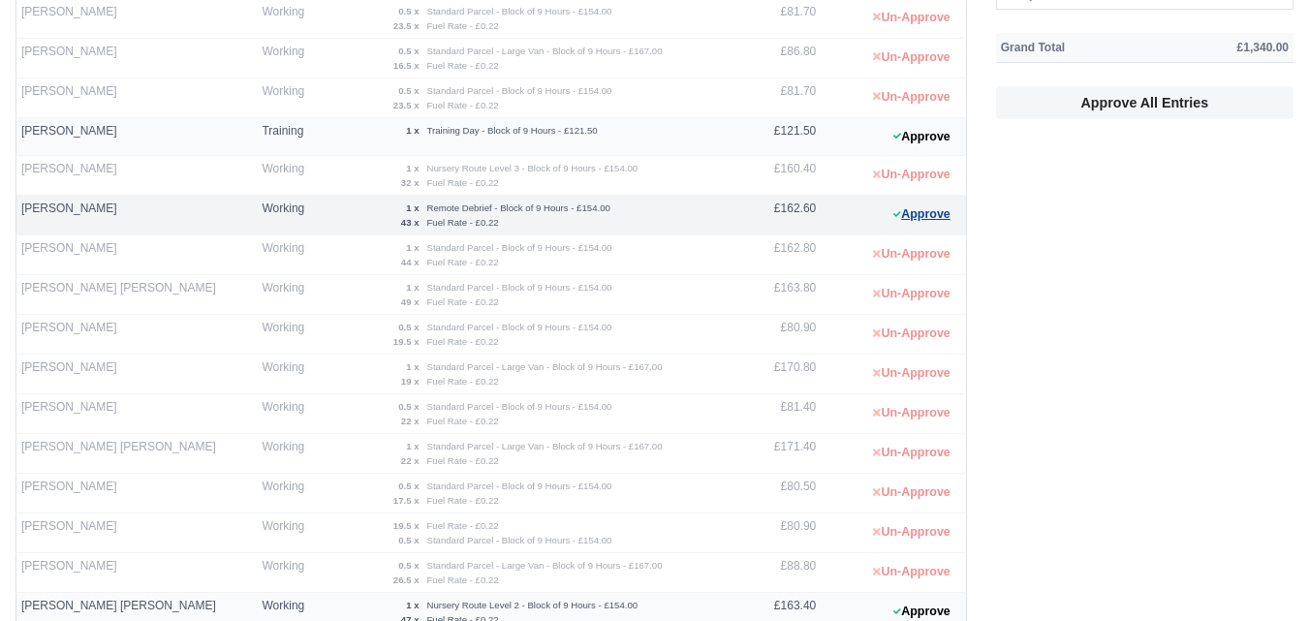
click at [912, 218] on button "Approve" at bounding box center [922, 215] width 78 height 28
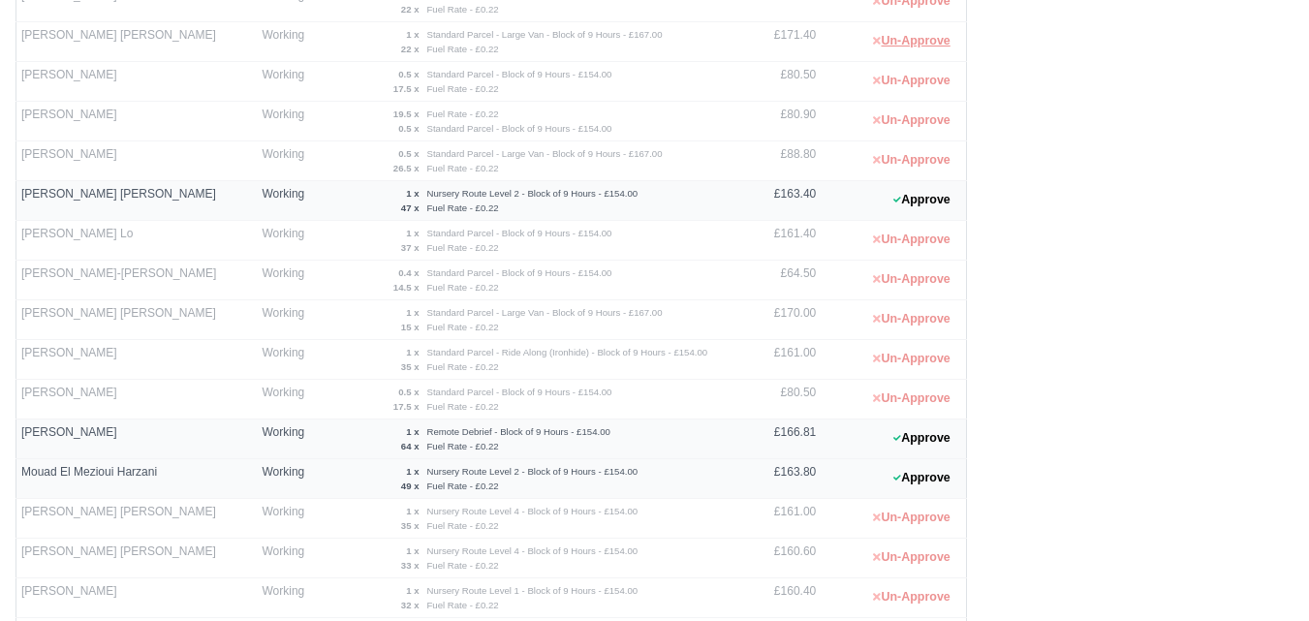
scroll to position [967, 0]
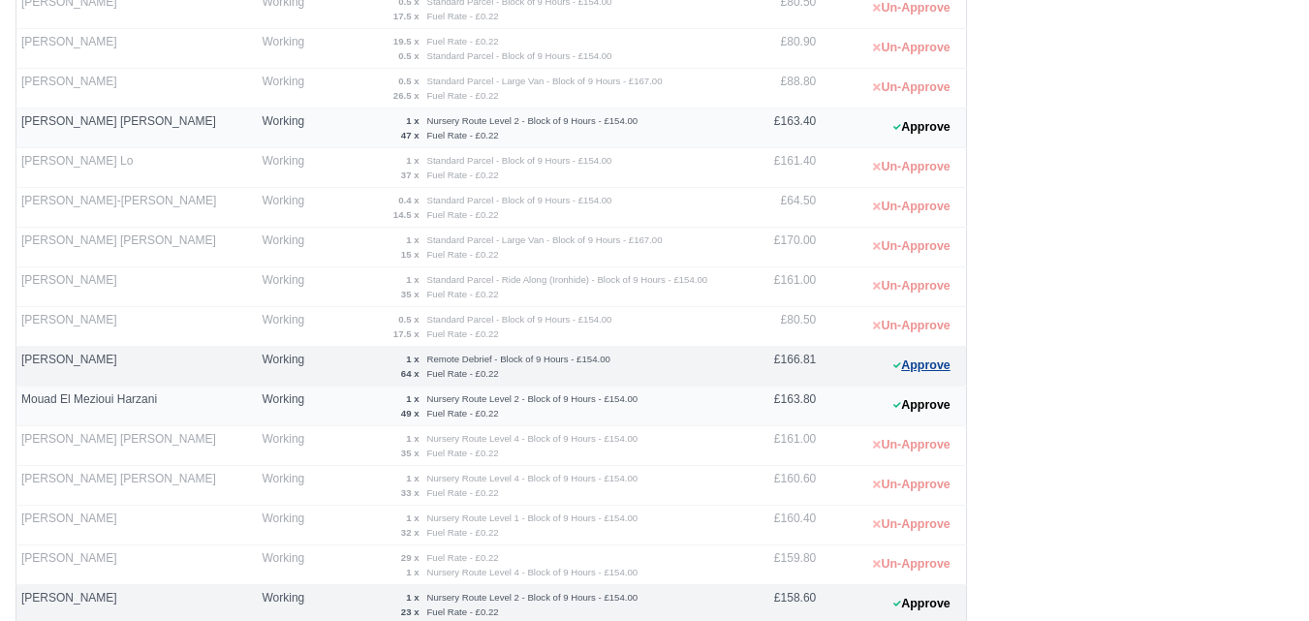
click at [905, 360] on button "Approve" at bounding box center [922, 366] width 78 height 28
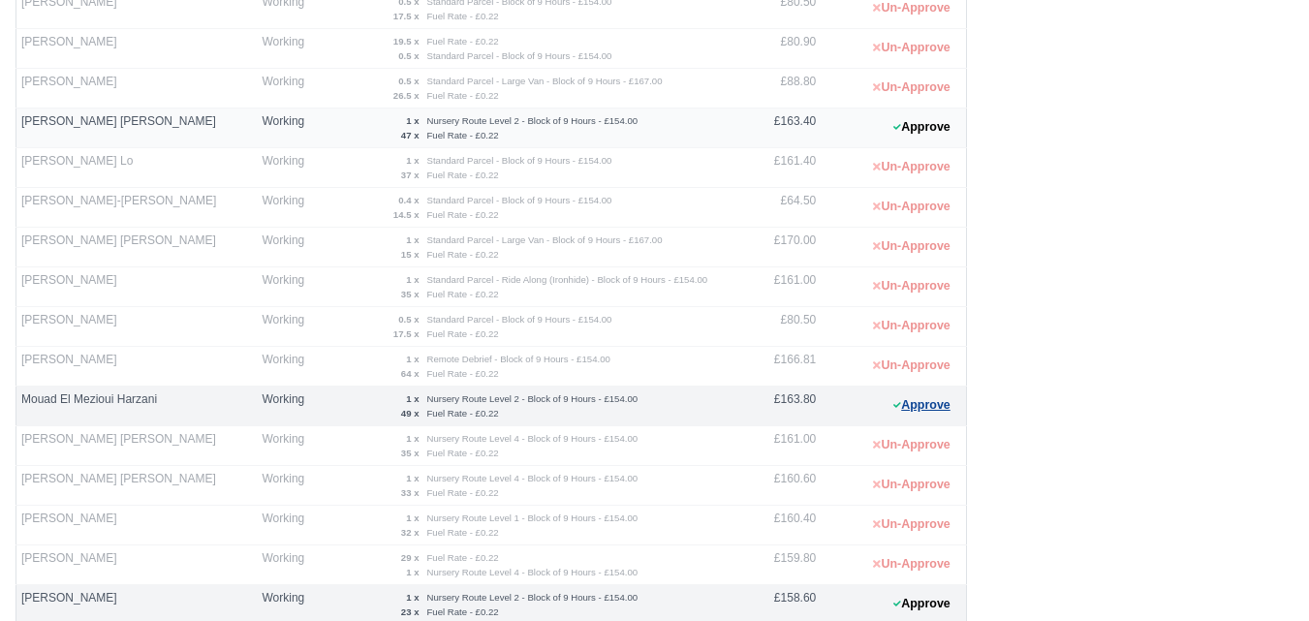
click at [948, 398] on button "Approve" at bounding box center [922, 405] width 78 height 28
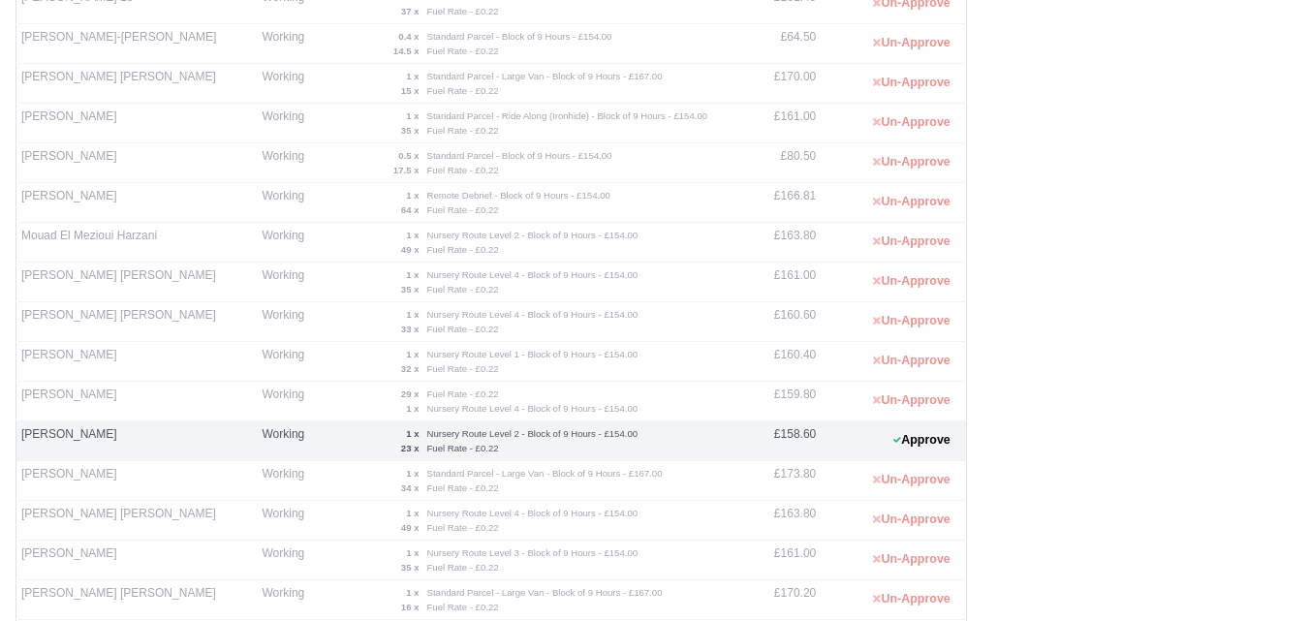
scroll to position [1290, 0]
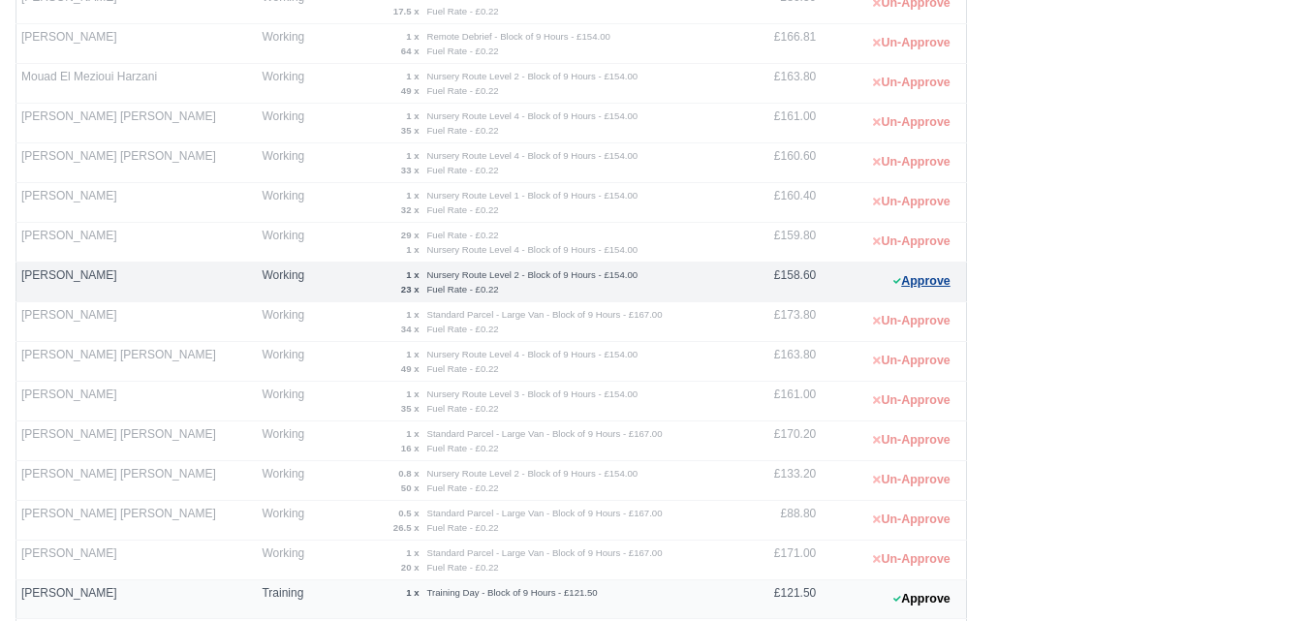
click at [934, 289] on button "Approve" at bounding box center [922, 281] width 78 height 28
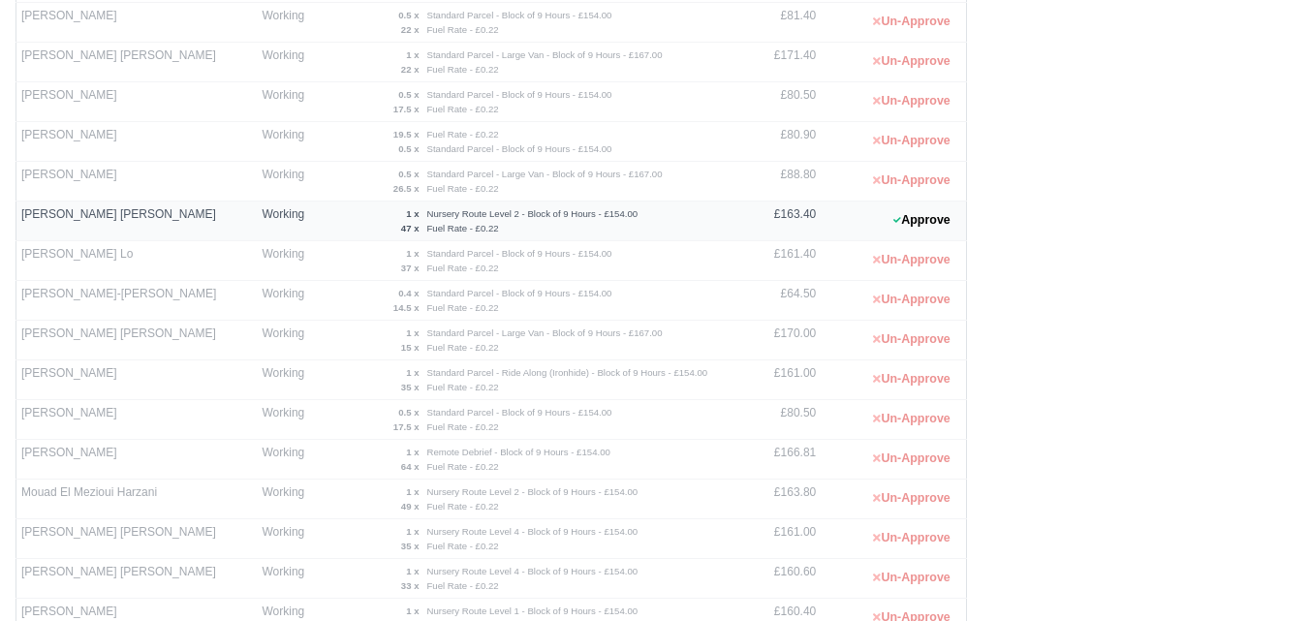
scroll to position [805, 0]
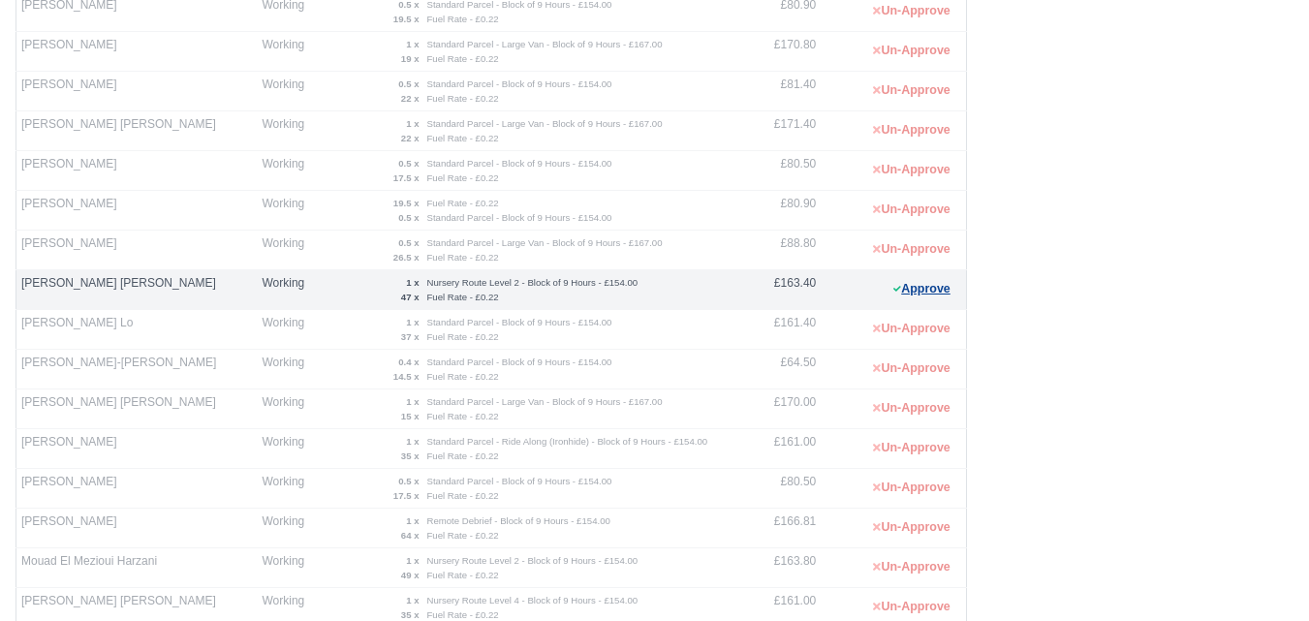
click at [891, 290] on button "Approve" at bounding box center [922, 289] width 78 height 28
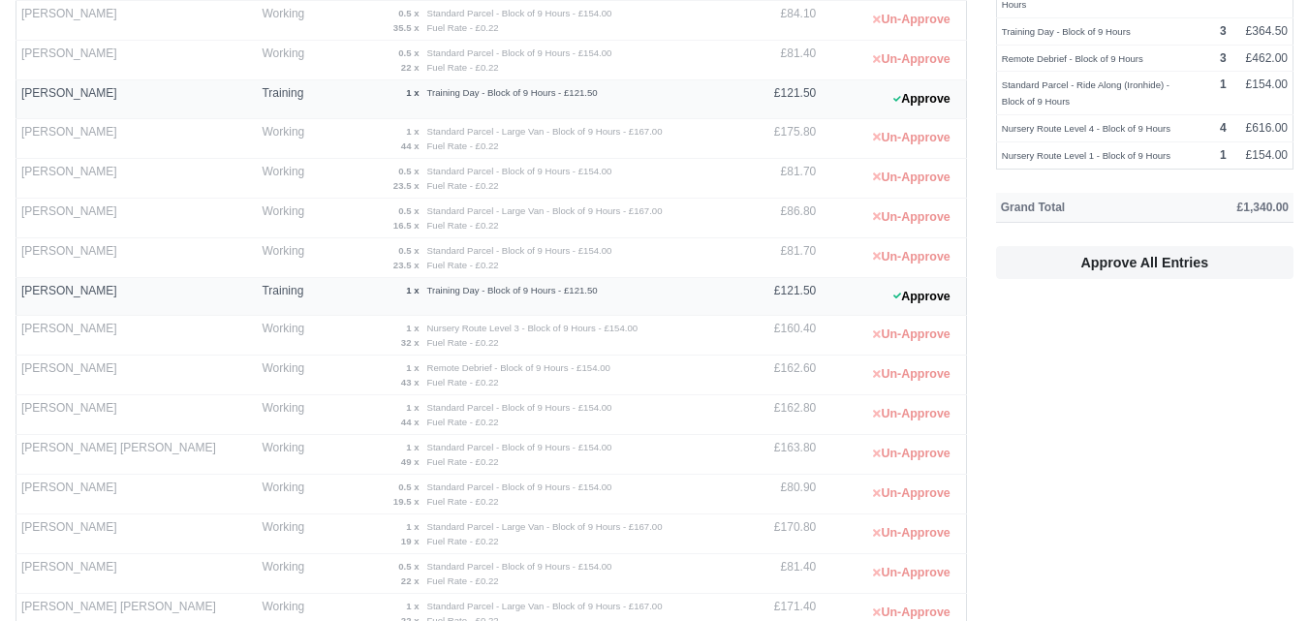
scroll to position [0, 0]
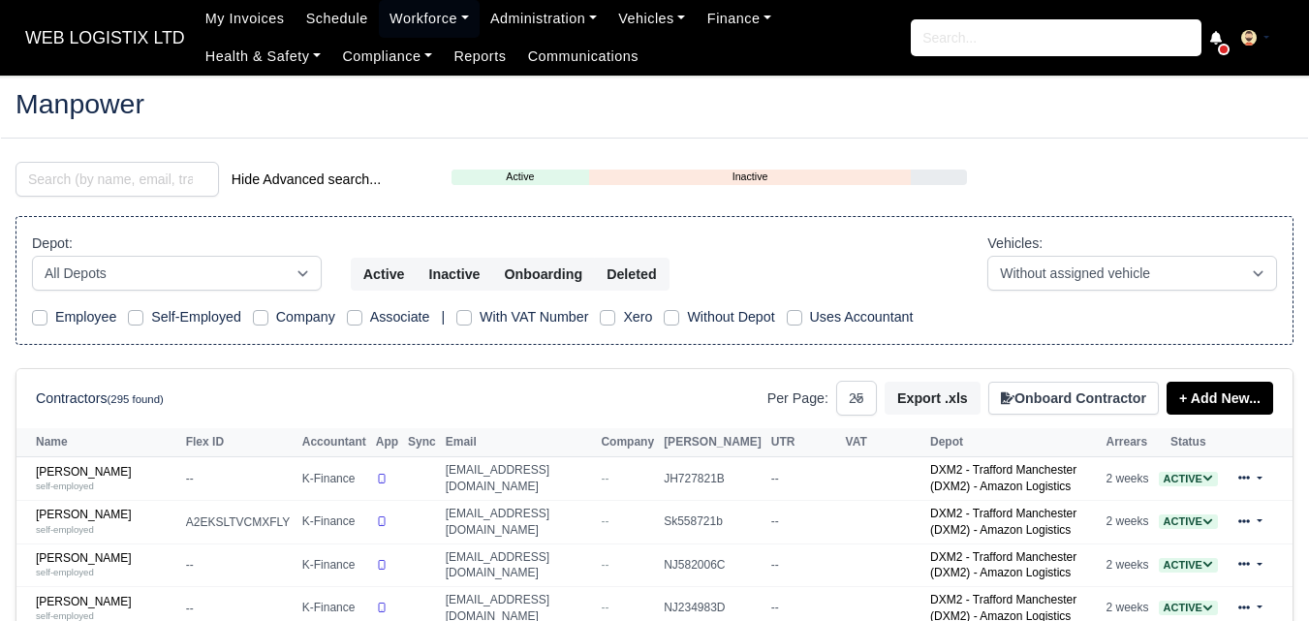
select select "25"
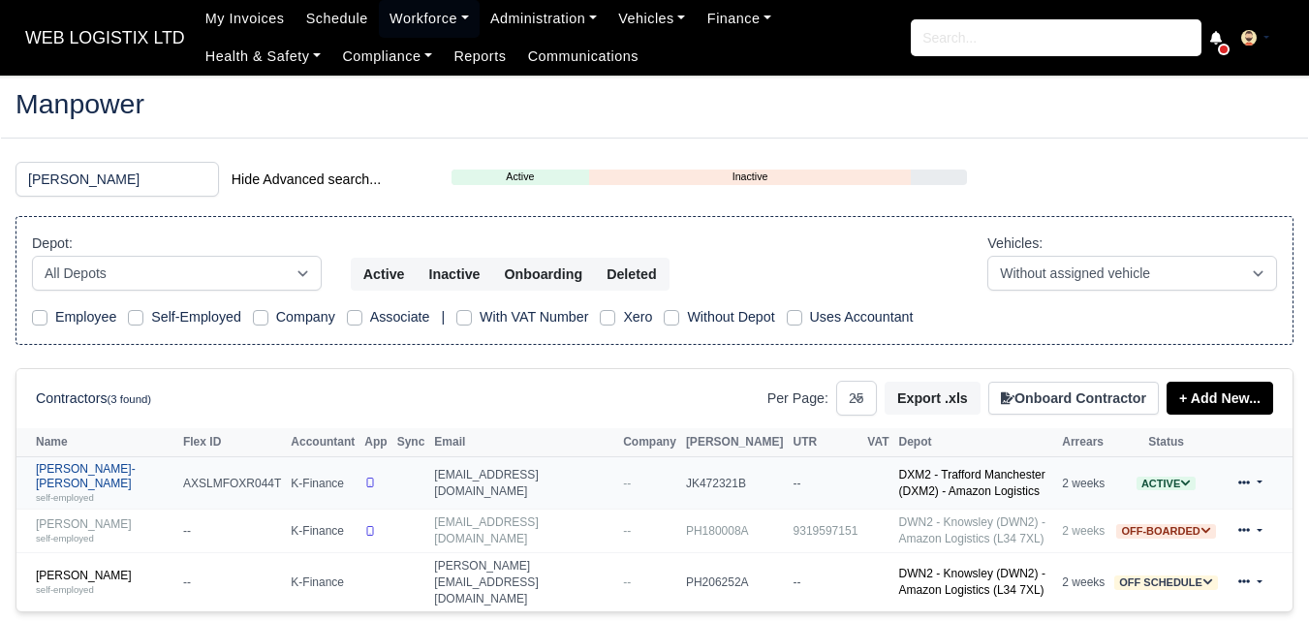
type input "leon"
click at [120, 478] on link "Leon Depasois-Mike self-employed" at bounding box center [105, 483] width 138 height 42
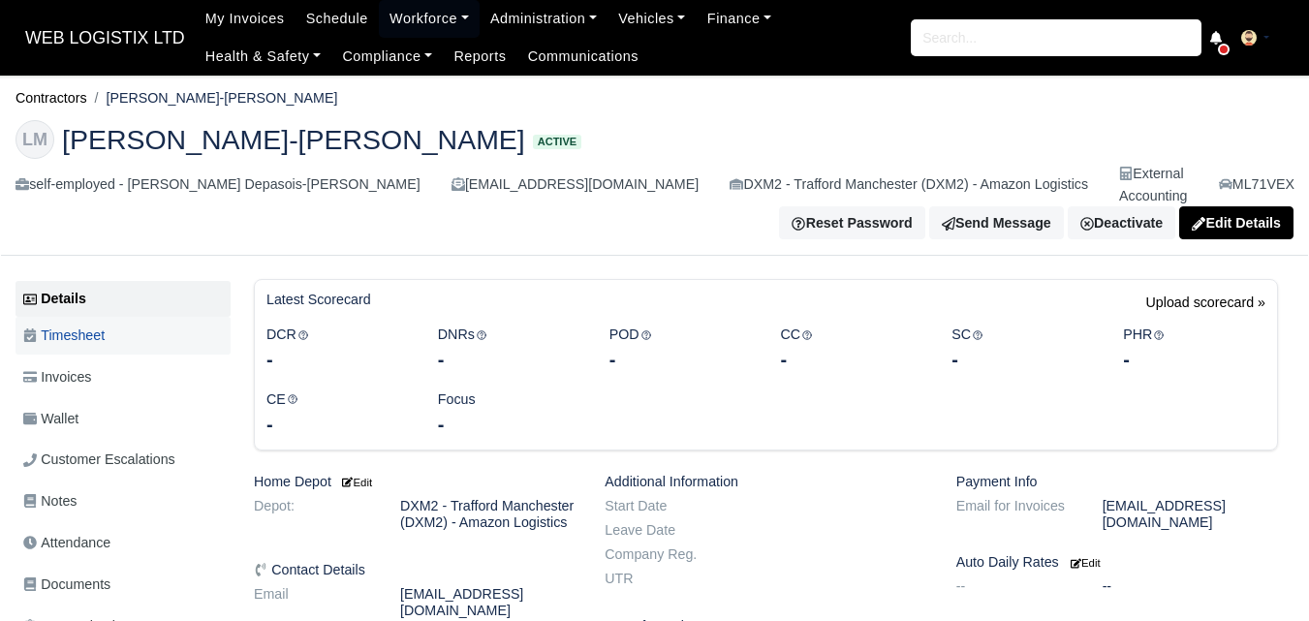
click at [105, 326] on span "Timesheet" at bounding box center [63, 336] width 81 height 22
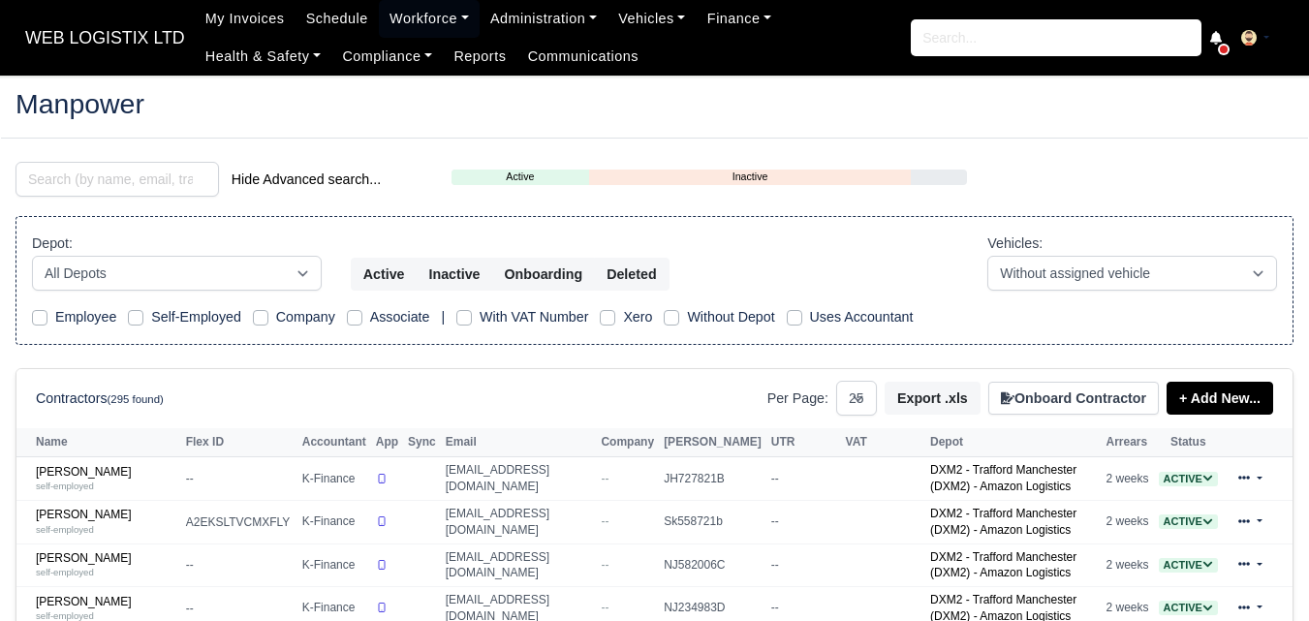
select select "25"
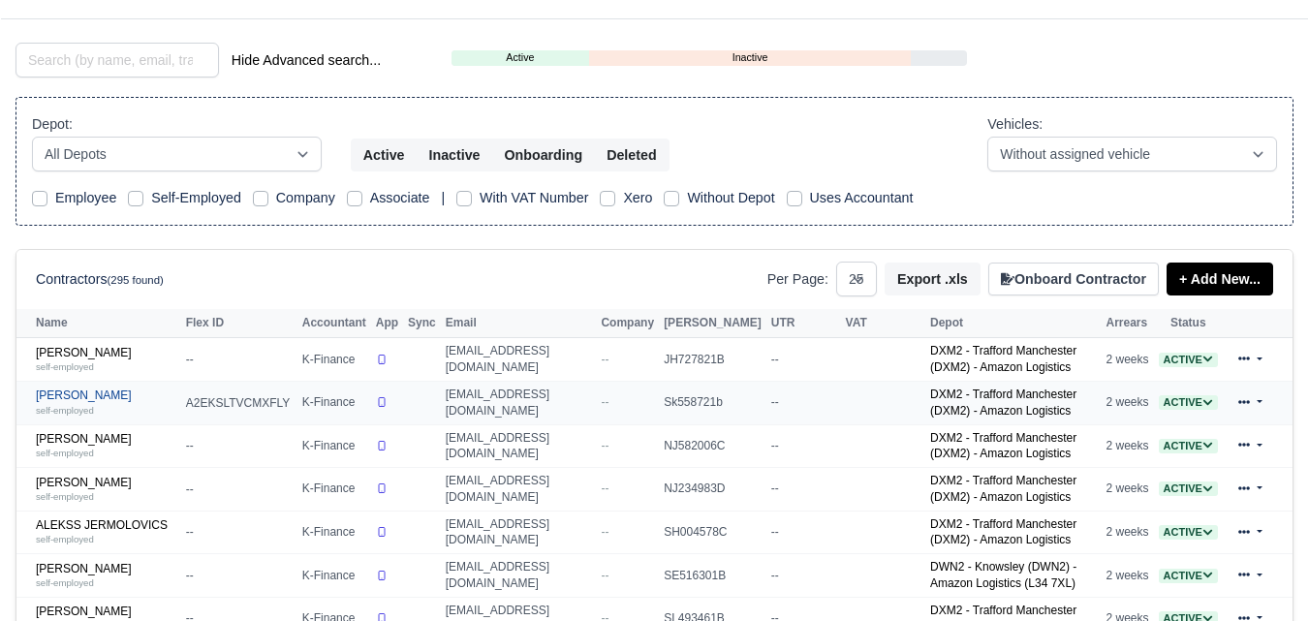
scroll to position [162, 0]
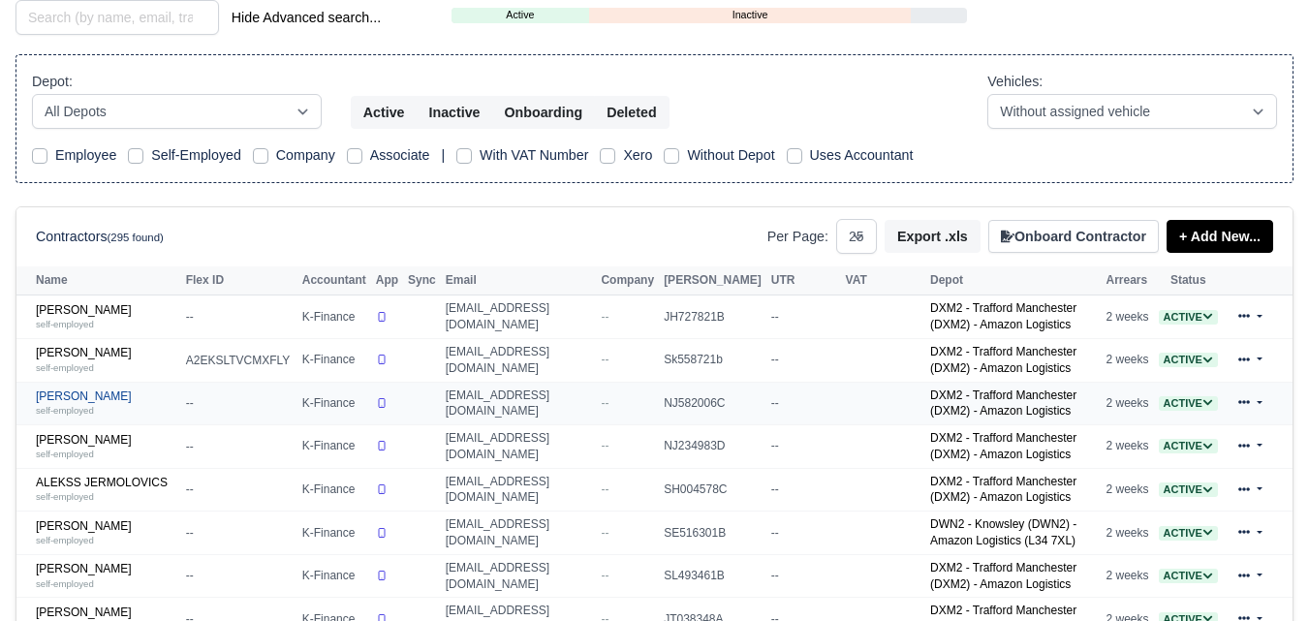
click at [64, 405] on div "self-employed" at bounding box center [106, 410] width 141 height 14
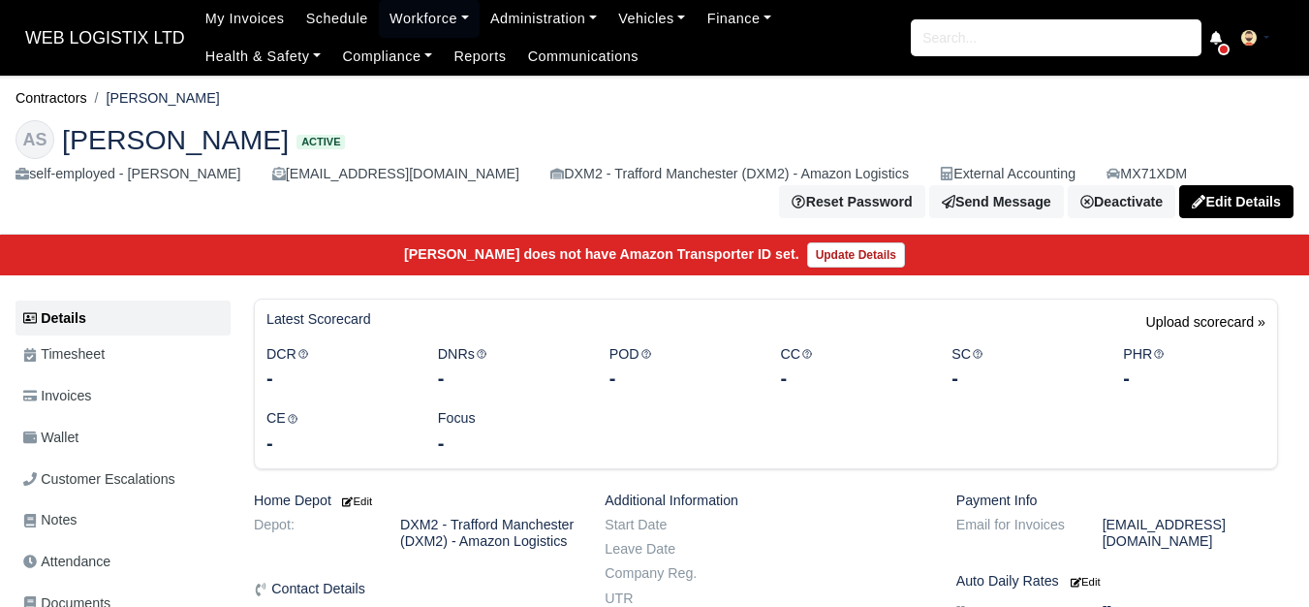
click at [141, 351] on link "Timesheet" at bounding box center [123, 354] width 215 height 38
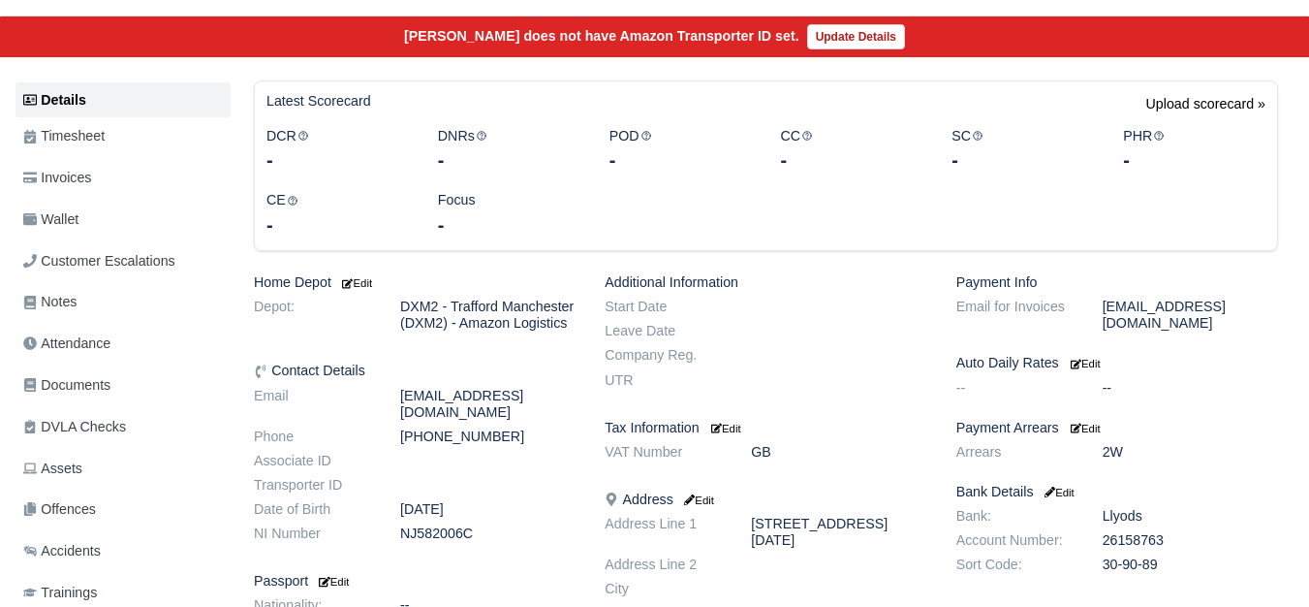
scroll to position [323, 0]
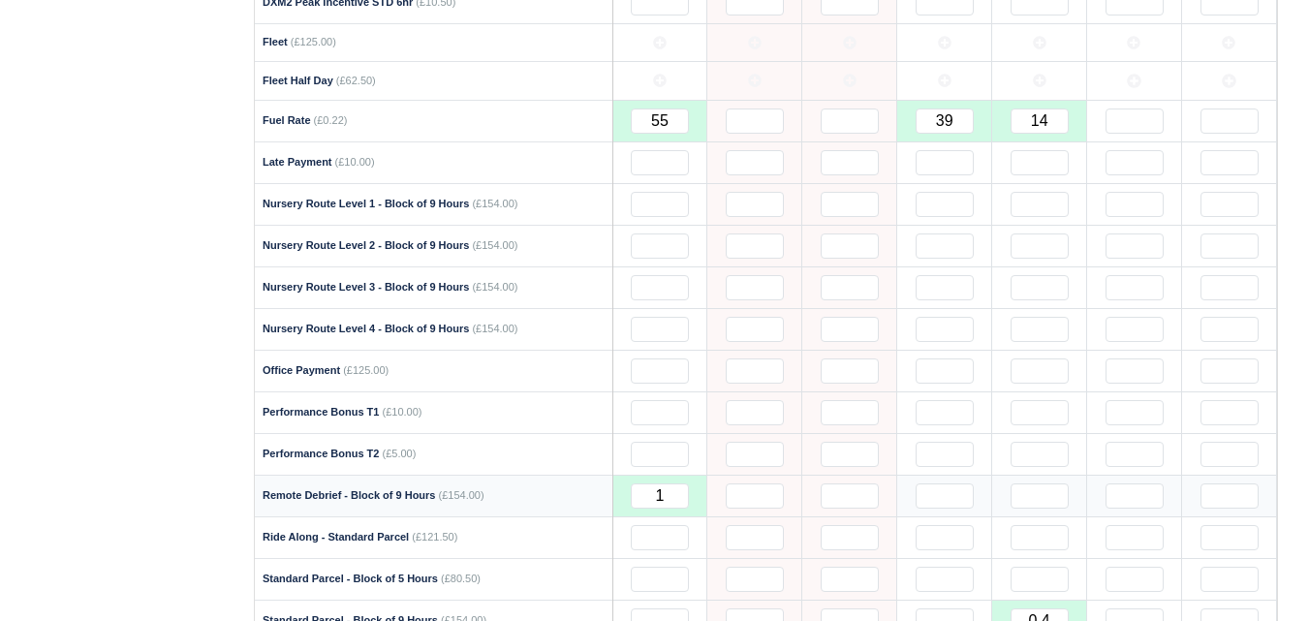
scroll to position [1131, 0]
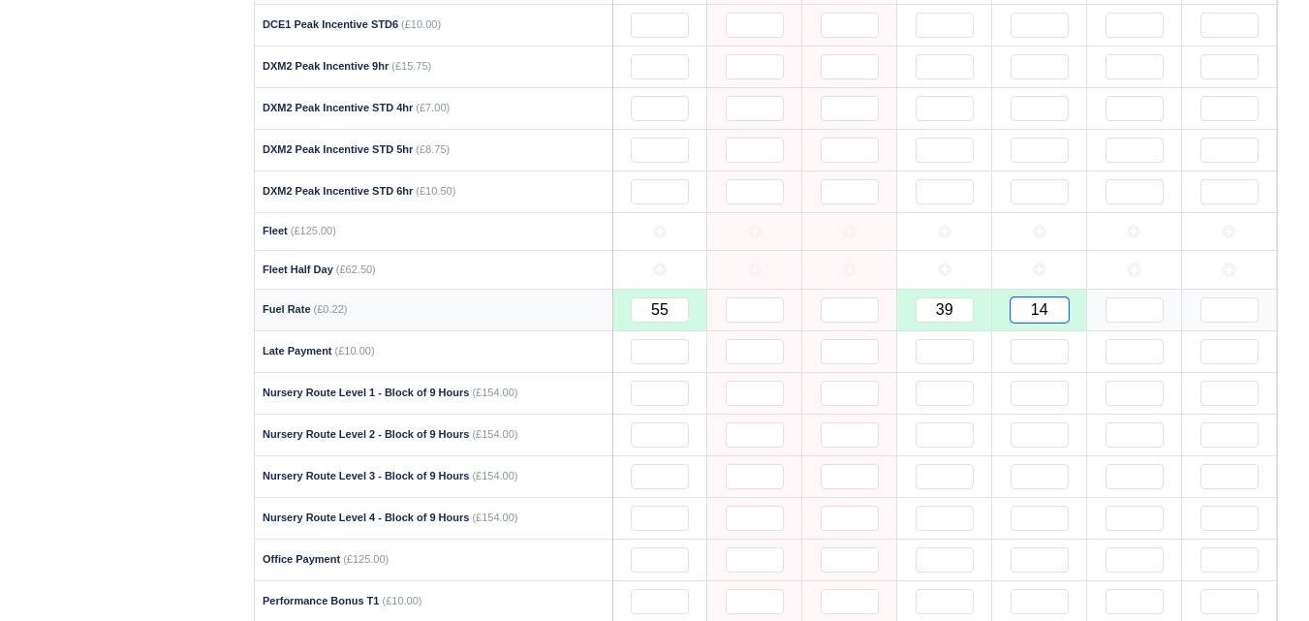
click at [1057, 297] on input "14" at bounding box center [1040, 309] width 58 height 25
type input "14.5"
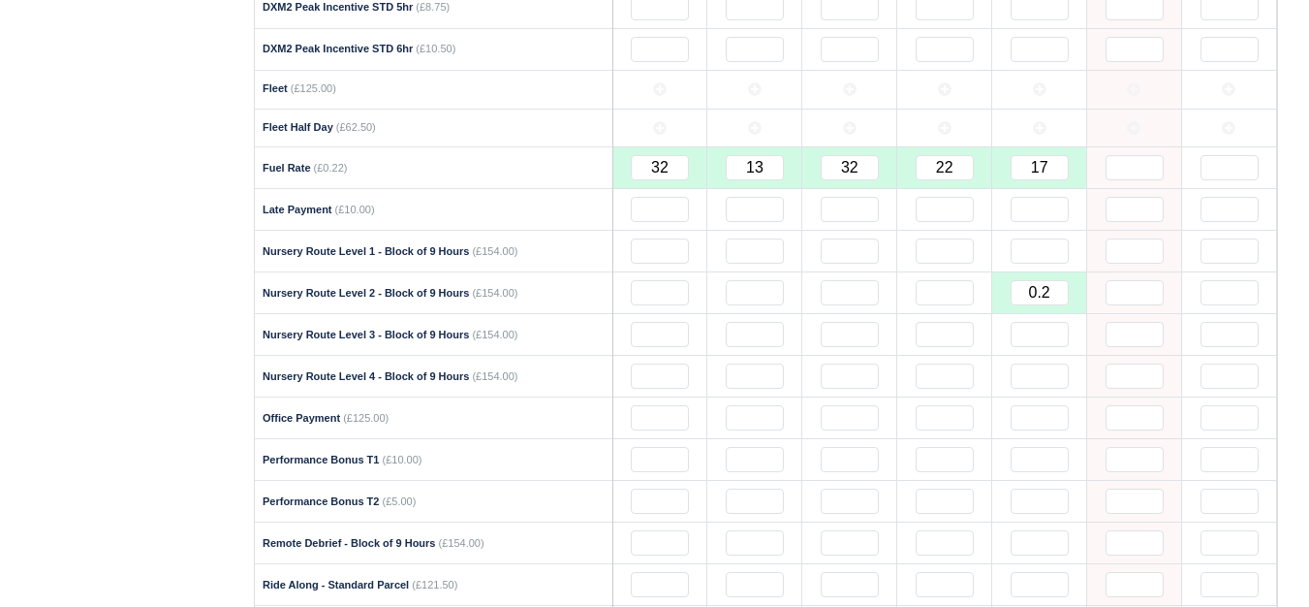
scroll to position [1292, 0]
click at [1053, 176] on input "17" at bounding box center [1040, 167] width 58 height 25
type input "16.5"
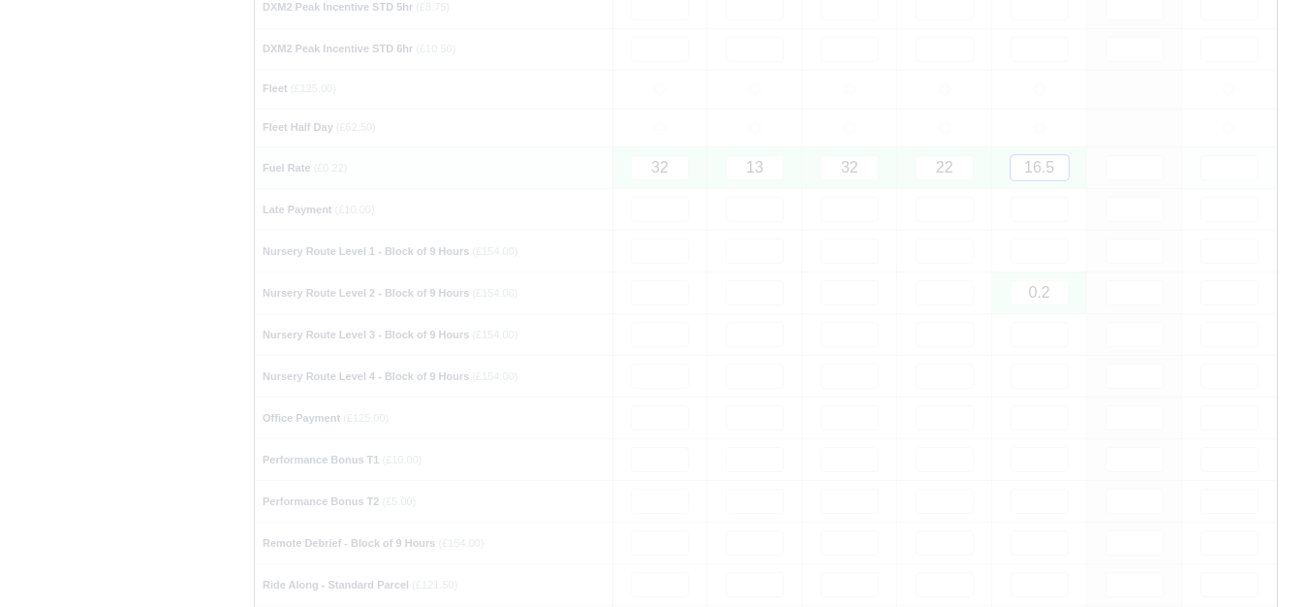
type input "16"
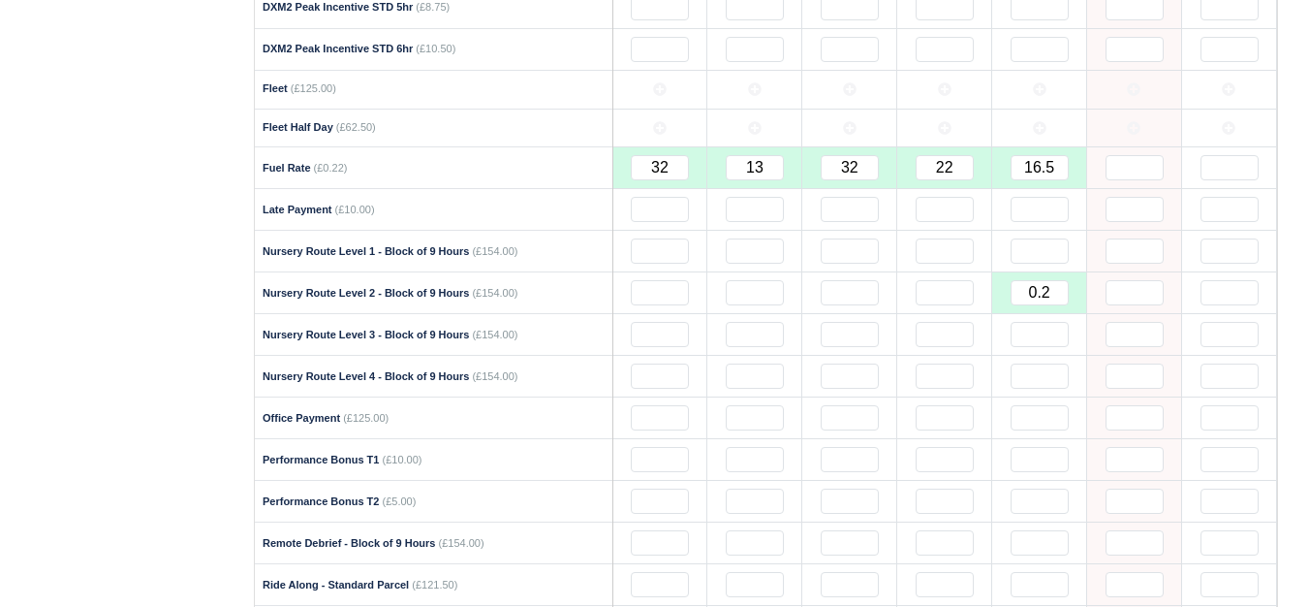
click at [65, 202] on div "Details Timesheet Invoices Wallet Customer Escalations Notes Attendance Documen…" at bounding box center [127, 537] width 223 height 3060
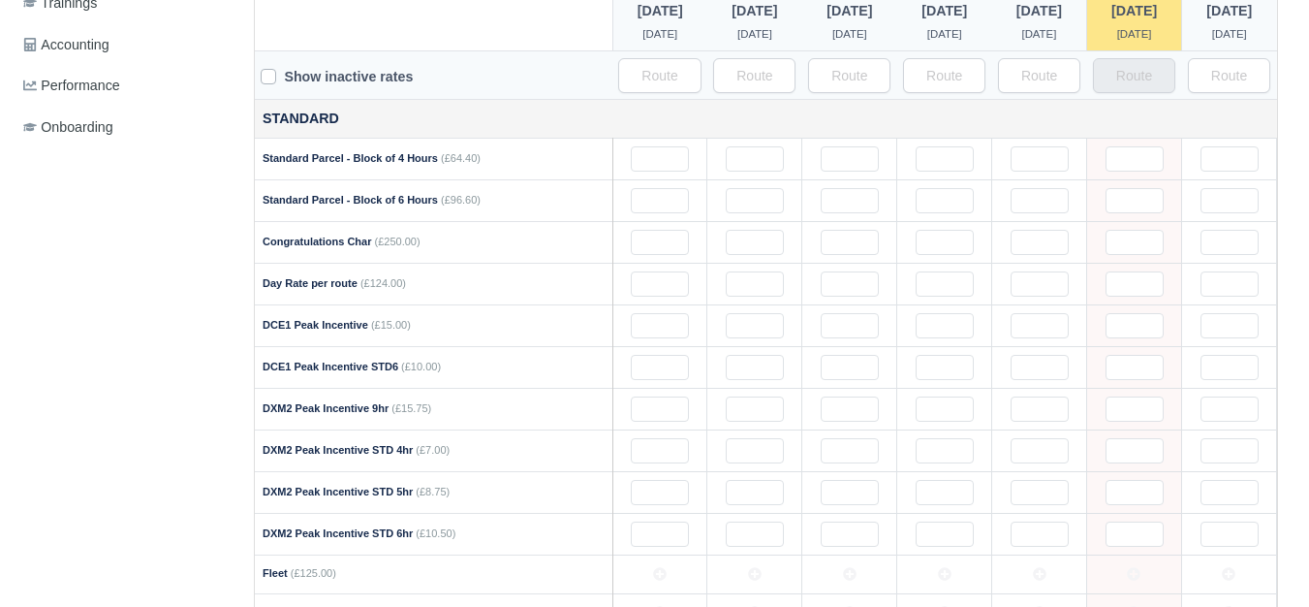
scroll to position [485, 0]
